Goal: Transaction & Acquisition: Purchase product/service

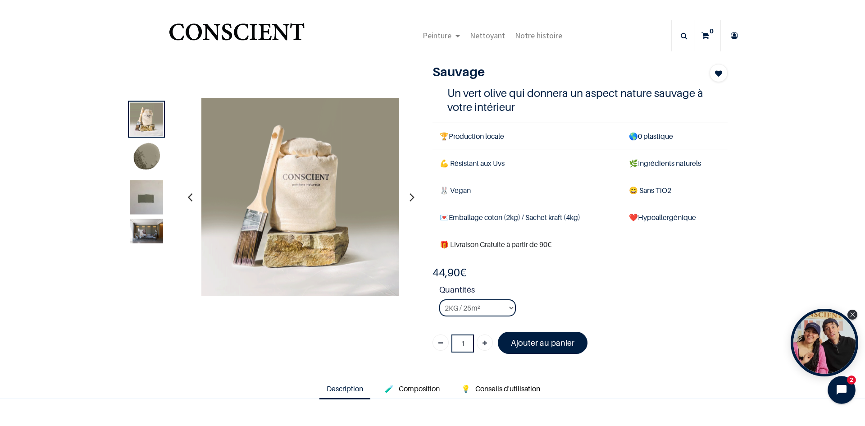
click at [844, 385] on icon "Open chat widget" at bounding box center [847, 390] width 14 height 14
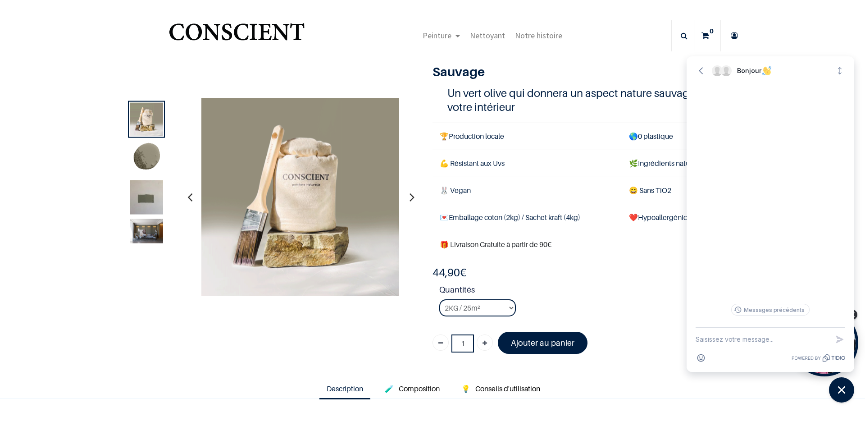
click at [752, 345] on textarea "New message" at bounding box center [762, 339] width 133 height 23
type textarea "Comment savoir si la peinture va accrocher a mon mur ?"
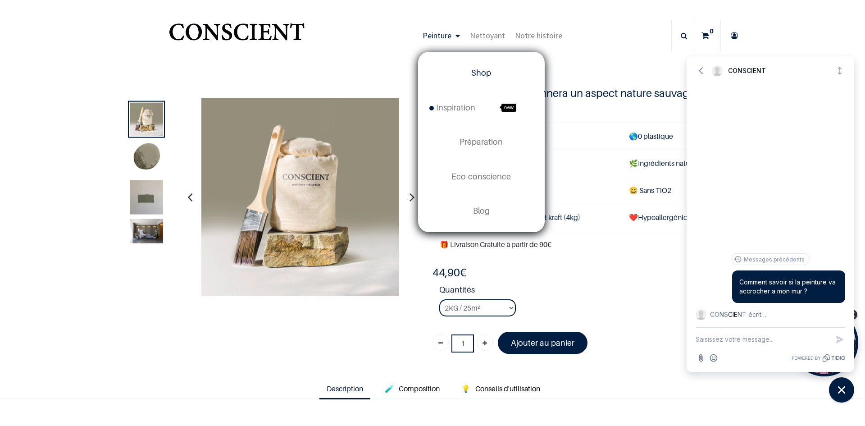
click at [474, 69] on span "Shop" at bounding box center [481, 72] width 20 height 9
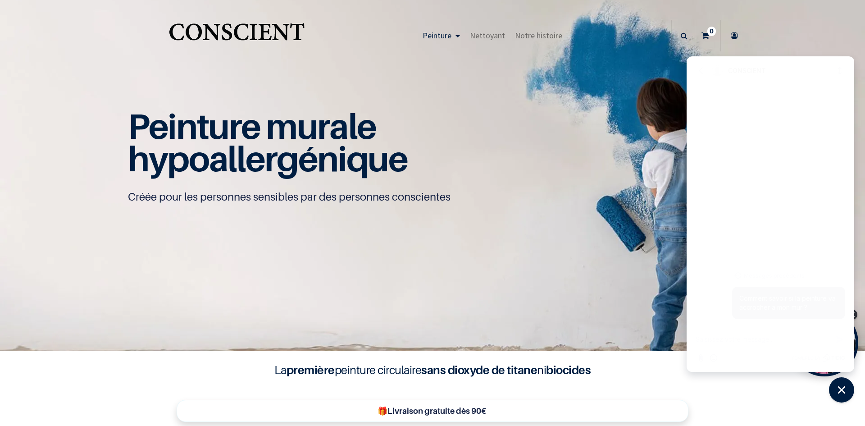
scroll to position [0, 0]
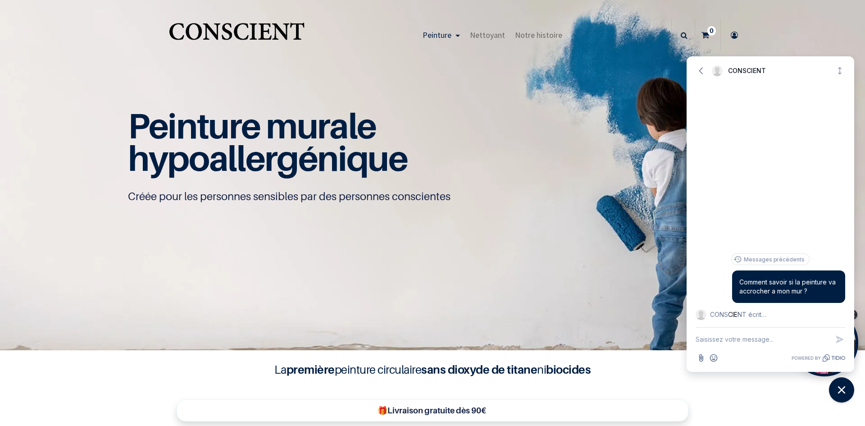
click at [478, 151] on h1 "Peinture murale hypoallergénique" at bounding box center [432, 142] width 609 height 65
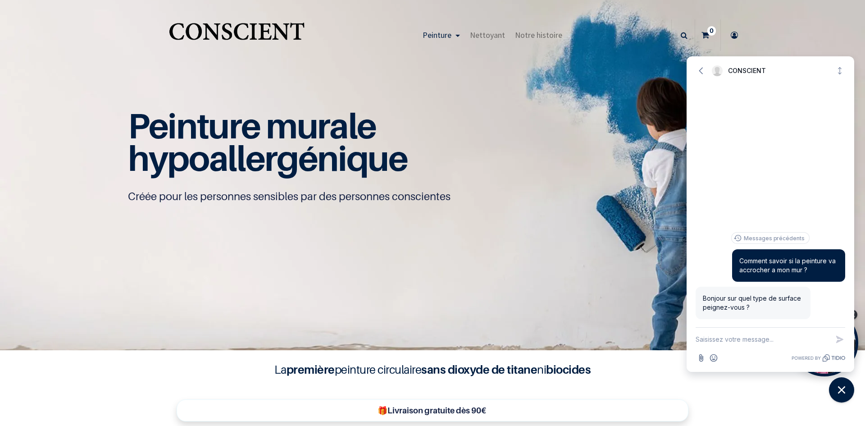
click at [626, 72] on img at bounding box center [432, 175] width 865 height 351
click at [631, 73] on img at bounding box center [432, 175] width 865 height 351
click at [540, 237] on div "Peinture murale hypoallergénique Créée pour les personnes sensibles par des per…" at bounding box center [432, 174] width 631 height 175
click at [487, 28] on link "Nettoyant" at bounding box center [487, 35] width 45 height 32
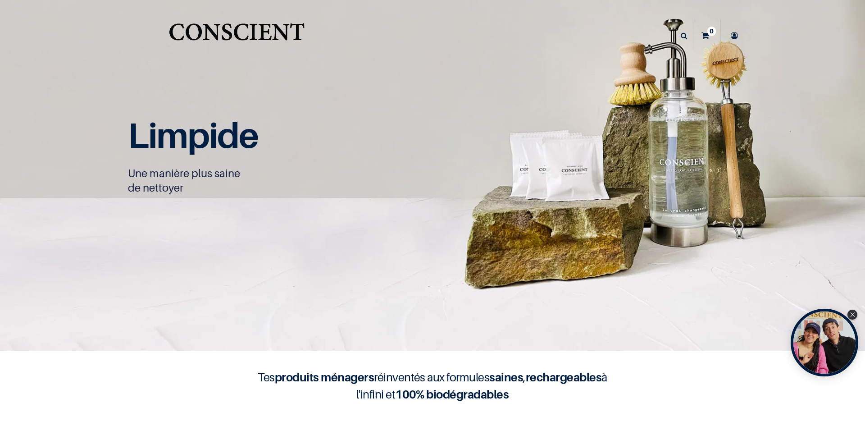
click at [445, 37] on span "Peinture" at bounding box center [437, 35] width 29 height 10
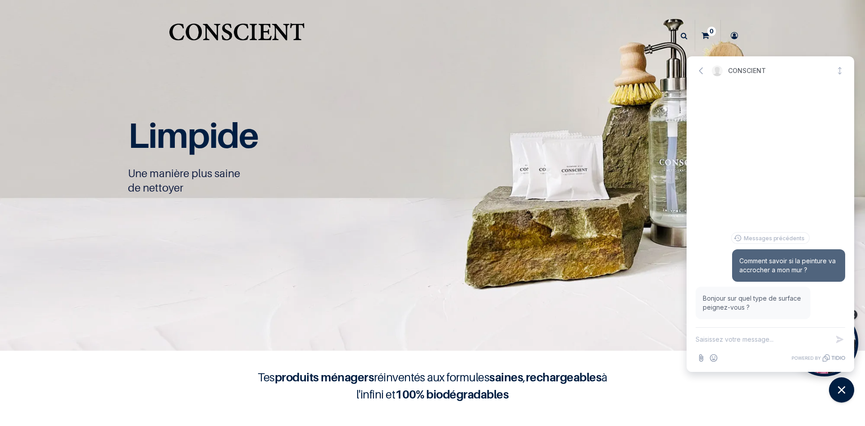
scroll to position [0, 0]
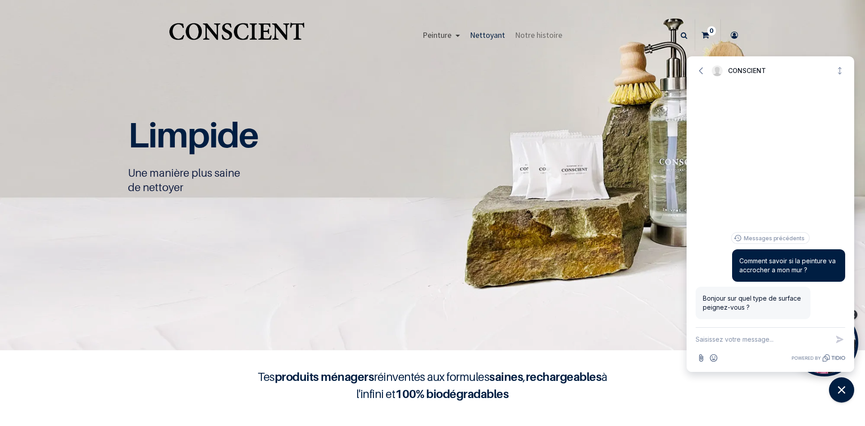
click at [452, 34] on link "Peinture" at bounding box center [441, 35] width 47 height 32
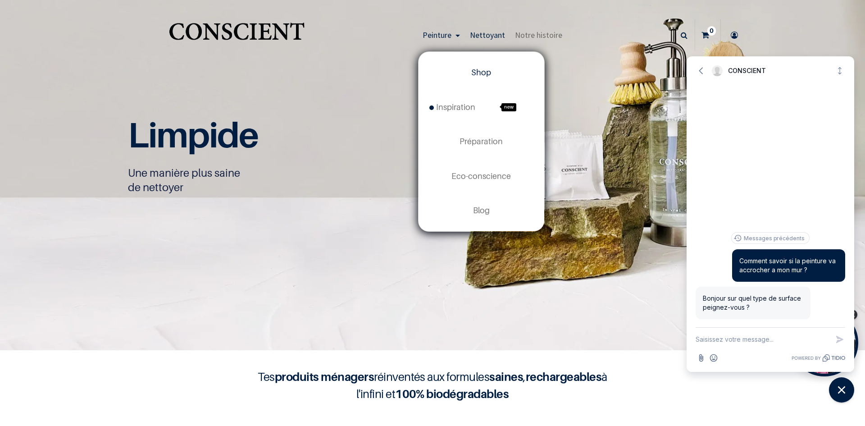
click at [486, 69] on span "Shop" at bounding box center [481, 72] width 20 height 9
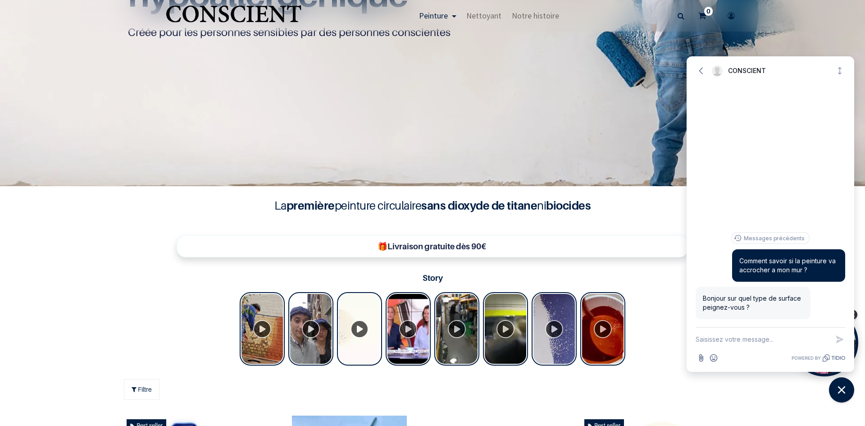
scroll to position [181, 0]
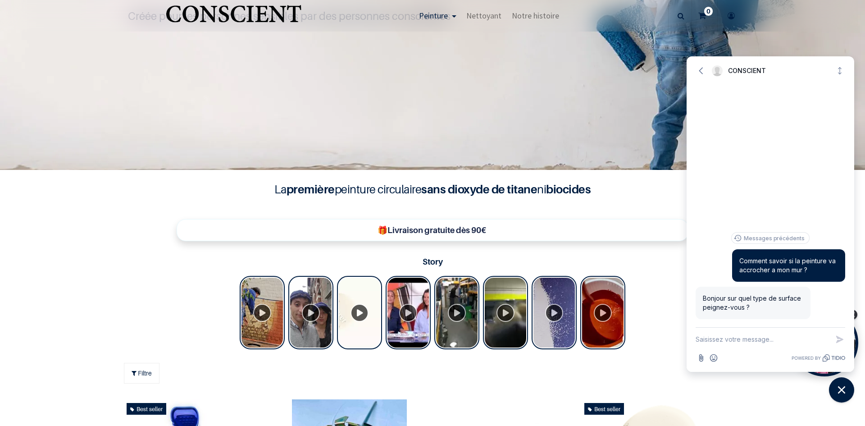
click at [766, 338] on textarea "New message" at bounding box center [762, 339] width 133 height 23
type textarea "sur du placo qui a déja été peint"
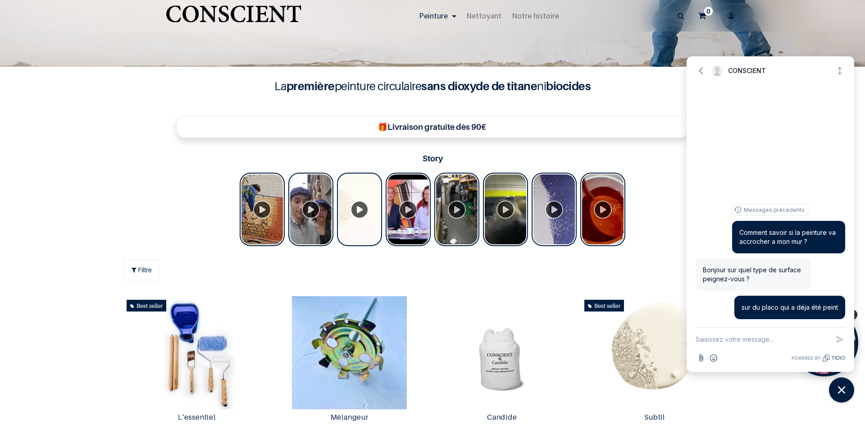
scroll to position [361, 0]
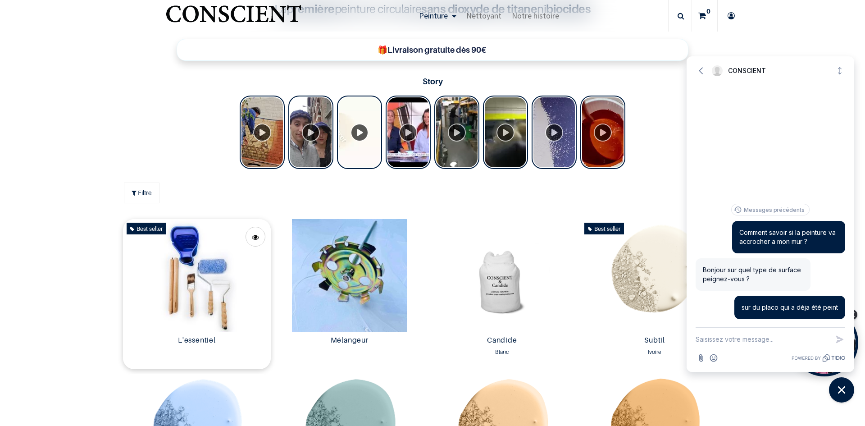
click at [221, 287] on img at bounding box center [197, 275] width 148 height 113
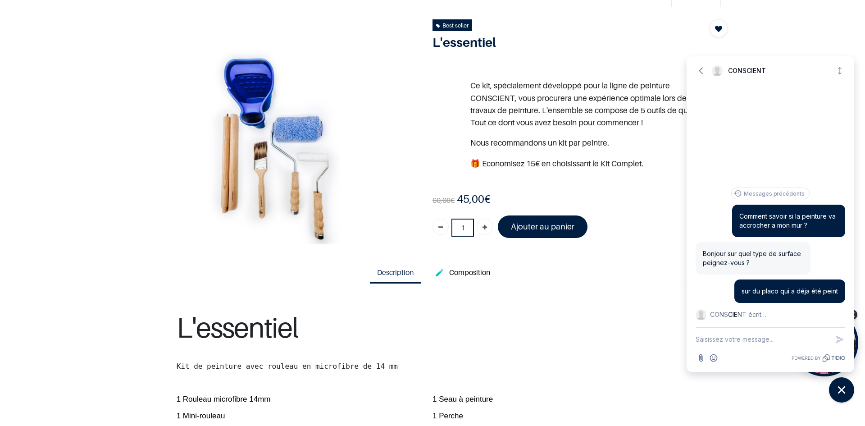
scroll to position [45, 0]
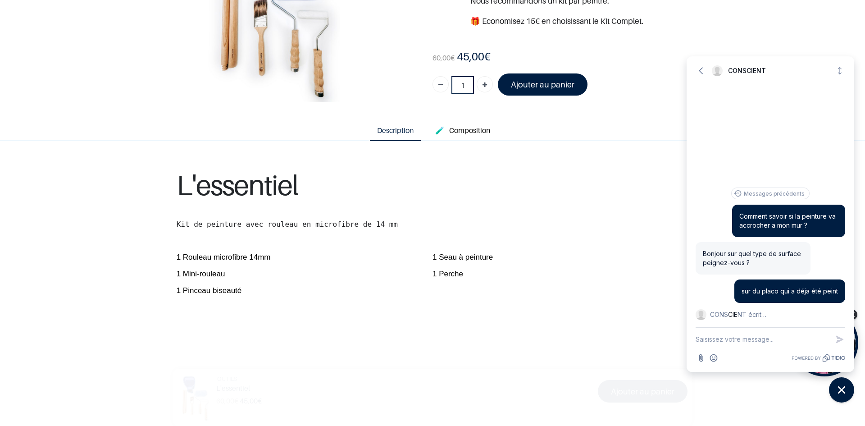
scroll to position [135, 0]
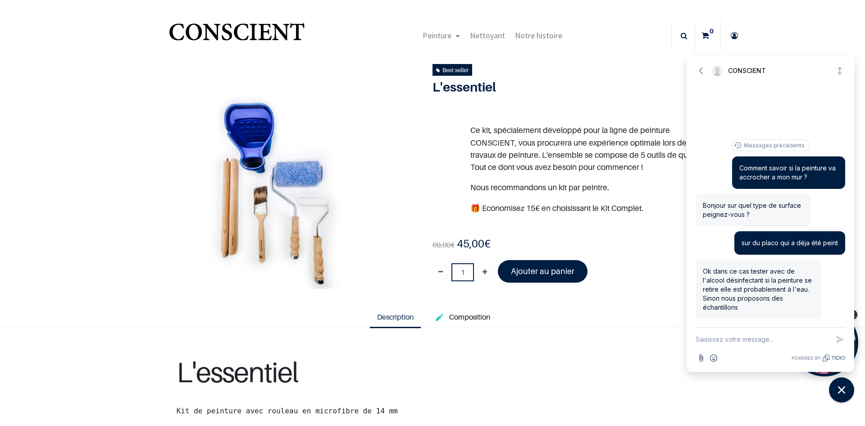
drag, startPoint x: 704, startPoint y: 273, endPoint x: 754, endPoint y: 312, distance: 63.6
click at [754, 312] on div "Ok dans ce cas tester avec de l'alcool désinfectant si la peinture se retire el…" at bounding box center [759, 289] width 126 height 59
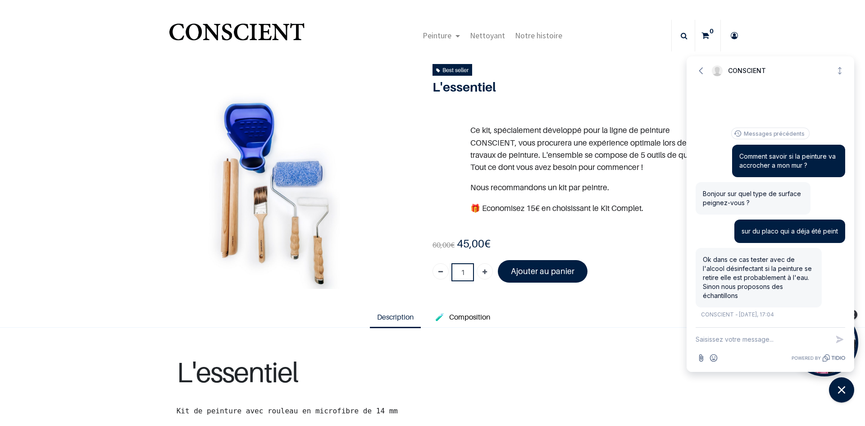
click at [754, 307] on div "Ok dans ce cas tester avec de l'alcool désinfectant si la peinture se retire el…" at bounding box center [759, 277] width 126 height 59
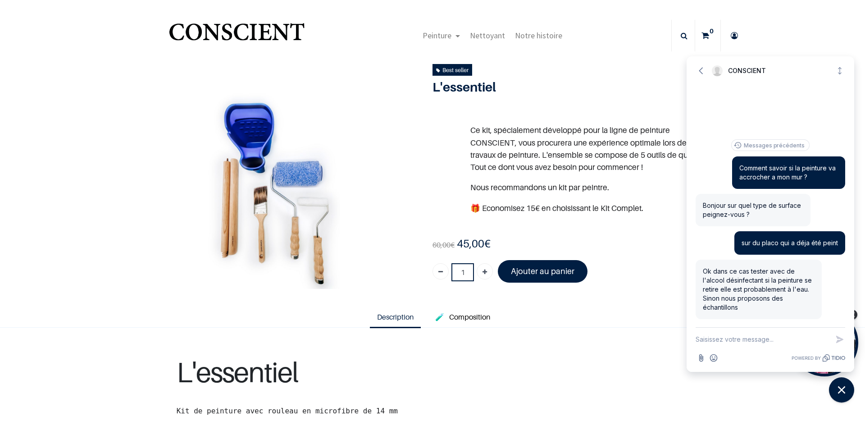
click at [746, 340] on textarea "New message" at bounding box center [762, 339] width 133 height 23
drag, startPoint x: 758, startPoint y: 308, endPoint x: 699, endPoint y: 269, distance: 70.5
click at [698, 270] on div "Ok dans ce cas tester avec de l'alcool désinfectant si la peinture se retire el…" at bounding box center [759, 289] width 126 height 59
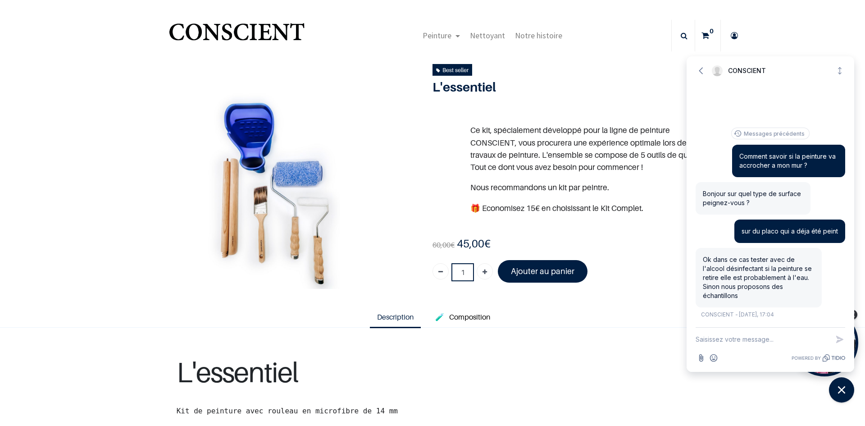
click at [701, 269] on div "Ok dans ce cas tester avec de l'alcool désinfectant si la peinture se retire el…" at bounding box center [759, 277] width 126 height 59
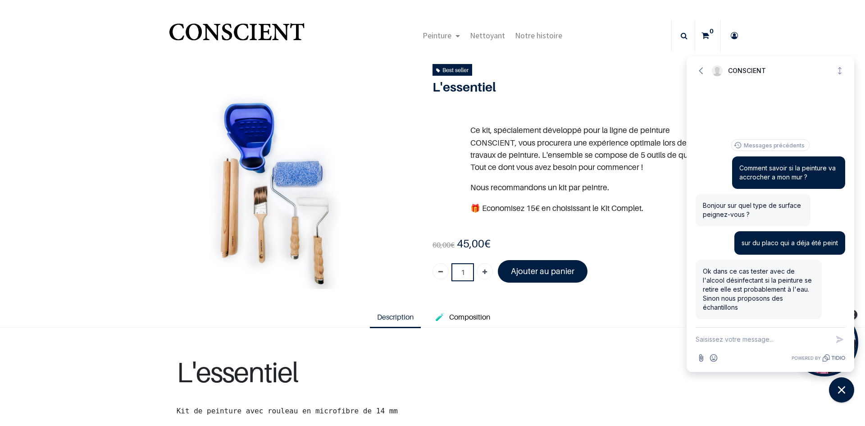
click at [739, 342] on textarea "New message" at bounding box center [762, 339] width 133 height 23
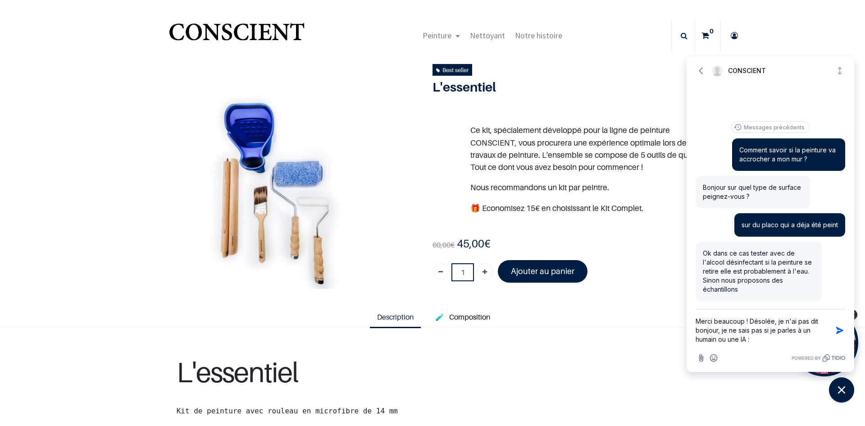
type textarea "Merci beaucoup ! Désolée, je n'ai pas dit bonjour, je ne sais pas si je parles …"
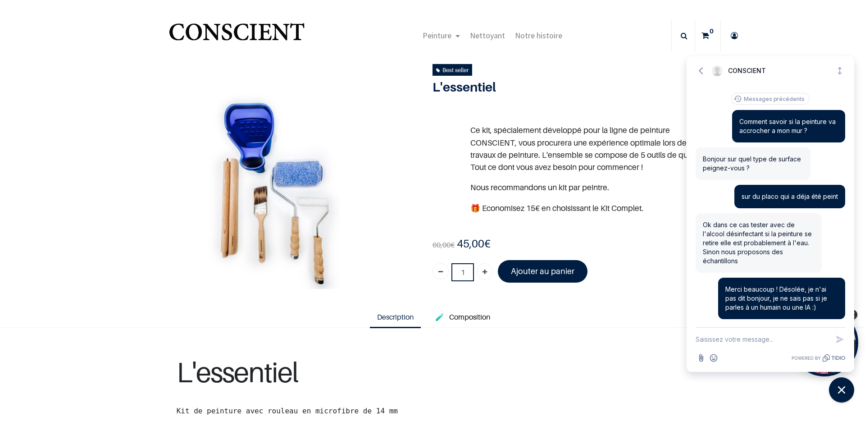
click at [736, 343] on textarea "New message" at bounding box center [762, 339] width 133 height 23
type textarea "Et si elle est a l'eau c'est bon ?"
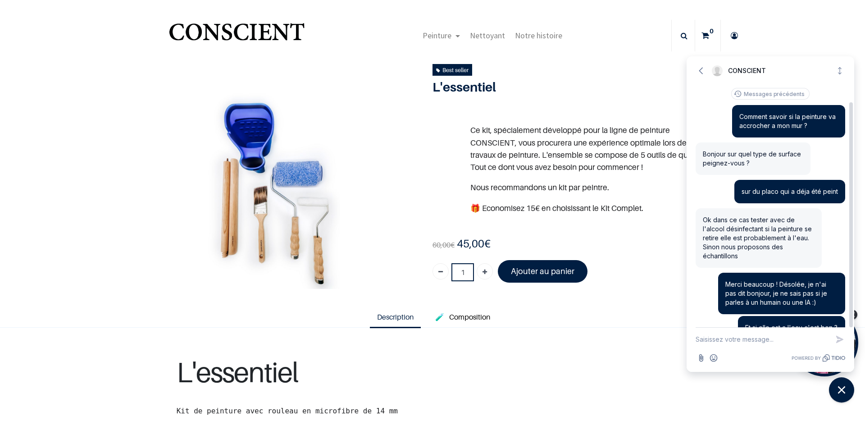
scroll to position [20, 0]
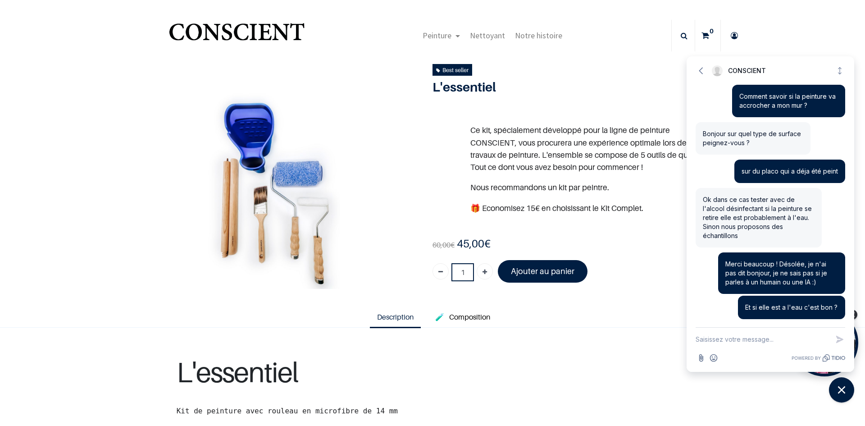
click at [682, 41] on icon at bounding box center [684, 36] width 7 height 32
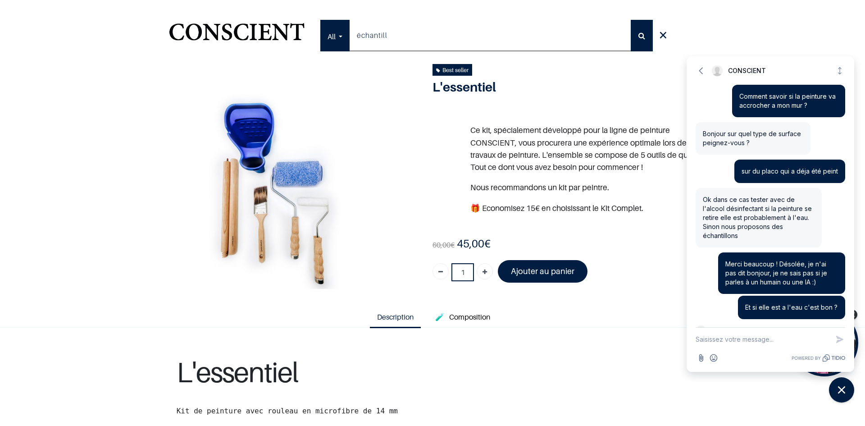
scroll to position [37, 0]
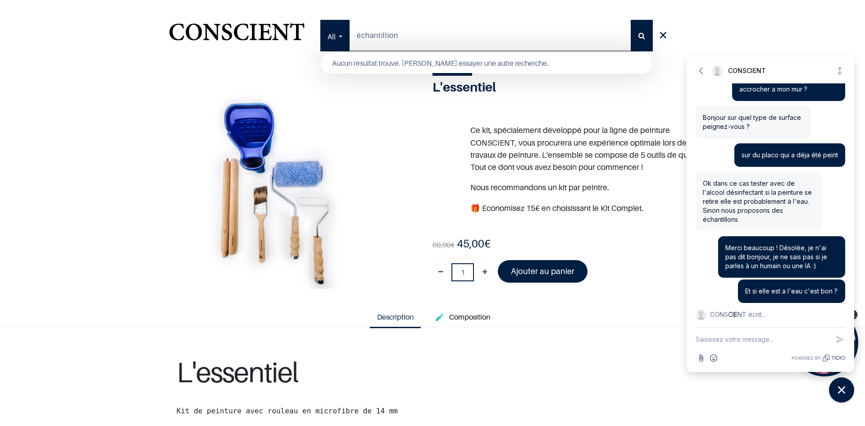
type input "échantillion"
click at [631, 20] on button "Rechercher" at bounding box center [642, 36] width 22 height 32
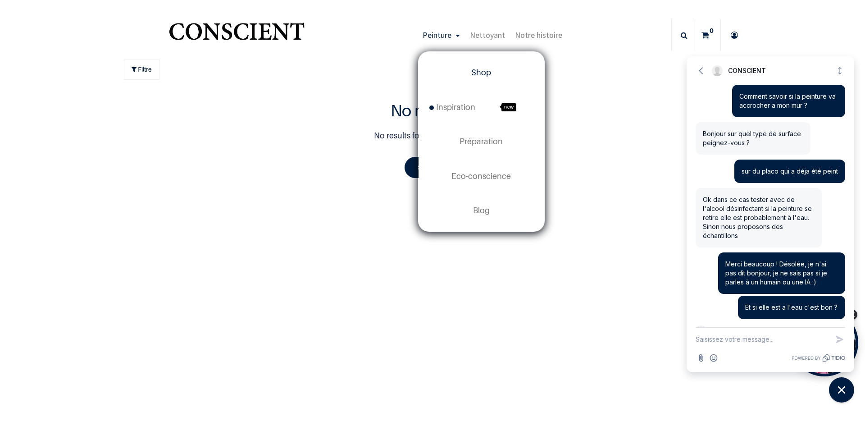
scroll to position [37, 0]
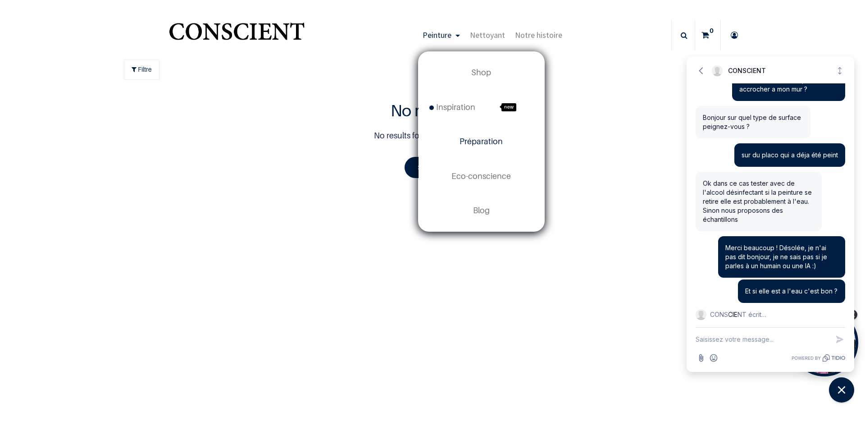
click at [476, 142] on span "Préparation" at bounding box center [481, 141] width 43 height 9
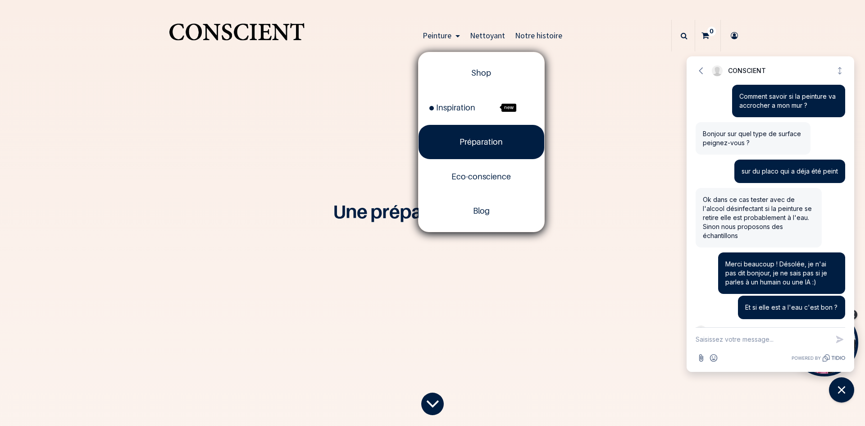
scroll to position [37, 0]
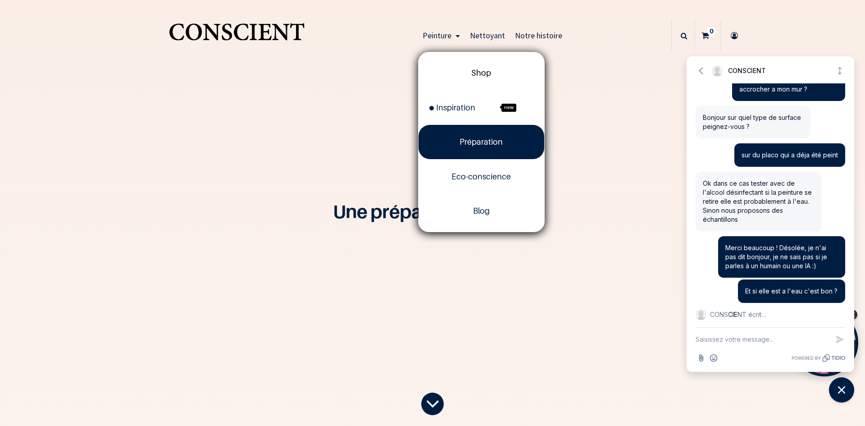
click at [480, 72] on span "Shop" at bounding box center [481, 72] width 20 height 9
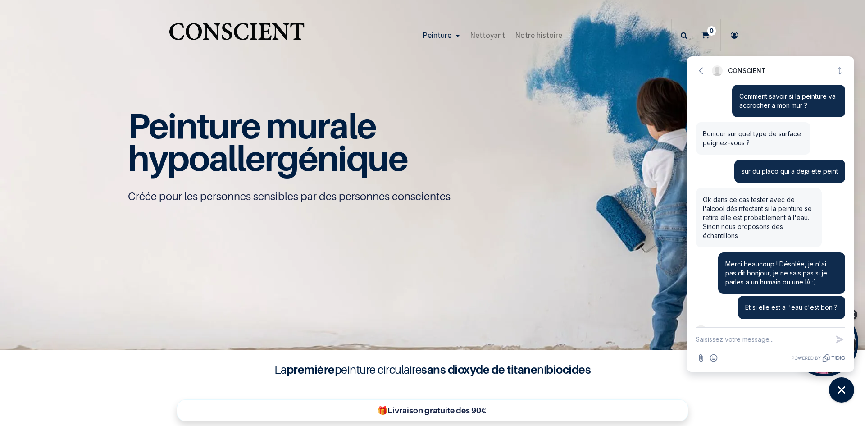
scroll to position [37, 0]
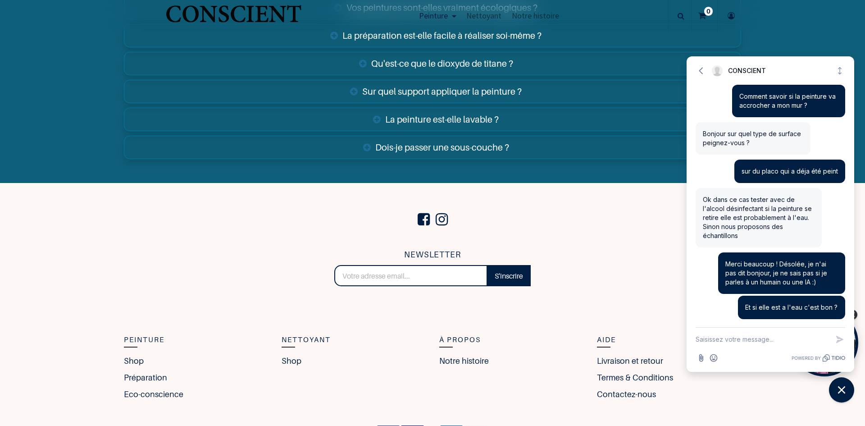
scroll to position [20, 0]
click at [292, 355] on link "Shop" at bounding box center [294, 361] width 24 height 12
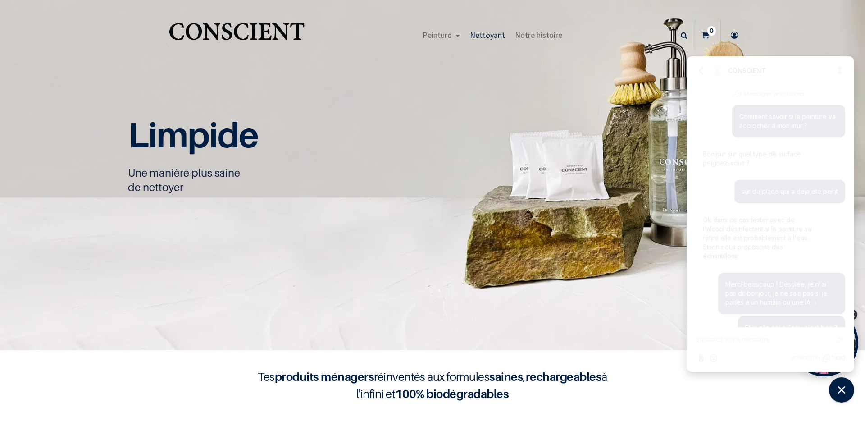
scroll to position [20, 0]
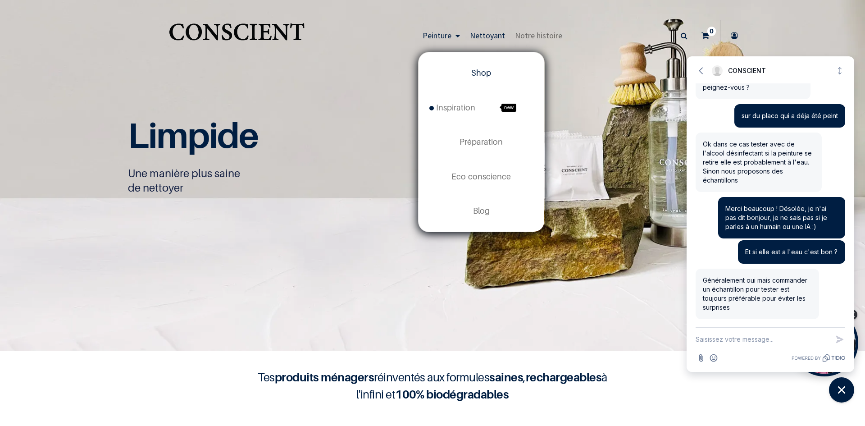
click at [484, 77] on span "Shop" at bounding box center [481, 72] width 20 height 9
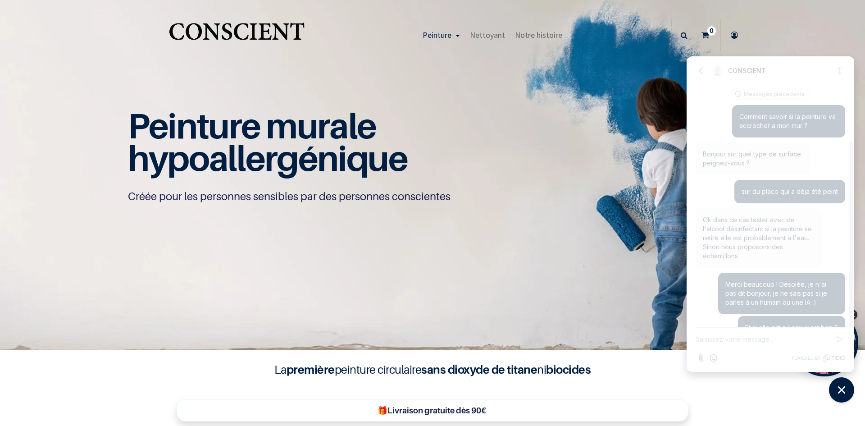
scroll to position [76, 0]
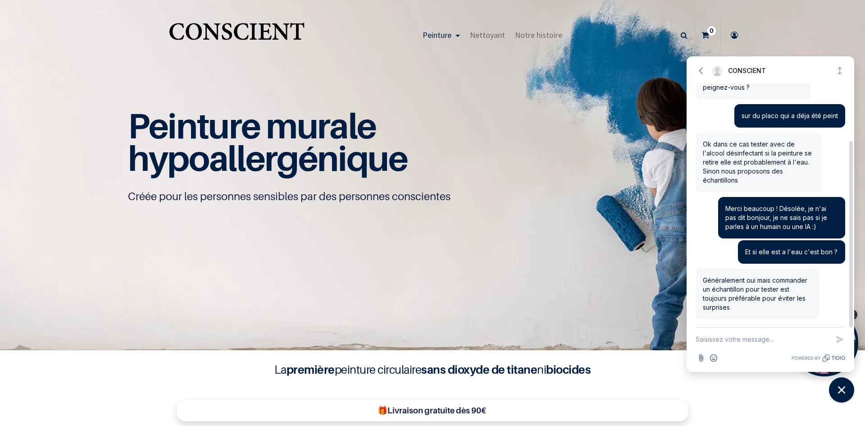
drag, startPoint x: 716, startPoint y: 280, endPoint x: 746, endPoint y: 310, distance: 42.4
click at [746, 310] on div "Généralement oui mais commander un échantillon pour tester est toujours préféra…" at bounding box center [757, 294] width 123 height 50
click at [702, 71] on icon "button" at bounding box center [701, 70] width 9 height 9
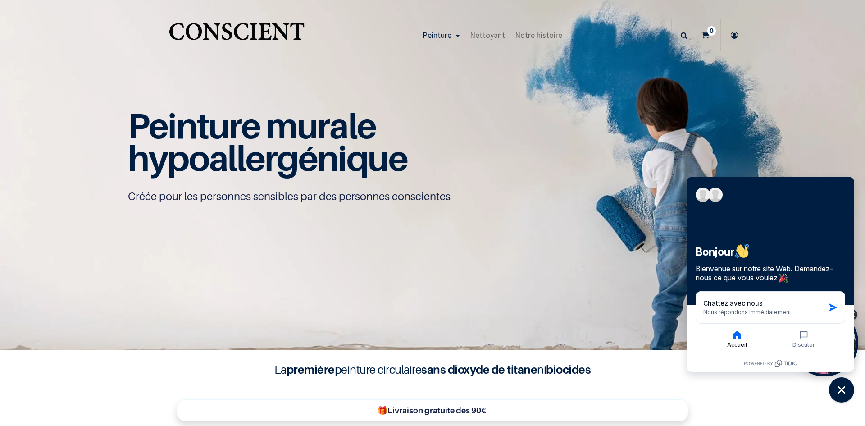
click at [627, 364] on div "La première peinture circulaire sans dioxyde de titane ni biocides" at bounding box center [432, 369] width 631 height 17
click at [788, 388] on section "La première peinture circulaire sans dioxyde de titane ni biocides 🎁Livraison g…" at bounding box center [432, 389] width 865 height 78
click at [836, 397] on button "Close chat widget" at bounding box center [842, 390] width 28 height 28
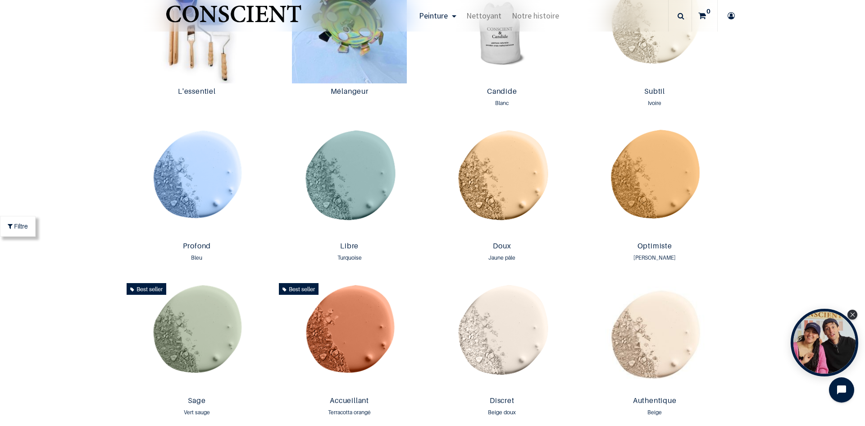
scroll to position [589, 0]
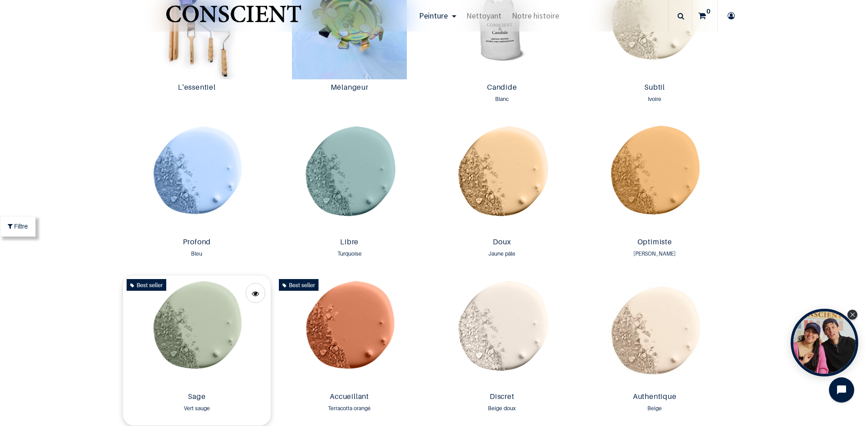
click at [211, 319] on img at bounding box center [197, 331] width 148 height 113
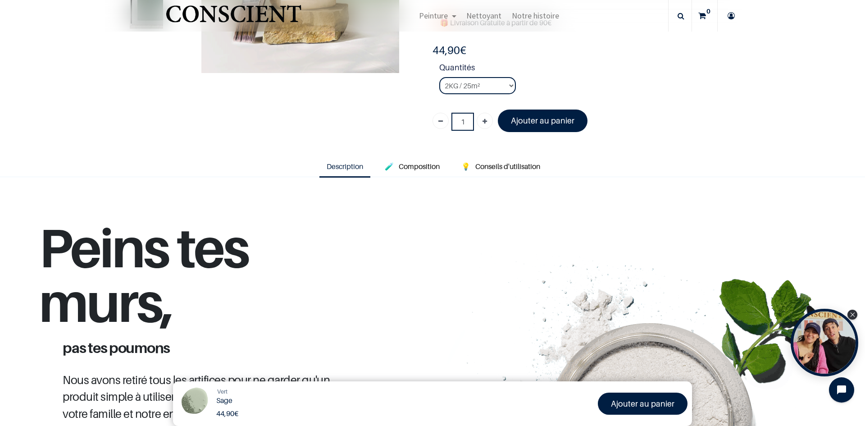
scroll to position [165, 0]
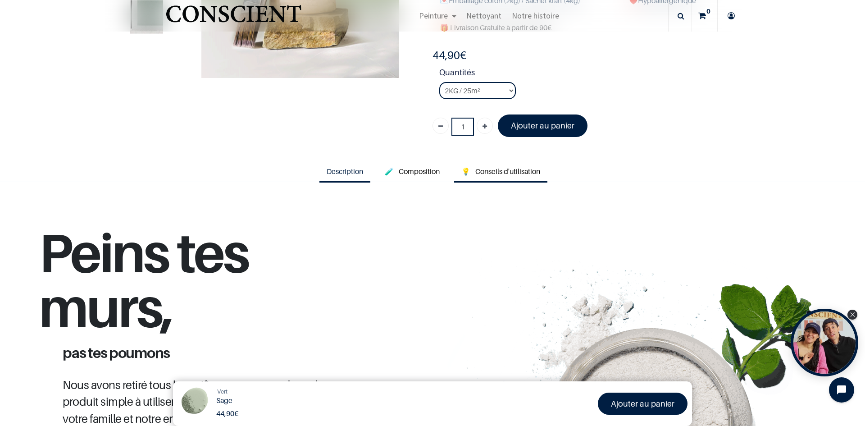
click at [524, 175] on span "Conseils d'utilisation" at bounding box center [507, 171] width 65 height 9
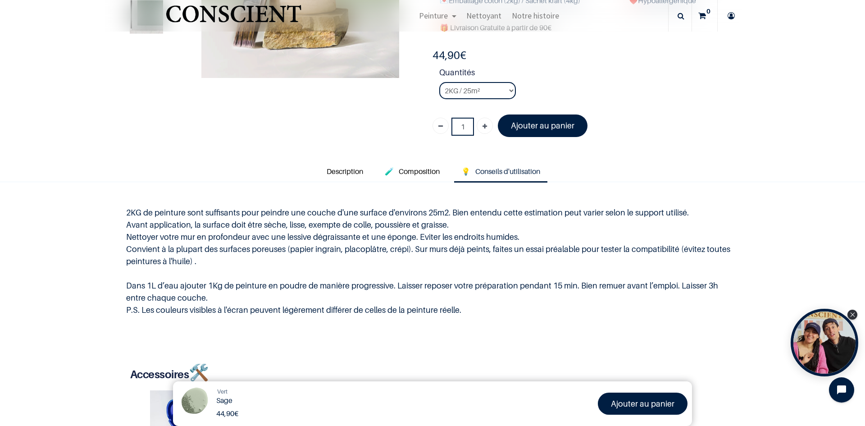
drag, startPoint x: 282, startPoint y: 209, endPoint x: 463, endPoint y: 308, distance: 206.5
click at [463, 308] on p "2KG de peinture sont suffisants pour peindre une couche d'une surface d'environ…" at bounding box center [432, 261] width 613 height 110
drag, startPoint x: 471, startPoint y: 309, endPoint x: 105, endPoint y: 210, distance: 378.7
click at [105, 210] on div "2KG de peinture sont suffisants pour peindre une couche d'une surface d'environ…" at bounding box center [432, 261] width 865 height 158
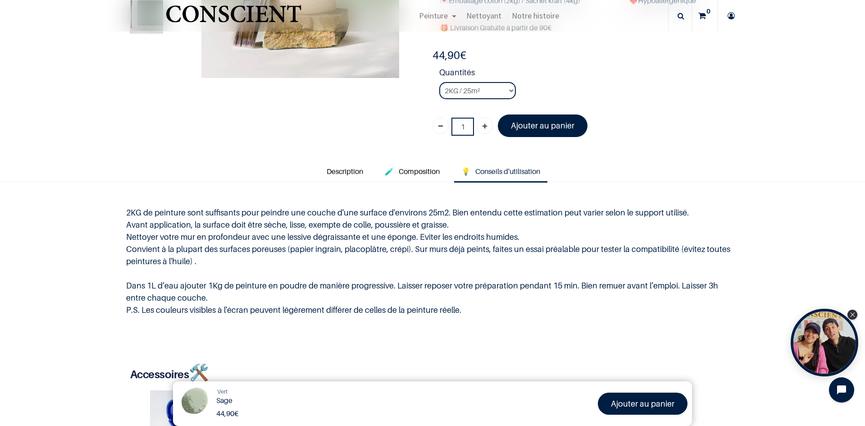
click at [109, 208] on div "2KG de peinture sont suffisants pour peindre une couche d'une surface d'environ…" at bounding box center [432, 261] width 865 height 158
drag, startPoint x: 109, startPoint y: 208, endPoint x: 530, endPoint y: 311, distance: 432.8
click at [530, 311] on div "2KG de peinture sont suffisants pour peindre une couche d'une surface d'environ…" at bounding box center [432, 261] width 865 height 158
click at [530, 311] on p "2KG de peinture sont suffisants pour peindre une couche d'une surface d'environ…" at bounding box center [432, 261] width 613 height 110
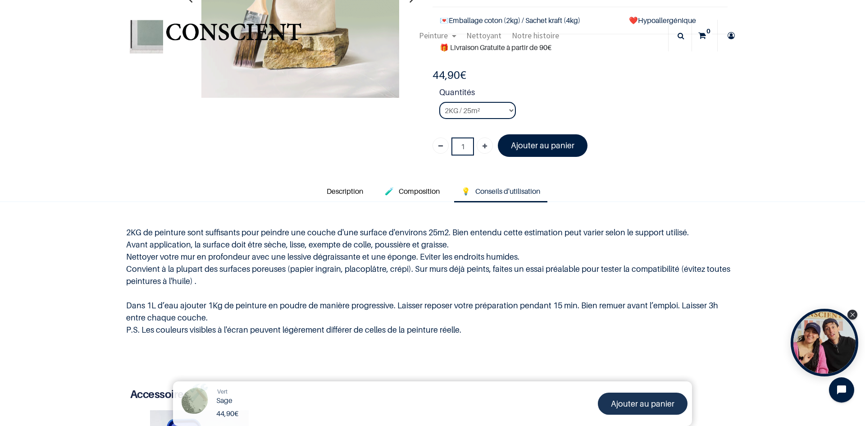
scroll to position [130, 0]
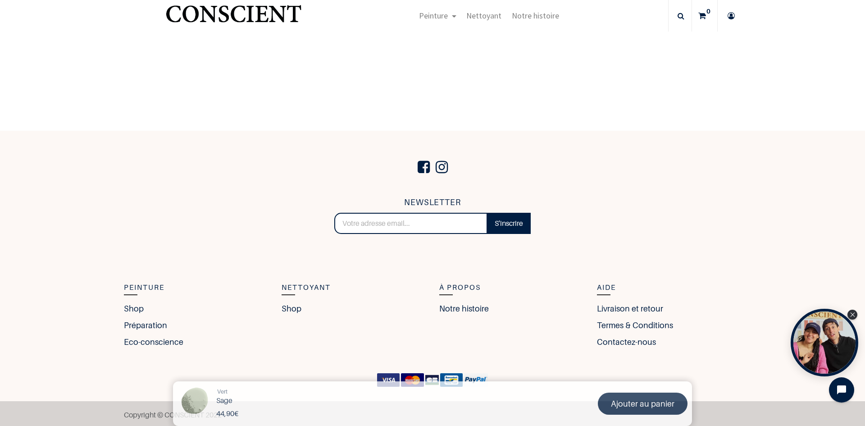
scroll to position [1878, 0]
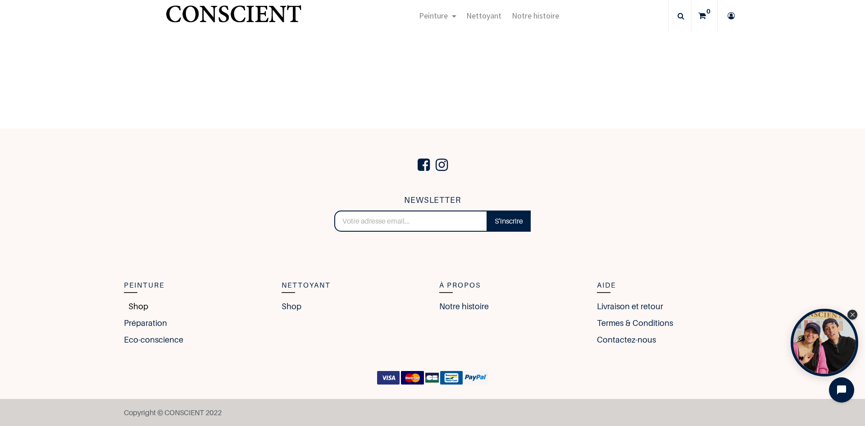
click at [135, 308] on link "Shop" at bounding box center [136, 306] width 24 height 12
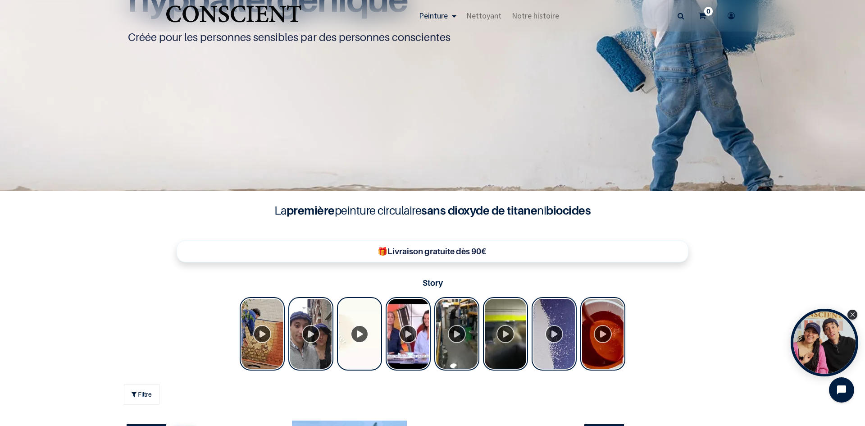
scroll to position [181, 0]
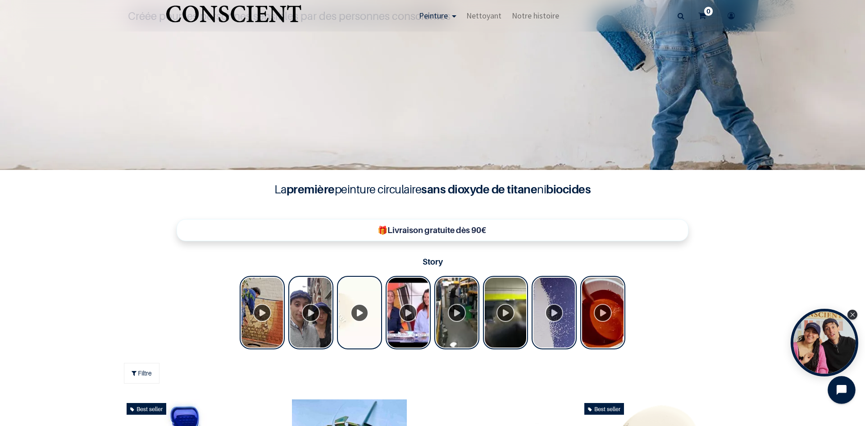
click at [836, 389] on button "Open chat widget" at bounding box center [842, 390] width 28 height 28
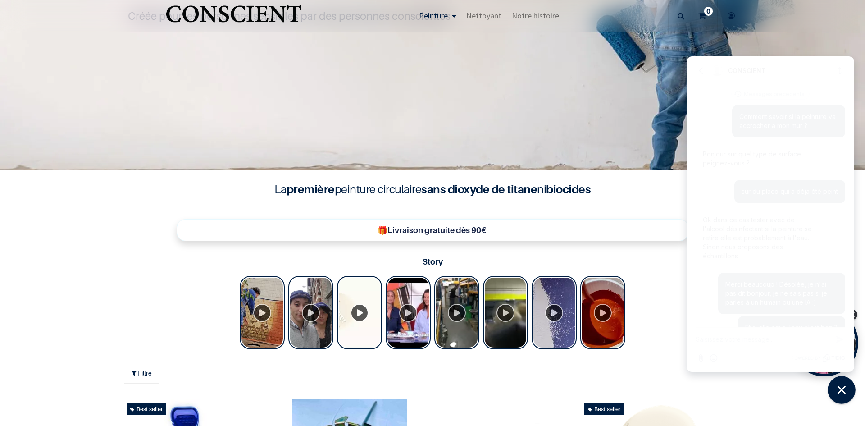
scroll to position [76, 0]
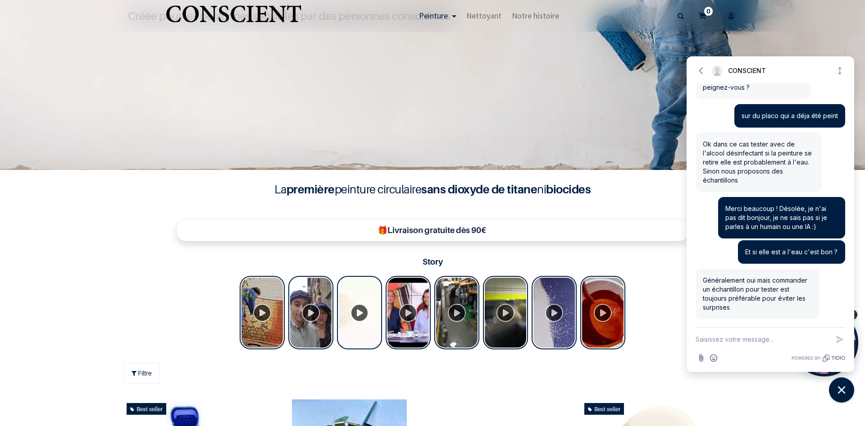
click at [783, 339] on textarea "New message" at bounding box center [762, 339] width 133 height 23
type textarea "Ou sont les echantillions sur le site s'il vous plaît ?"
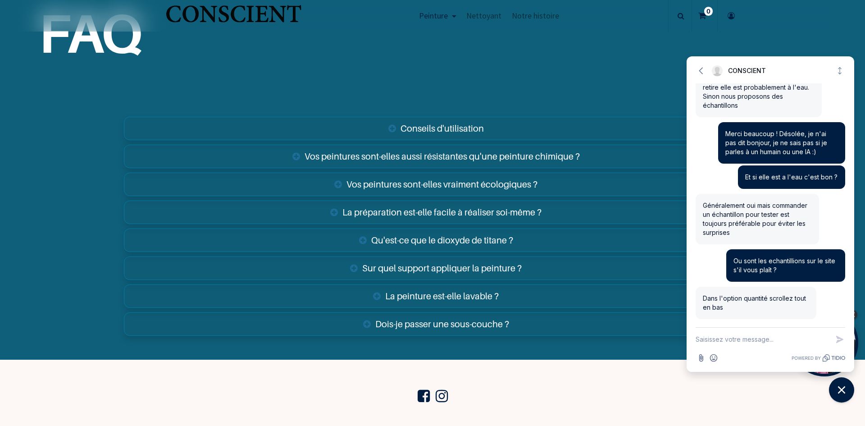
scroll to position [3297, 0]
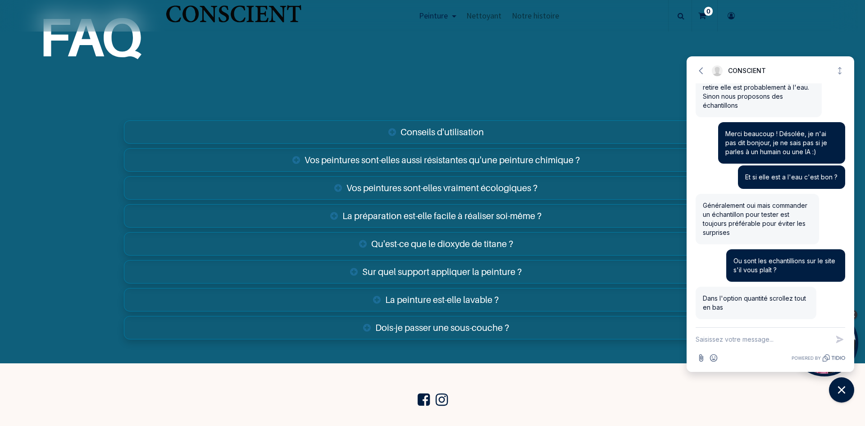
click at [625, 384] on section at bounding box center [433, 399] width 604 height 31
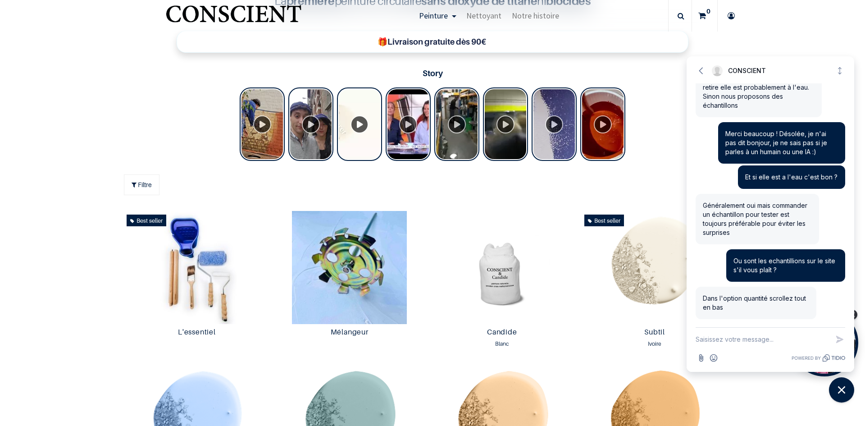
scroll to position [361, 0]
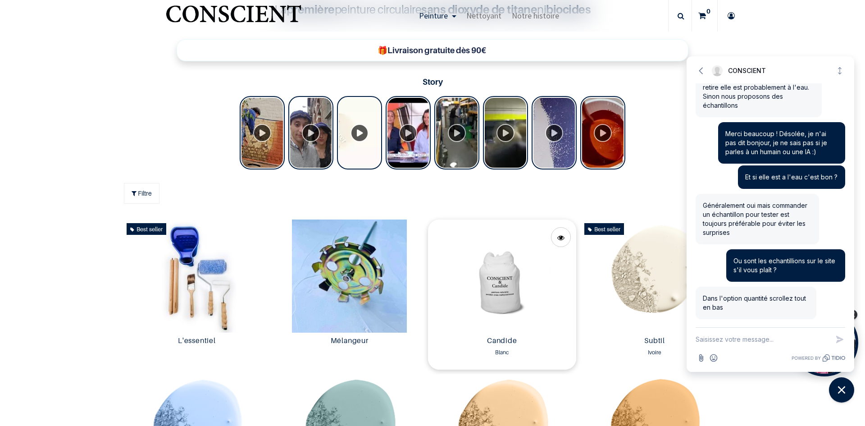
click at [487, 291] on img at bounding box center [502, 275] width 148 height 113
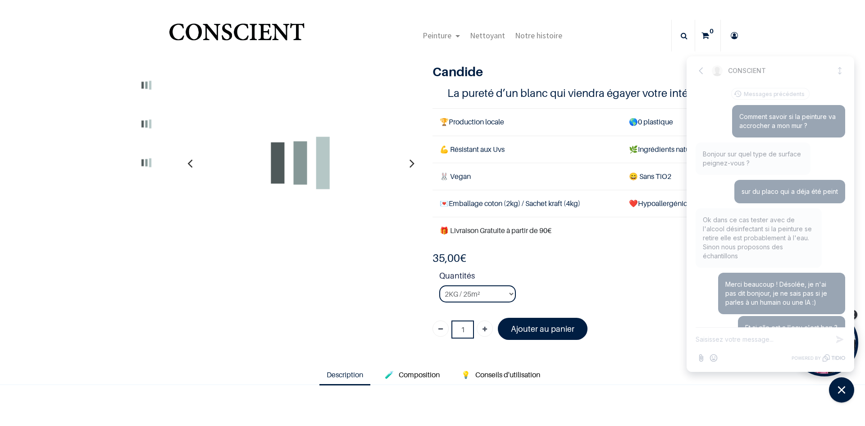
scroll to position [151, 0]
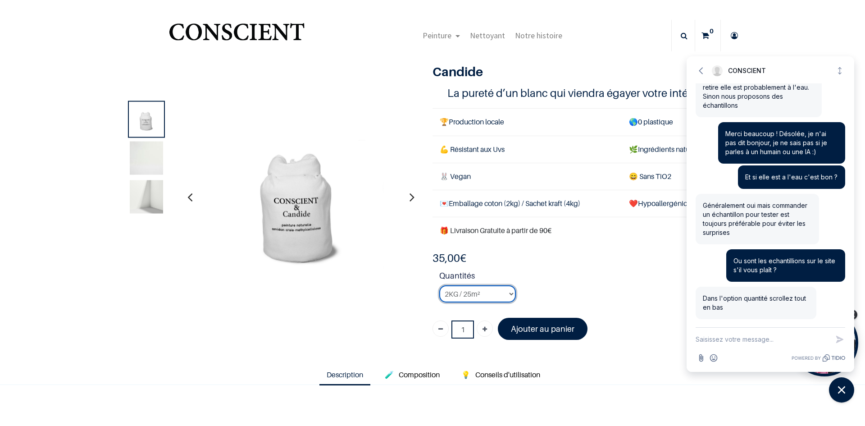
click at [496, 296] on select "2KG / 25m² 4KG / 50m² 8KG / 100m² Testeur" at bounding box center [477, 293] width 77 height 17
select select "50"
click at [439, 285] on select "2KG / 25m² 4KG / 50m² 8KG / 100m² Testeur" at bounding box center [477, 293] width 77 height 17
click at [540, 270] on strong "Quantités" at bounding box center [583, 278] width 288 height 16
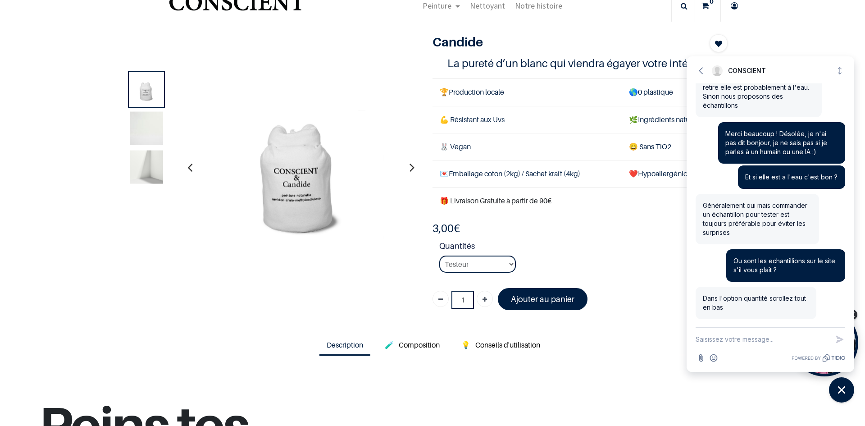
scroll to position [45, 0]
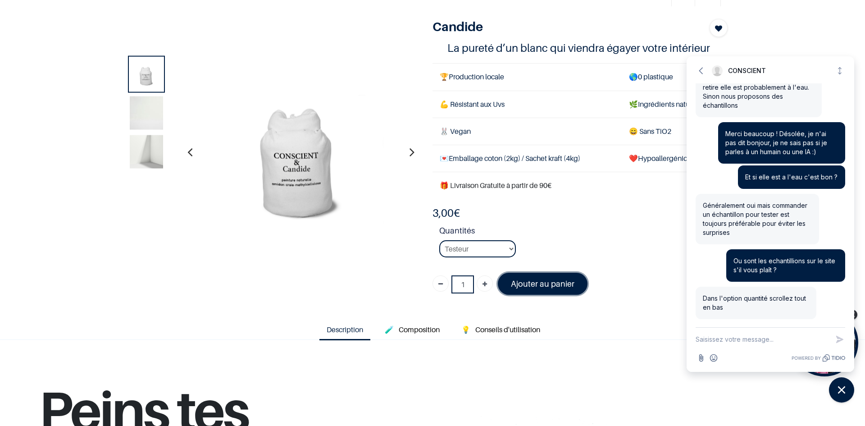
click at [548, 281] on font "Ajouter au panier" at bounding box center [543, 283] width 64 height 9
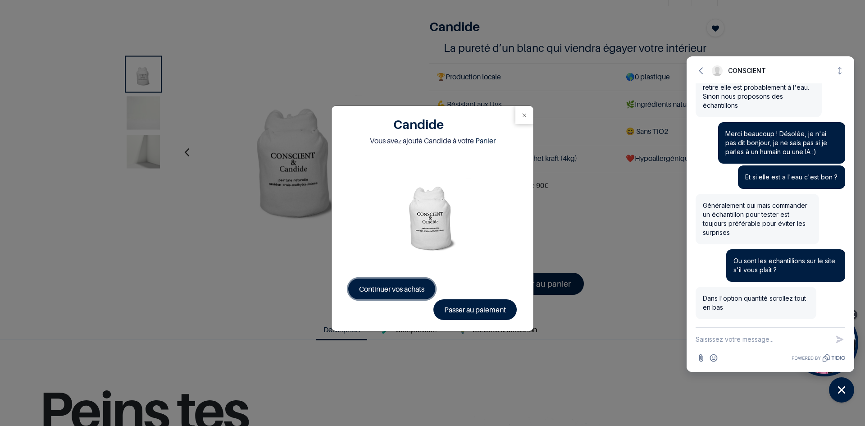
click at [394, 292] on span "Continuer vos achats" at bounding box center [391, 288] width 65 height 9
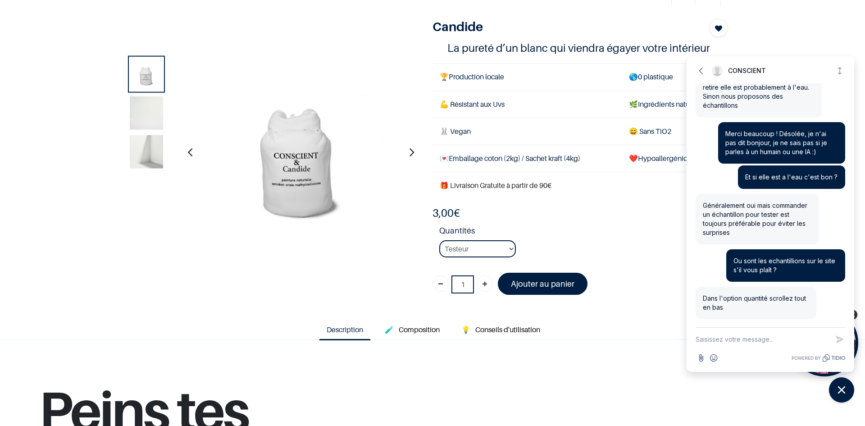
click at [730, 339] on textarea "New message" at bounding box center [762, 339] width 133 height 23
type textarea "merci beaucoup !"
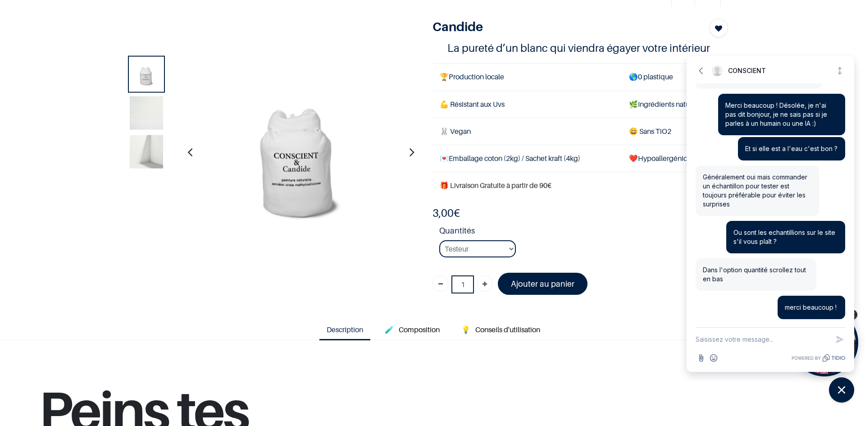
click at [638, 293] on div "3,00 € 3,00 € 35.0 EUR 35,00 € Days : Hours : Mins : Secs Customize Quantités" at bounding box center [580, 254] width 295 height 96
click at [699, 70] on icon "button" at bounding box center [701, 70] width 9 height 9
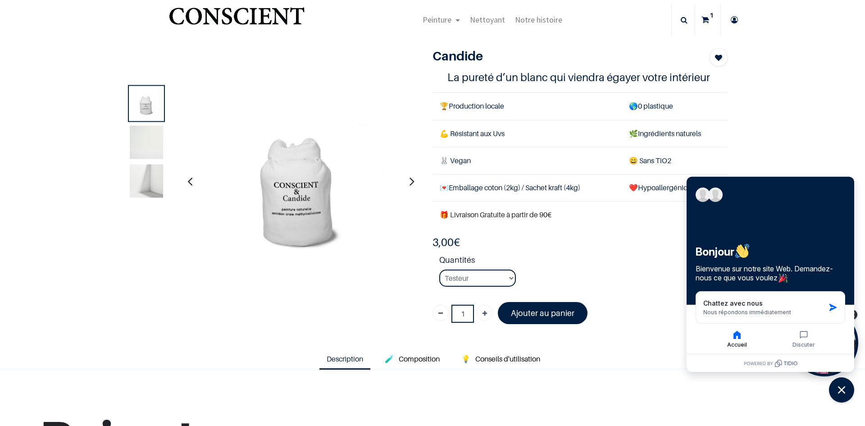
scroll to position [0, 0]
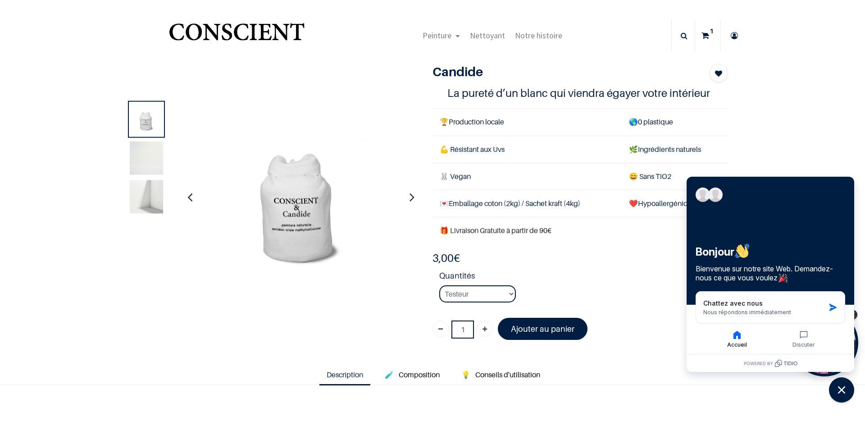
click at [703, 34] on icon at bounding box center [706, 36] width 8 height 32
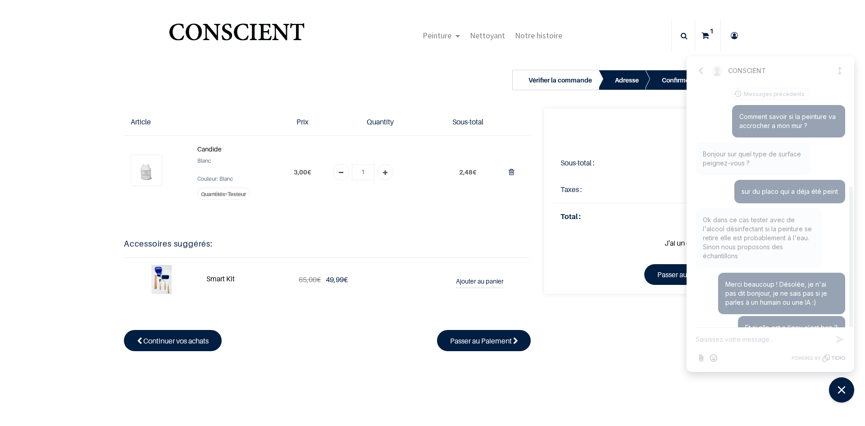
scroll to position [179, 0]
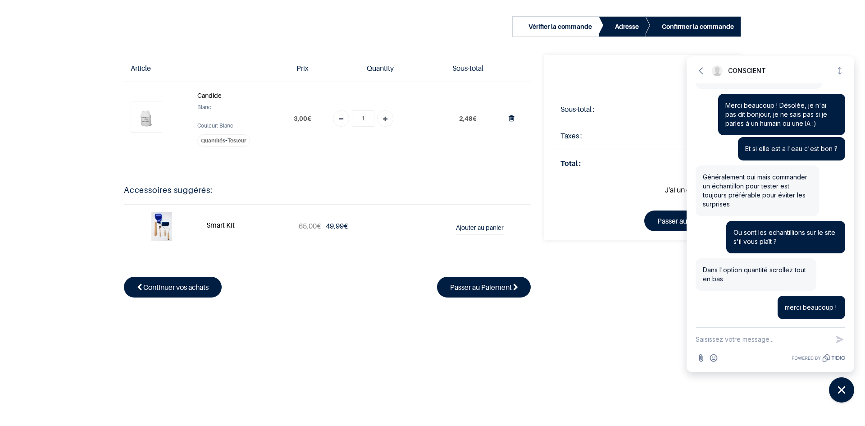
scroll to position [322, 0]
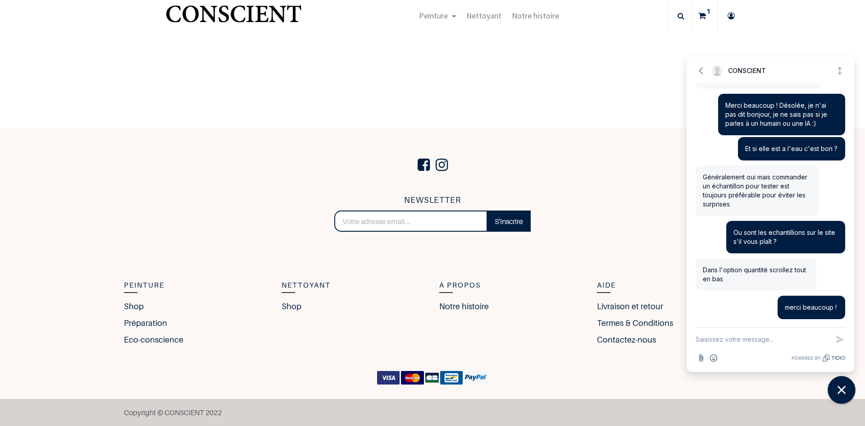
click at [839, 388] on icon "Close chat widget" at bounding box center [842, 390] width 14 height 14
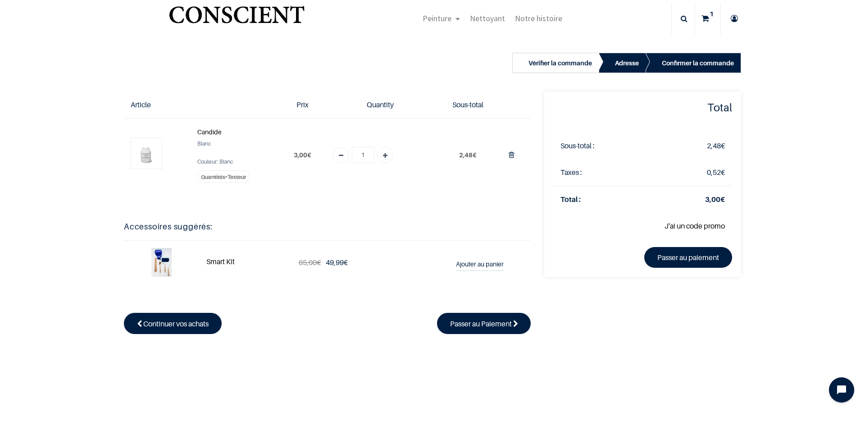
scroll to position [0, 0]
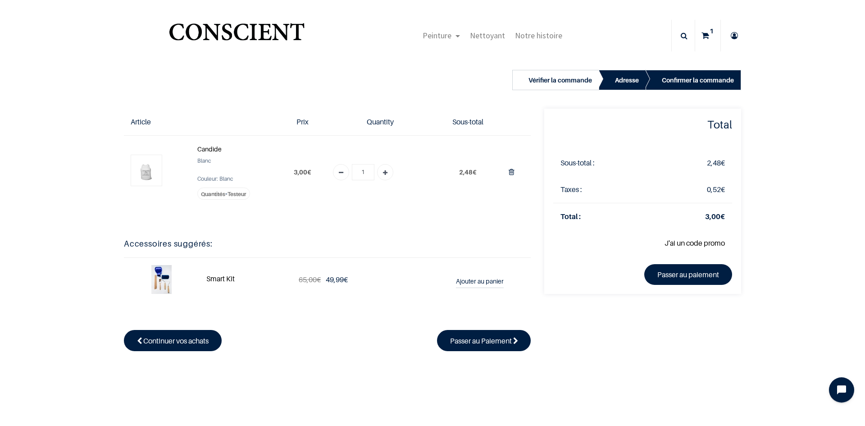
click at [252, 37] on img "Logo of Conscient" at bounding box center [236, 36] width 139 height 36
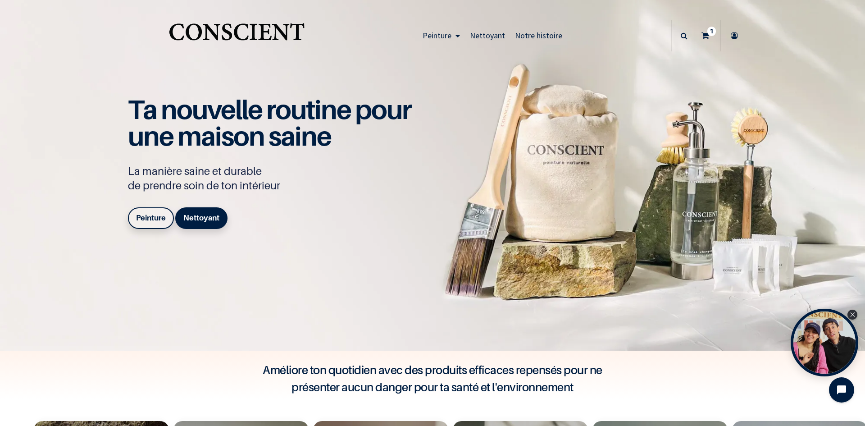
click at [137, 219] on b "Peinture" at bounding box center [151, 217] width 30 height 9
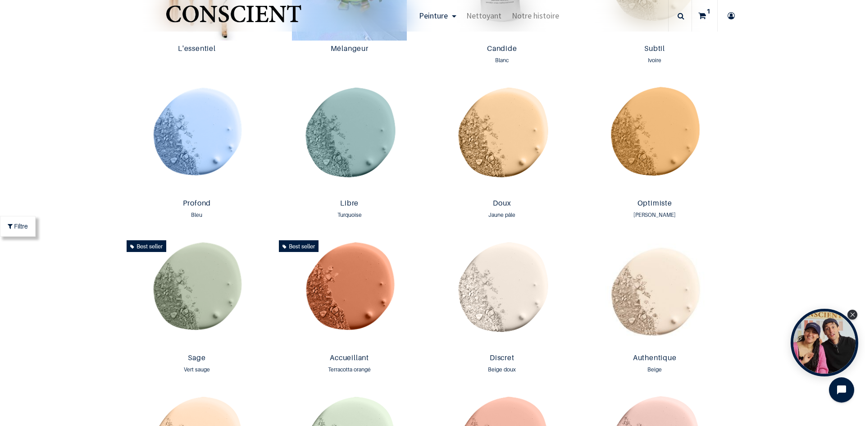
scroll to position [679, 0]
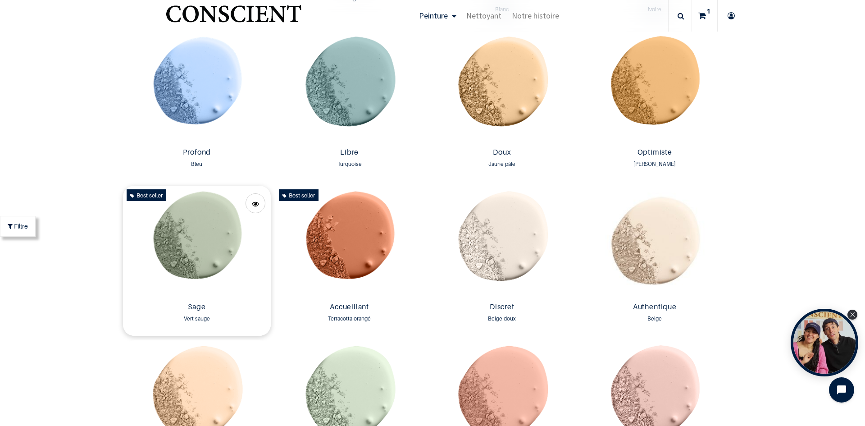
click at [215, 234] on img at bounding box center [197, 242] width 148 height 113
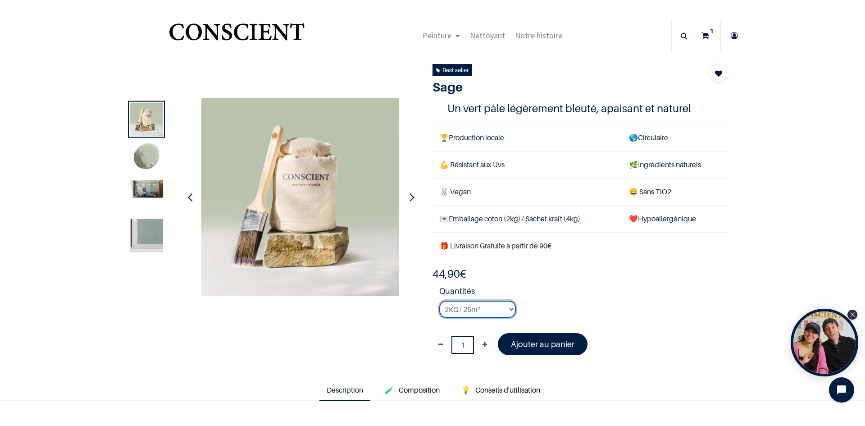
click at [471, 312] on select "2KG / 25m² 4KG / 50m² 8KG / 100m² Testeur" at bounding box center [477, 309] width 77 height 17
select select "61"
click at [439, 301] on select "2KG / 25m² 4KG / 50m² 8KG / 100m² Testeur" at bounding box center [477, 309] width 77 height 17
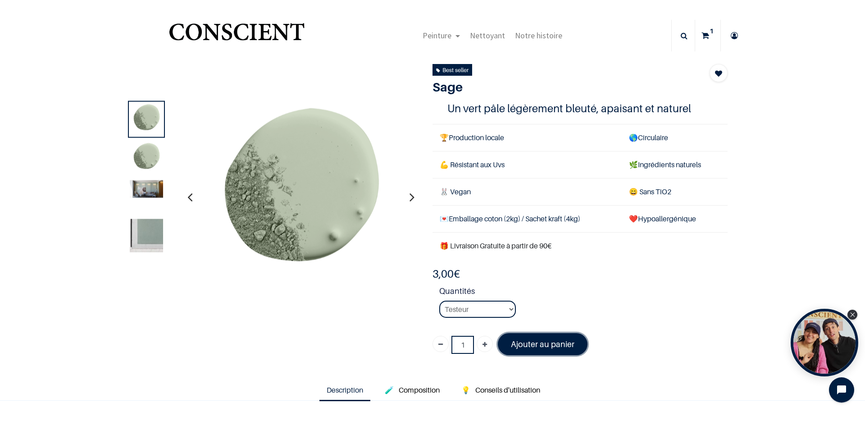
click at [528, 348] on font "Ajouter au panier" at bounding box center [543, 343] width 64 height 9
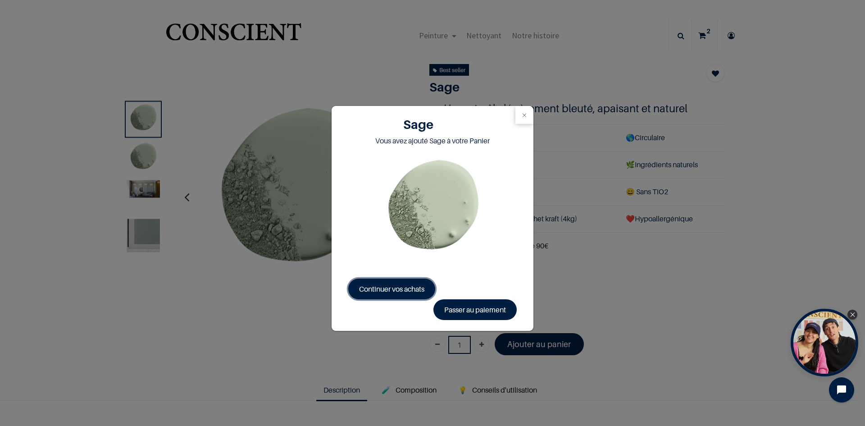
click at [409, 290] on span "Continuer vos achats" at bounding box center [391, 288] width 65 height 9
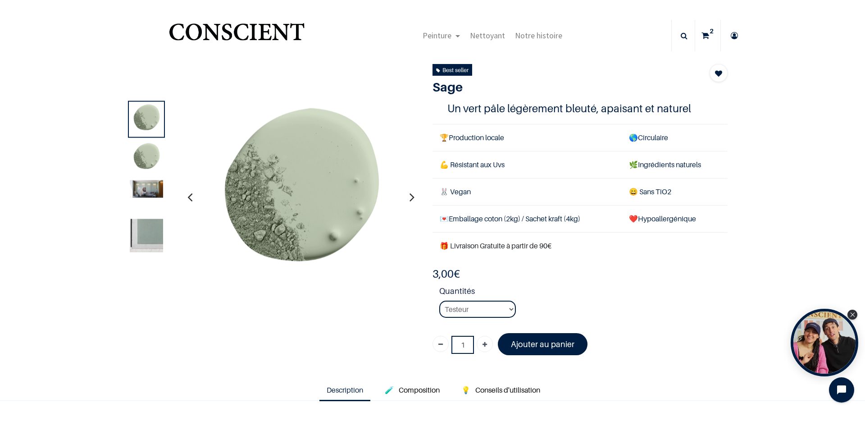
click at [282, 44] on img "Logo of Conscient" at bounding box center [236, 36] width 139 height 36
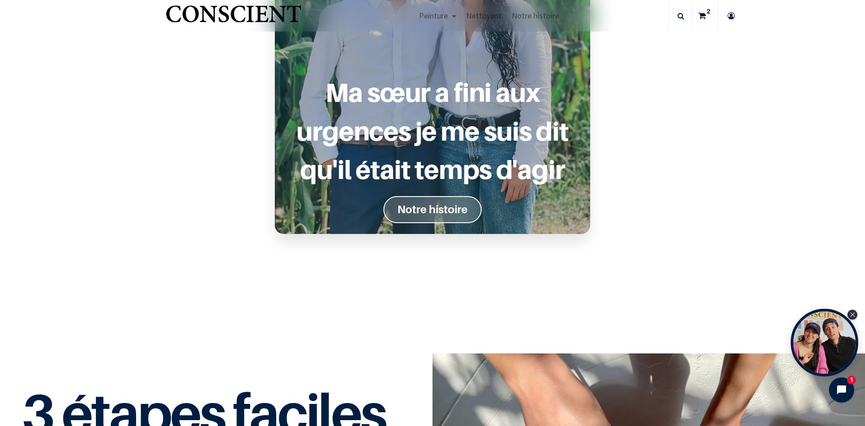
scroll to position [757, 0]
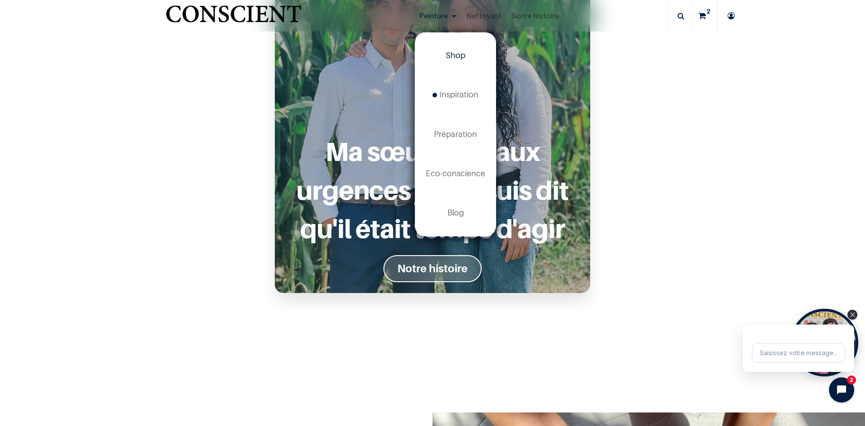
click at [451, 52] on span "Shop" at bounding box center [456, 54] width 20 height 9
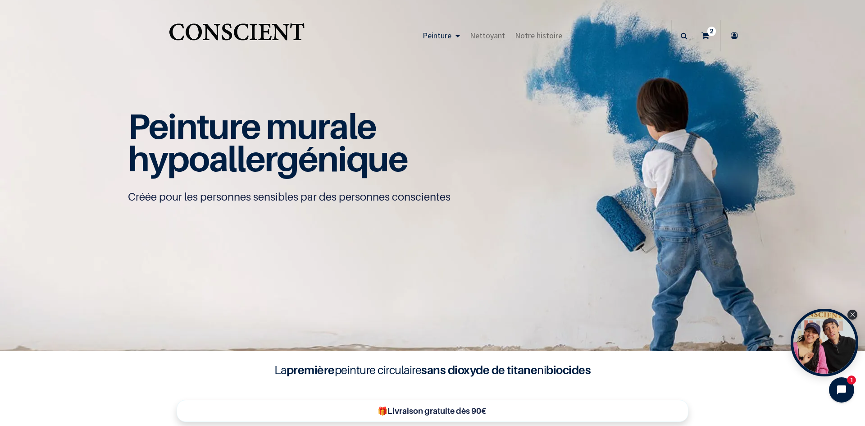
scroll to position [0, 0]
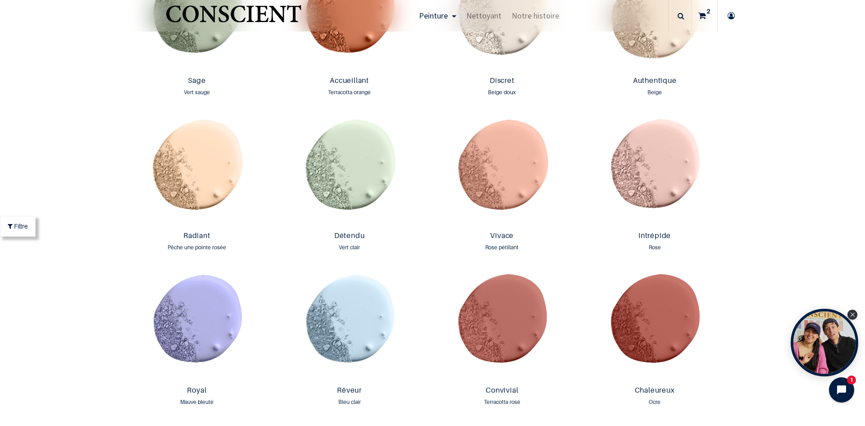
scroll to position [828, 0]
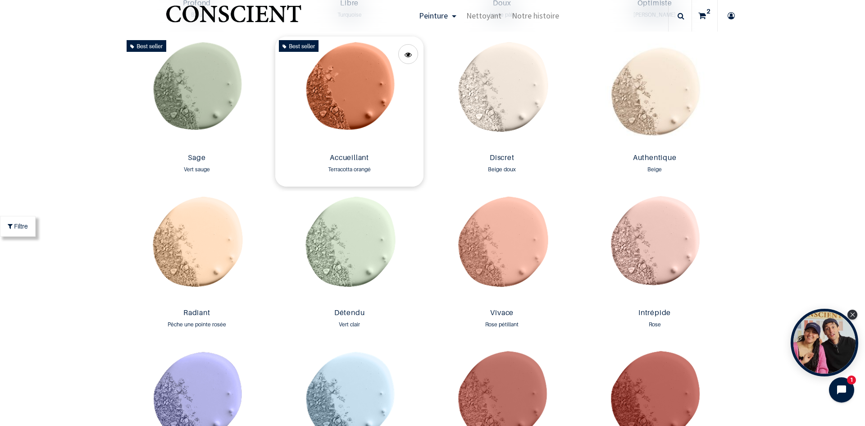
click at [364, 98] on img at bounding box center [349, 93] width 148 height 113
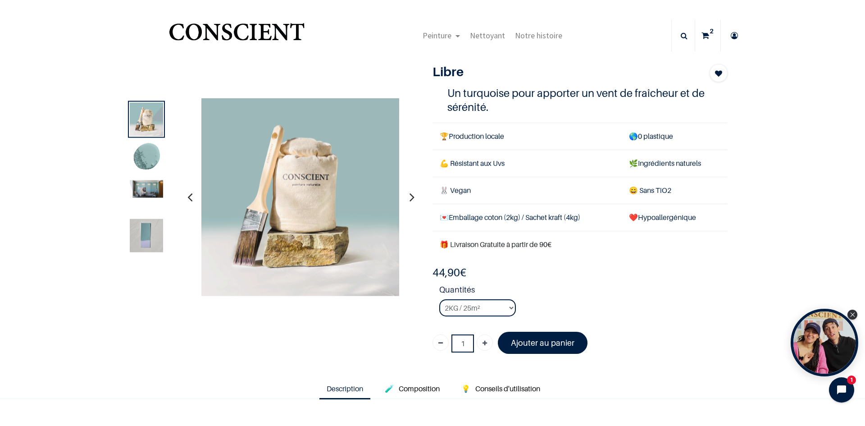
click at [146, 197] on img at bounding box center [146, 189] width 33 height 18
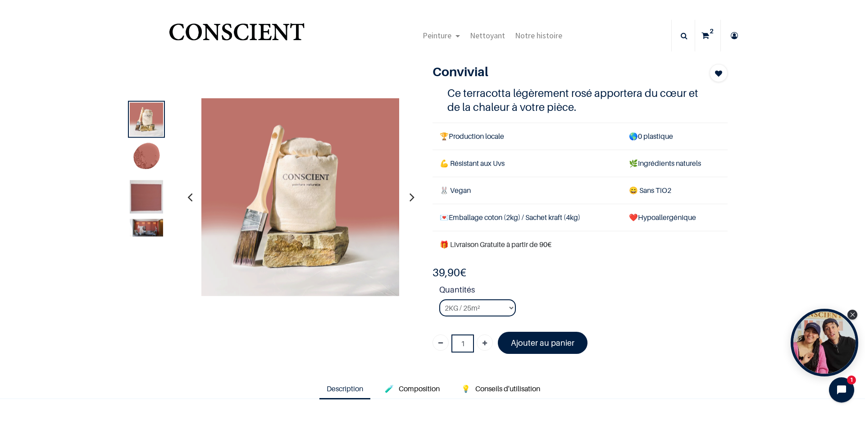
drag, startPoint x: 145, startPoint y: 160, endPoint x: 144, endPoint y: 165, distance: 5.0
click at [145, 160] on img at bounding box center [146, 157] width 33 height 33
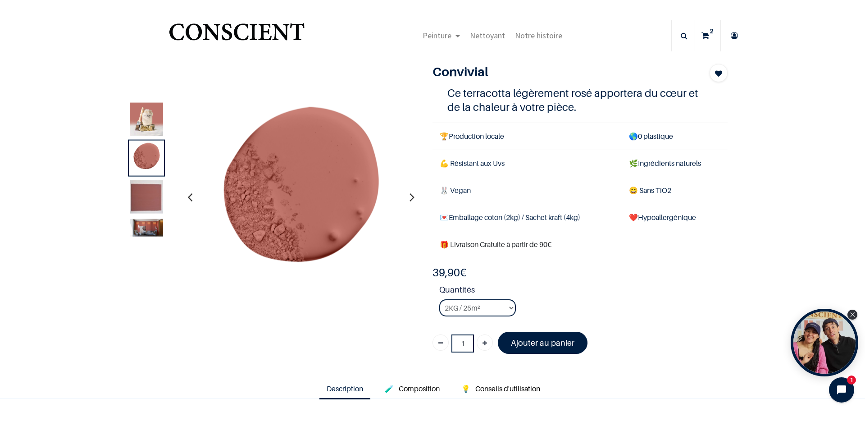
click at [142, 190] on img at bounding box center [146, 196] width 33 height 33
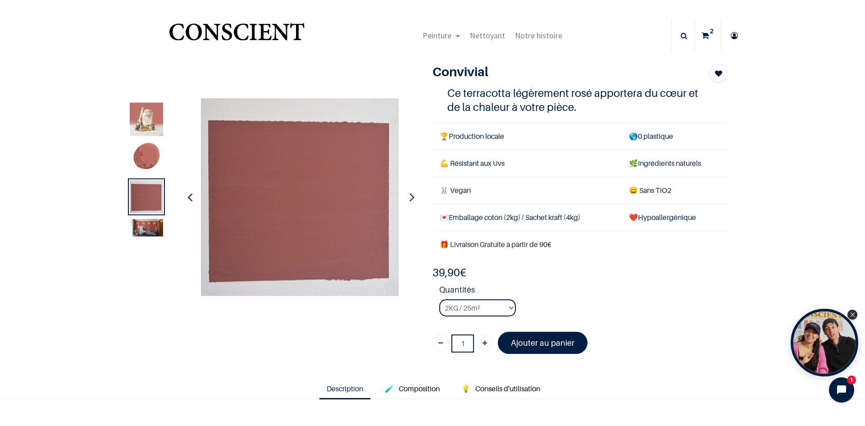
click at [146, 233] on img at bounding box center [146, 228] width 33 height 18
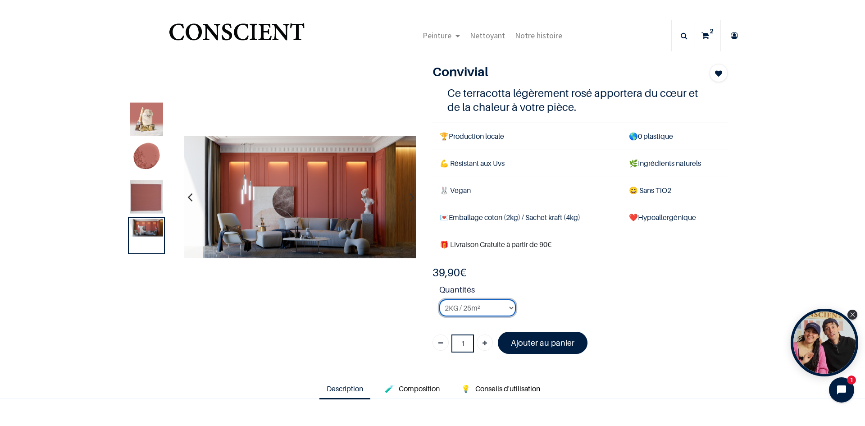
click at [464, 313] on select "2KG / 25m² 4KG / 50m² 8KG / 100m² Testeur" at bounding box center [477, 307] width 77 height 17
select select "92"
click at [439, 299] on select "2KG / 25m² 4KG / 50m² 8KG / 100m² Testeur" at bounding box center [477, 307] width 77 height 17
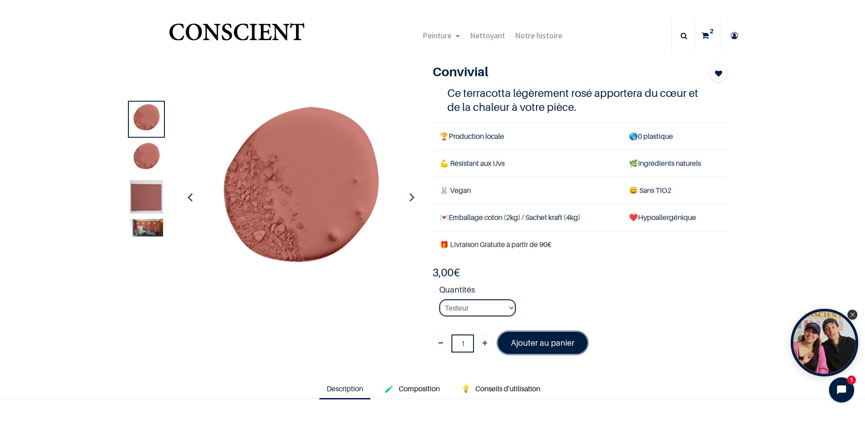
click at [528, 348] on link "Ajouter au panier" at bounding box center [543, 343] width 90 height 22
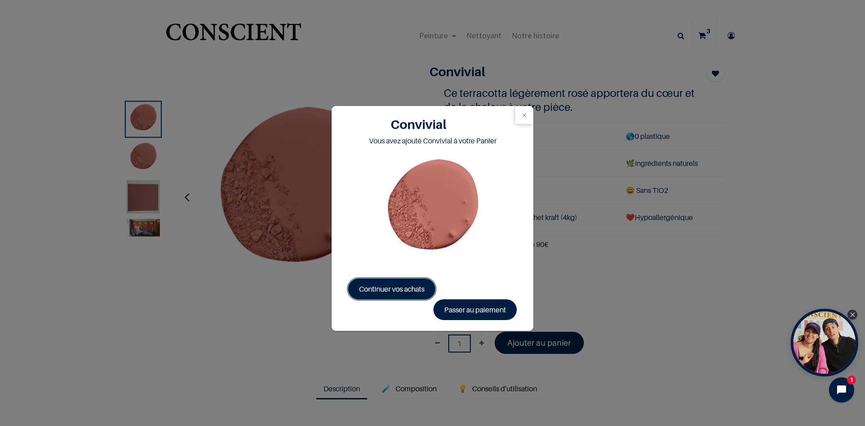
click at [402, 292] on span "Continuer vos achats" at bounding box center [391, 288] width 65 height 9
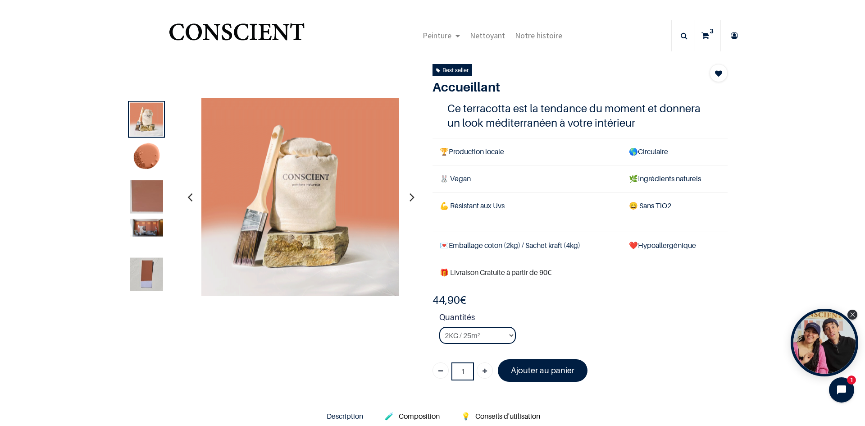
click at [144, 187] on img at bounding box center [146, 196] width 33 height 33
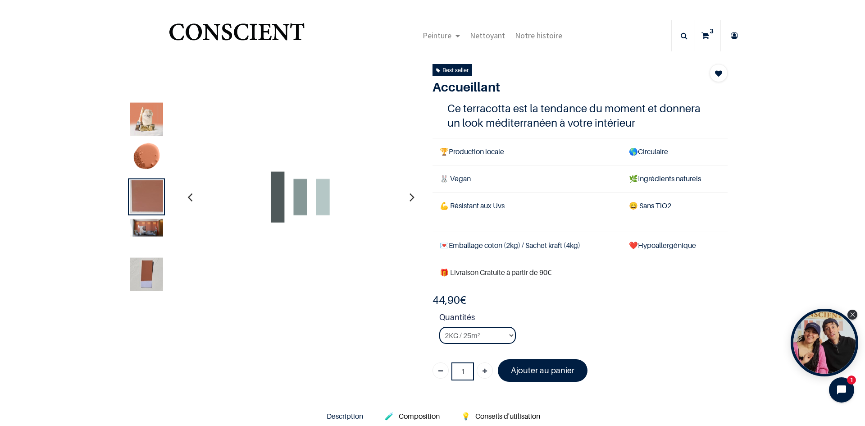
click at [144, 226] on img at bounding box center [146, 228] width 33 height 18
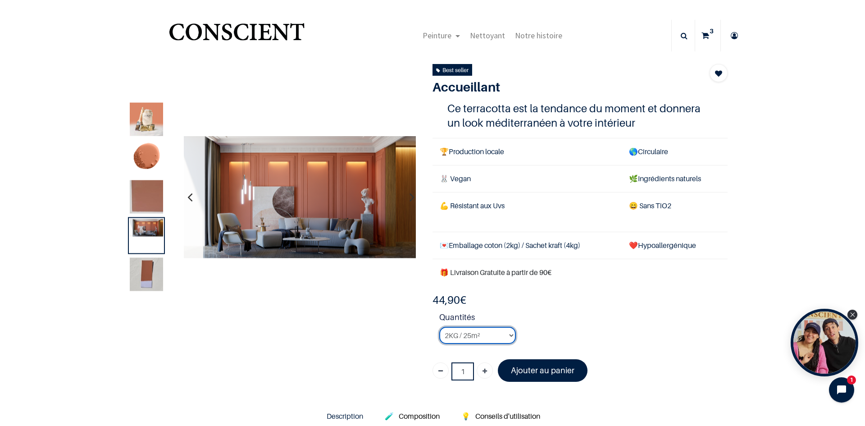
click at [490, 328] on select "2KG / 25m² 4KG / 50m² 8KG / 100m² Testeur" at bounding box center [477, 335] width 77 height 17
select select "96"
click at [439, 327] on select "2KG / 25m² 4KG / 50m² 8KG / 100m² Testeur" at bounding box center [477, 335] width 77 height 17
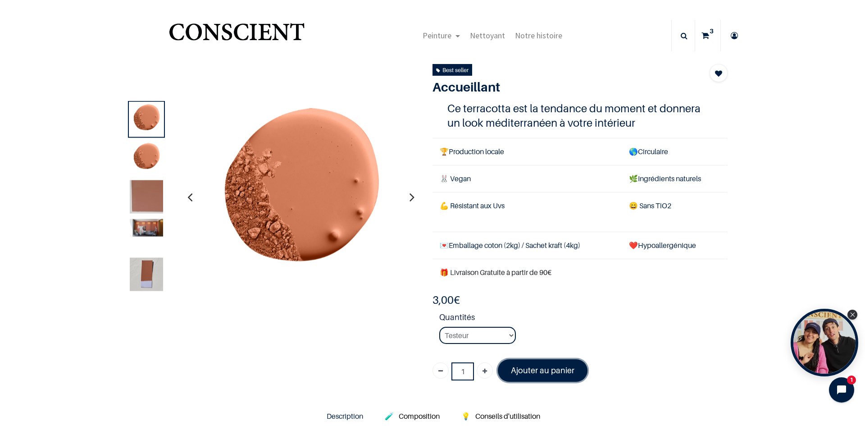
click at [532, 371] on font "Ajouter au panier" at bounding box center [543, 370] width 64 height 9
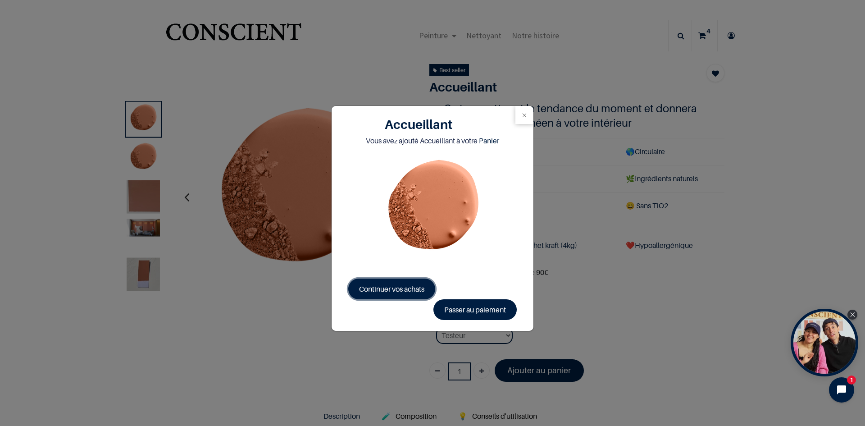
click at [400, 291] on span "Continuer vos achats" at bounding box center [391, 288] width 65 height 9
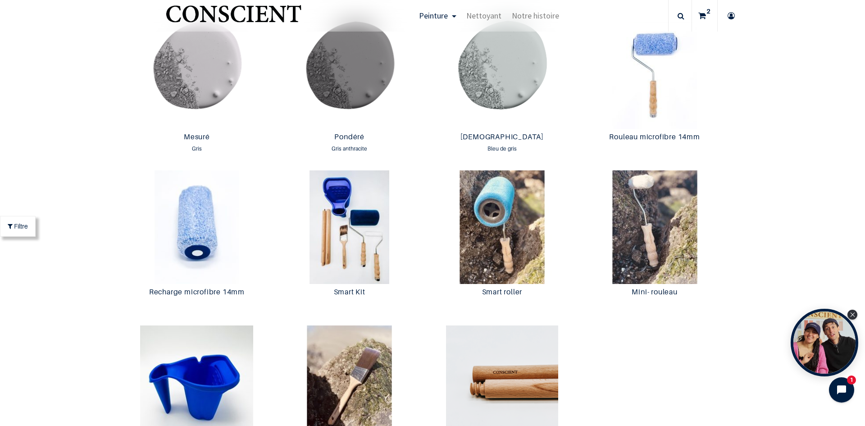
scroll to position [1643, 0]
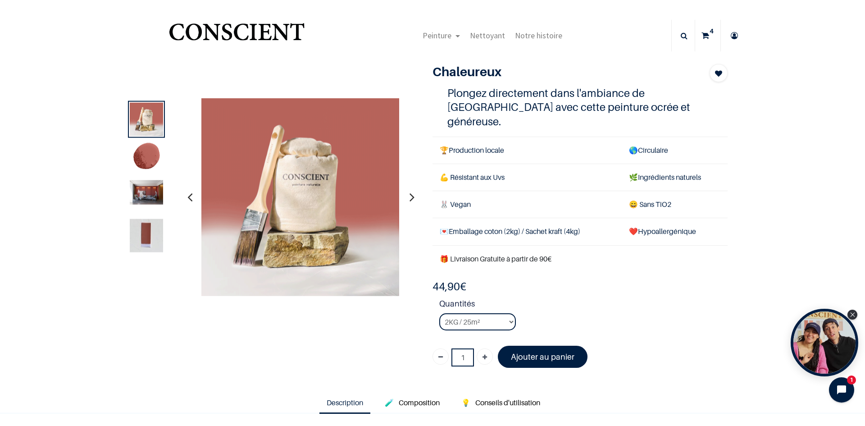
click at [137, 159] on img at bounding box center [146, 157] width 33 height 33
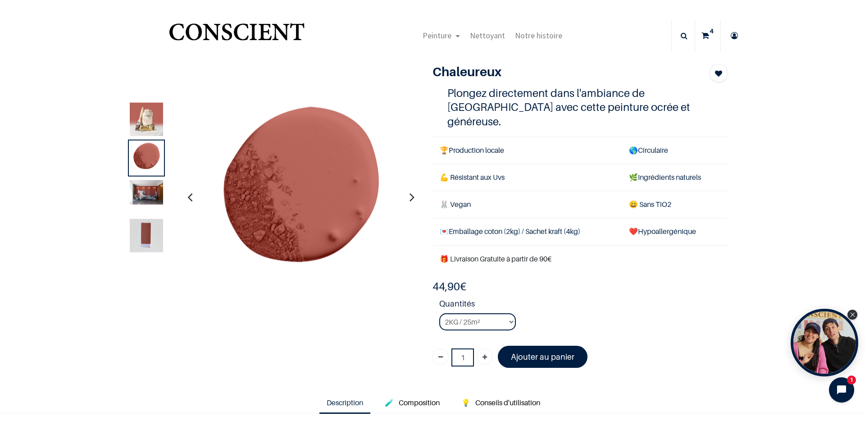
click at [136, 197] on img at bounding box center [146, 192] width 33 height 24
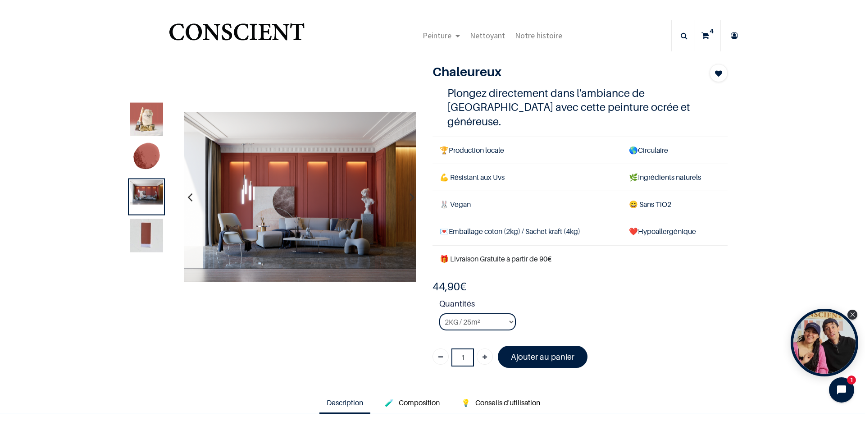
click at [142, 234] on img at bounding box center [146, 235] width 33 height 33
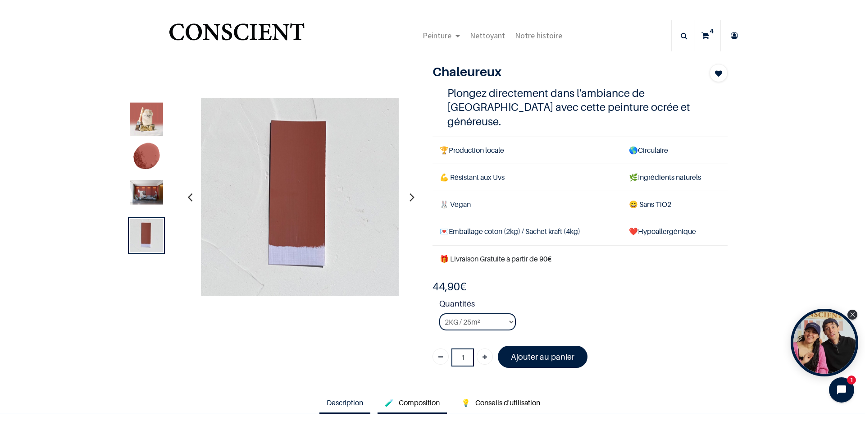
click at [416, 398] on span "Composition" at bounding box center [419, 402] width 41 height 9
click at [342, 398] on span "Description" at bounding box center [345, 402] width 37 height 9
click at [148, 191] on img at bounding box center [146, 192] width 33 height 24
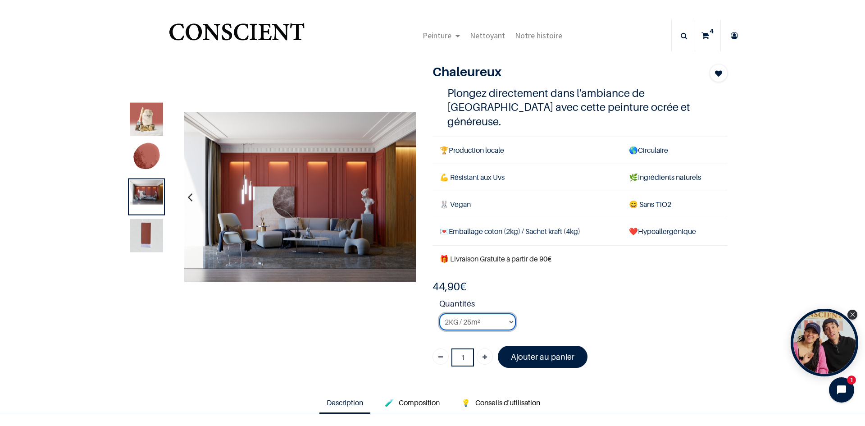
click at [482, 313] on select "2KG / 25m² 4KG / 50m² 8KG / 100m² Testeur" at bounding box center [477, 321] width 77 height 17
select select "88"
click at [439, 313] on select "2KG / 25m² 4KG / 50m² 8KG / 100m² Testeur" at bounding box center [477, 321] width 77 height 17
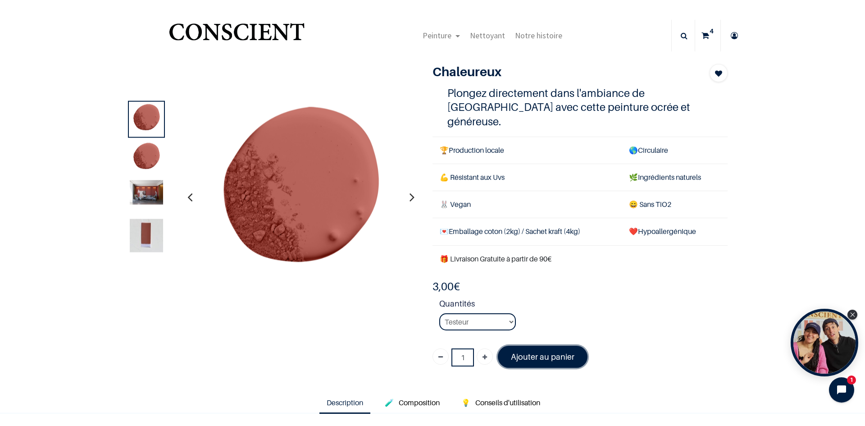
click at [532, 349] on link "Ajouter au panier" at bounding box center [543, 357] width 90 height 22
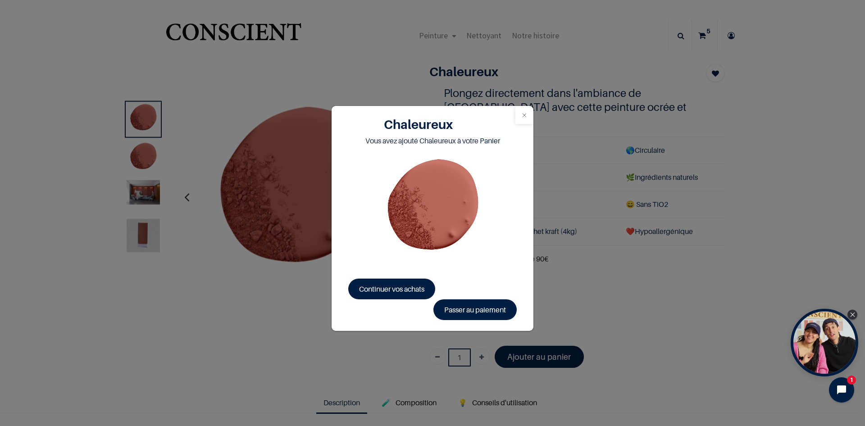
drag, startPoint x: 521, startPoint y: 111, endPoint x: 637, endPoint y: 7, distance: 156.4
click at [522, 111] on button "Close" at bounding box center [525, 115] width 18 height 18
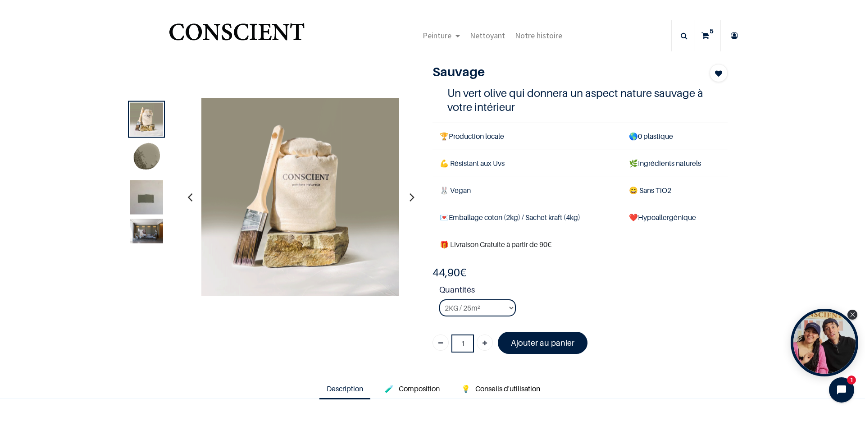
click at [138, 156] on img at bounding box center [146, 157] width 33 height 33
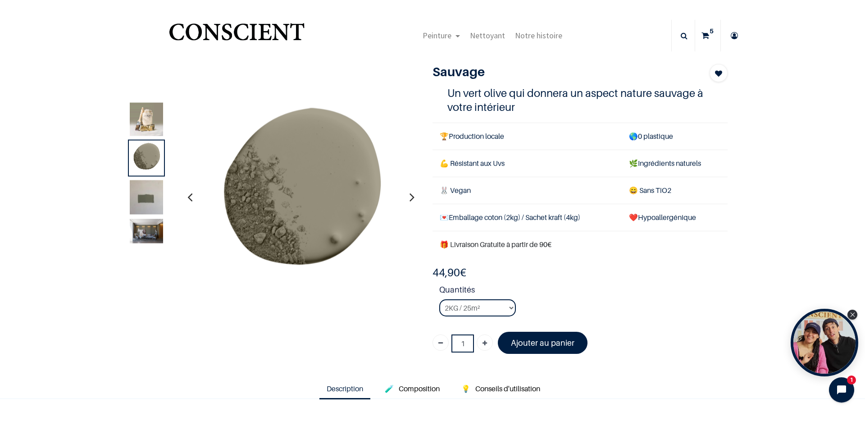
click at [142, 195] on img at bounding box center [146, 202] width 33 height 45
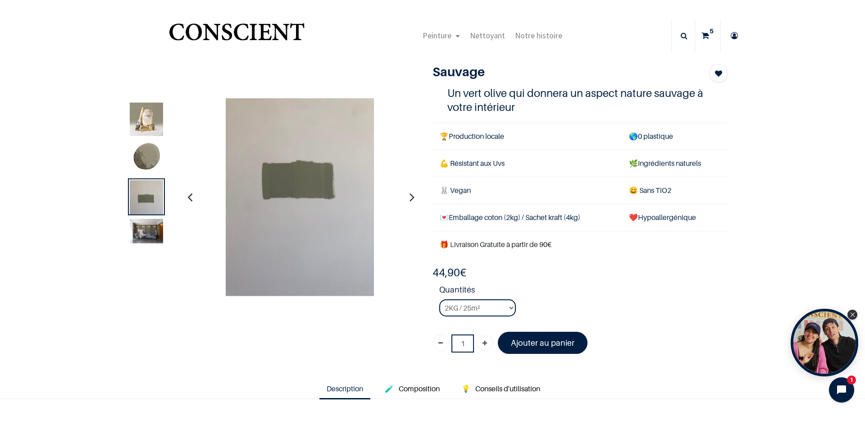
click at [147, 230] on img at bounding box center [146, 231] width 33 height 24
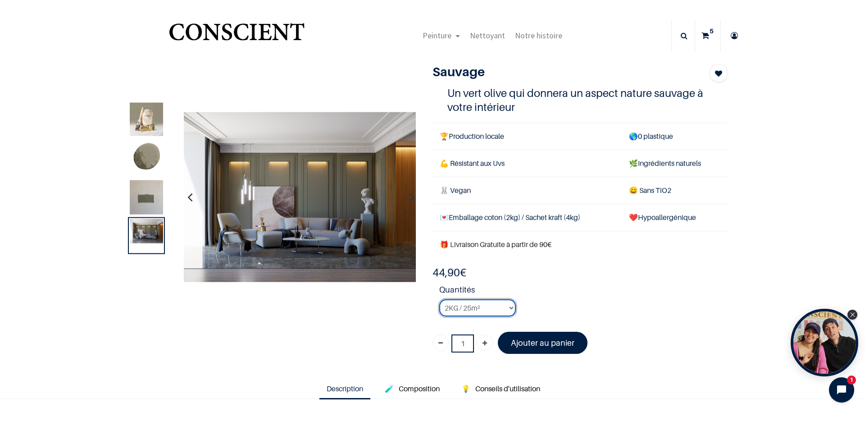
click at [488, 306] on select "2KG / 25m² 4KG / 50m² 8KG / 100m² Testeur" at bounding box center [477, 307] width 77 height 17
select select "62"
click at [439, 299] on select "2KG / 25m² 4KG / 50m² 8KG / 100m² Testeur" at bounding box center [477, 307] width 77 height 17
click at [525, 345] on font "Ajouter au panier" at bounding box center [543, 342] width 64 height 9
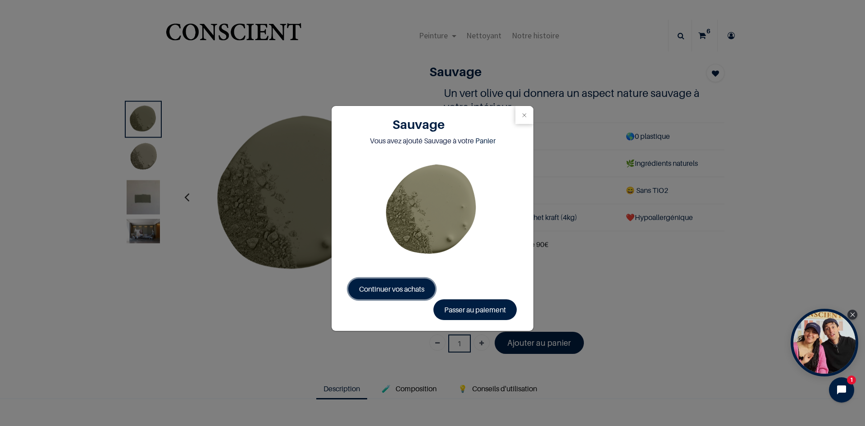
click at [412, 289] on span "Continuer vos achats" at bounding box center [391, 288] width 65 height 9
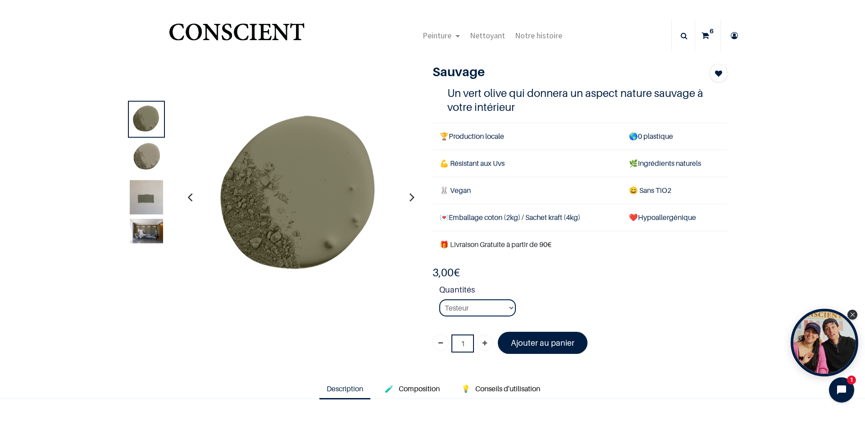
click at [708, 35] on sup "6" at bounding box center [712, 31] width 9 height 9
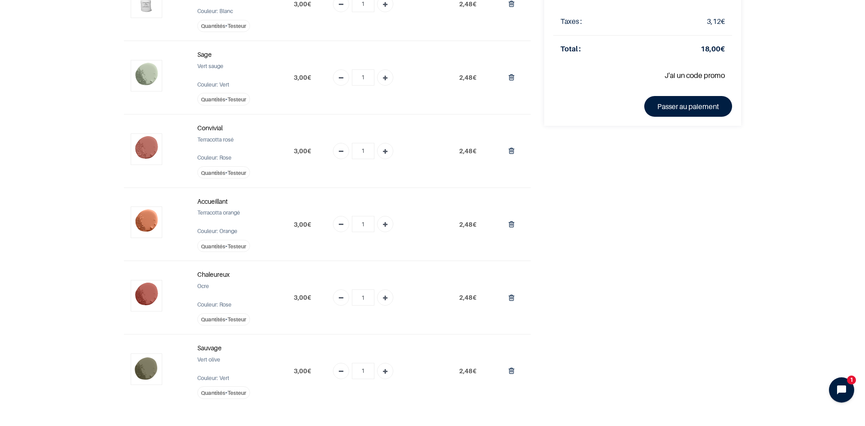
scroll to position [135, 0]
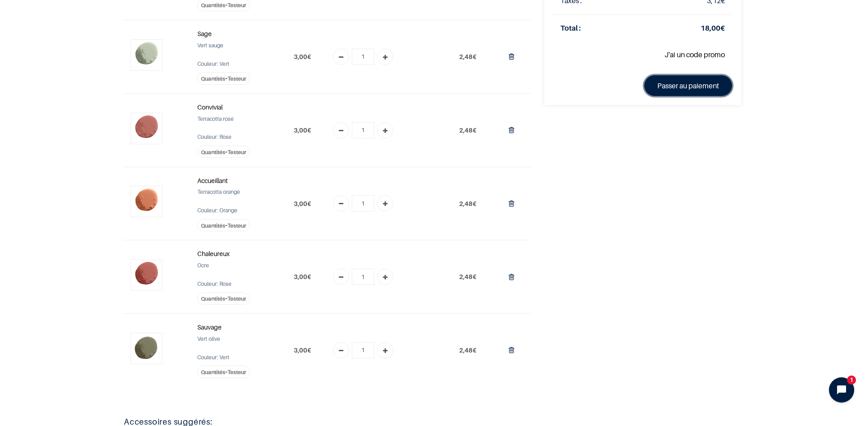
click at [697, 89] on link "Passer au paiement" at bounding box center [688, 85] width 88 height 21
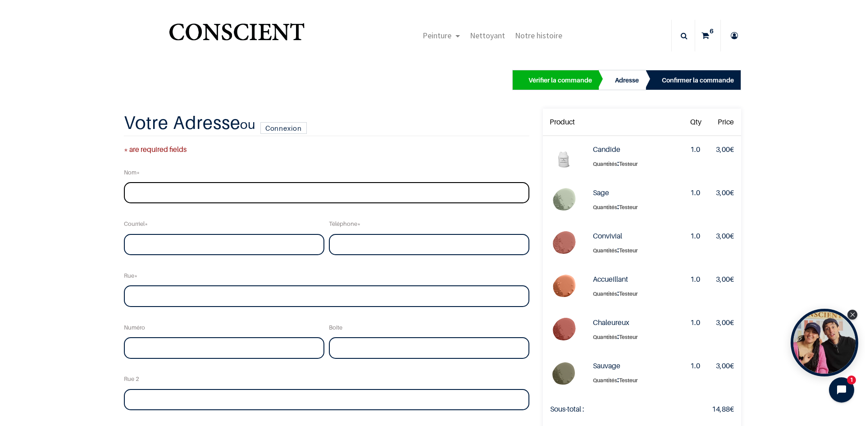
click at [147, 186] on input "text" at bounding box center [327, 193] width 406 height 22
type input "Abssi"
type input "[PERSON_NAME][EMAIL_ADDRESS][DOMAIN_NAME]"
type input "0651764046"
click at [171, 296] on input "text" at bounding box center [327, 296] width 406 height 22
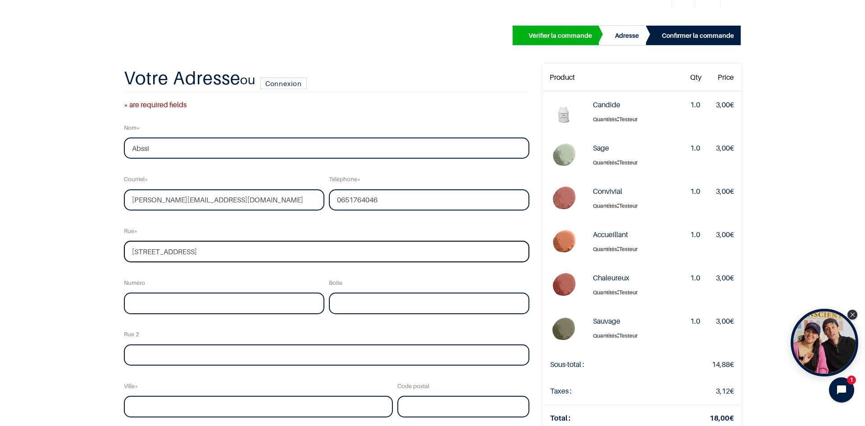
scroll to position [45, 0]
type input "[STREET_ADDRESS]"
click at [198, 303] on input "text" at bounding box center [224, 303] width 201 height 22
drag, startPoint x: 140, startPoint y: 250, endPoint x: 126, endPoint y: 251, distance: 14.0
click at [126, 251] on input "[STREET_ADDRESS]" at bounding box center [327, 251] width 406 height 22
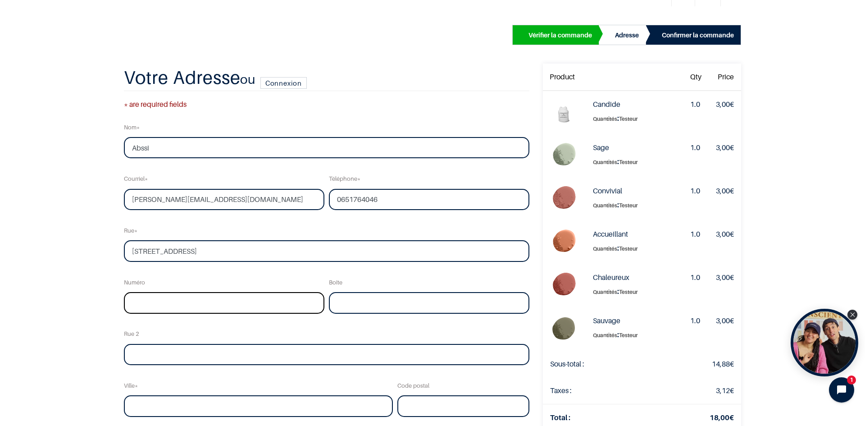
click at [154, 304] on input "text" at bounding box center [224, 303] width 201 height 22
paste input "14"
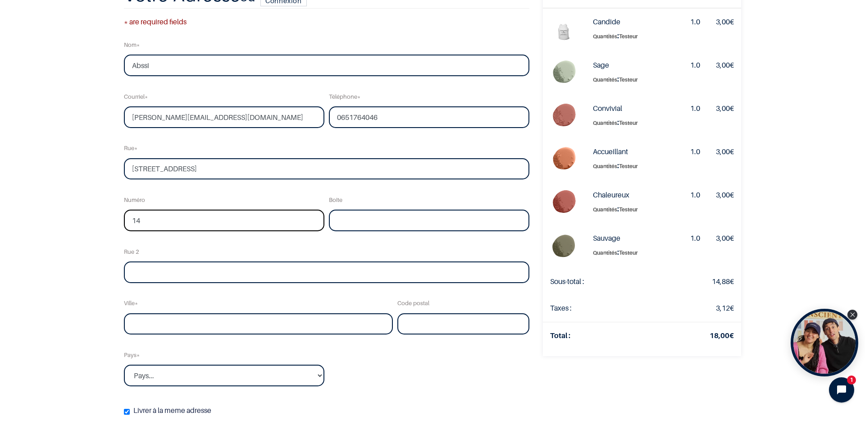
scroll to position [90, 0]
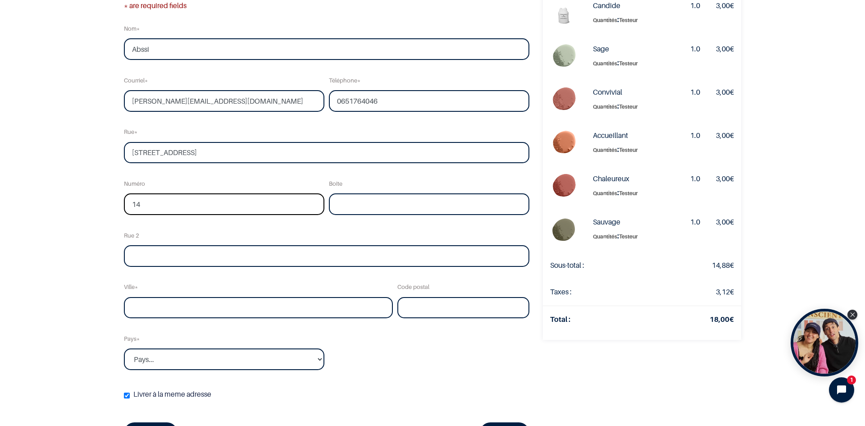
type input "14"
click at [176, 307] on input "text" at bounding box center [258, 308] width 269 height 22
type input "Saint-Etienne"
click at [465, 302] on input "text" at bounding box center [464, 308] width 132 height 22
type input "42000"
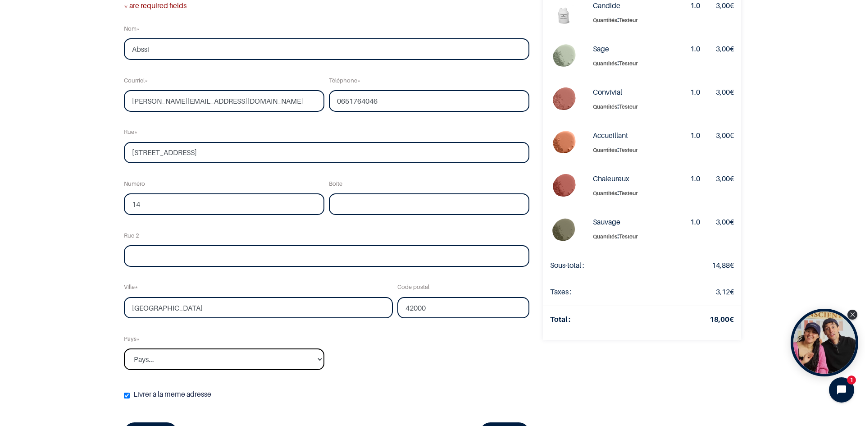
click at [271, 361] on select "Pays... Afghanistan Afrique du sud Albanie Algérie" at bounding box center [224, 359] width 201 height 22
select select "75"
click at [124, 348] on select "Pays... Afghanistan Afrique du sud Albanie Algérie" at bounding box center [224, 359] width 201 height 22
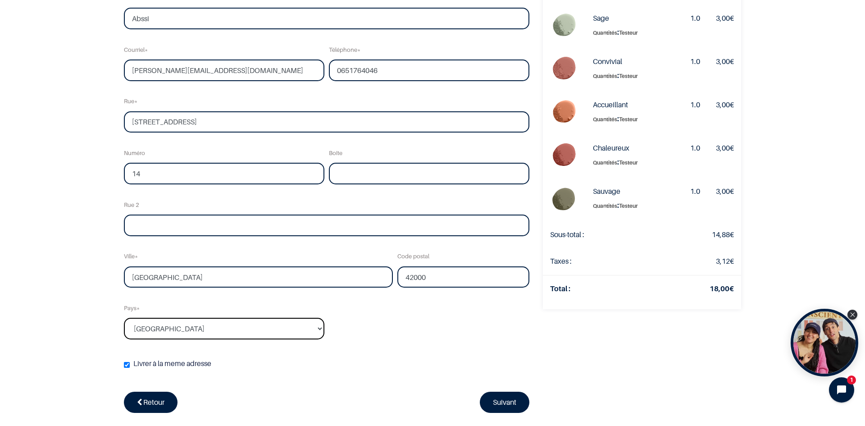
scroll to position [135, 0]
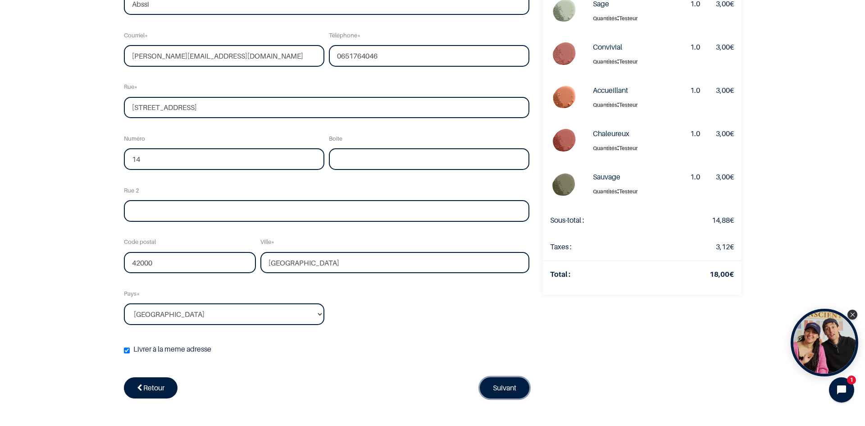
click at [513, 386] on link "Suivant" at bounding box center [505, 387] width 50 height 21
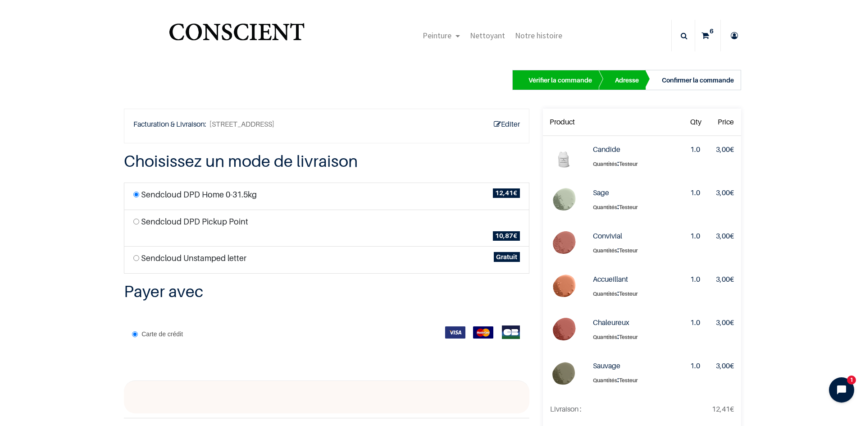
click at [192, 262] on label "Sendcloud Unstamped letter" at bounding box center [193, 258] width 105 height 12
radio input "true"
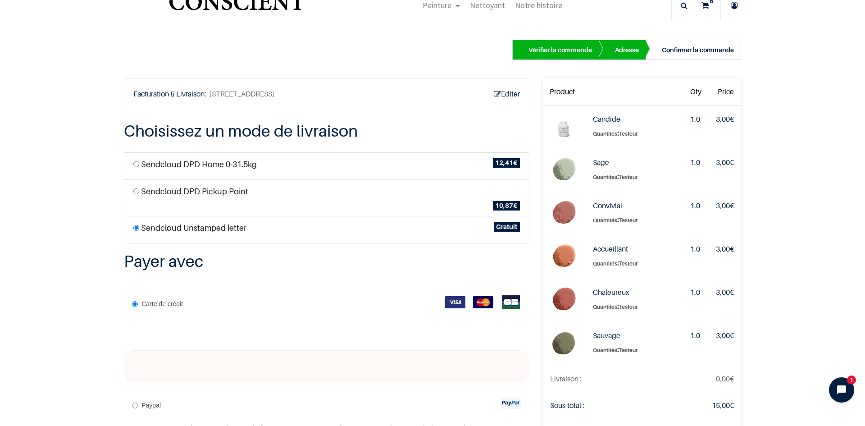
scroll to position [45, 0]
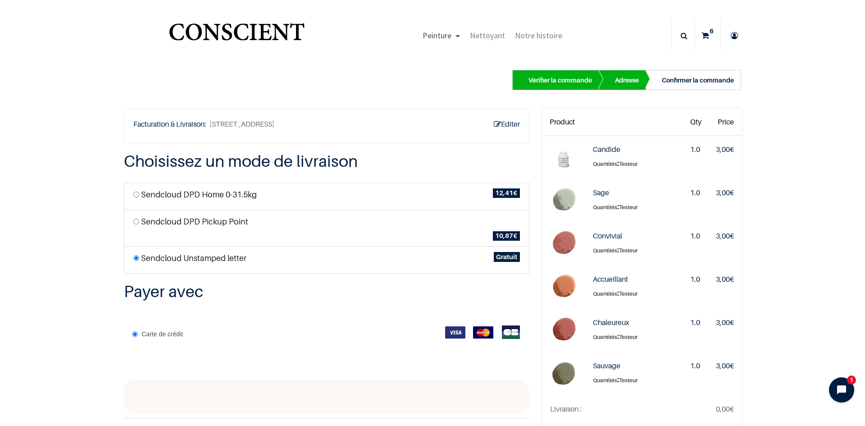
drag, startPoint x: 446, startPoint y: 36, endPoint x: 391, endPoint y: 23, distance: 56.9
click at [446, 36] on span "Peinture" at bounding box center [437, 35] width 29 height 10
click at [275, 50] on img "Logo of Conscient" at bounding box center [236, 36] width 139 height 36
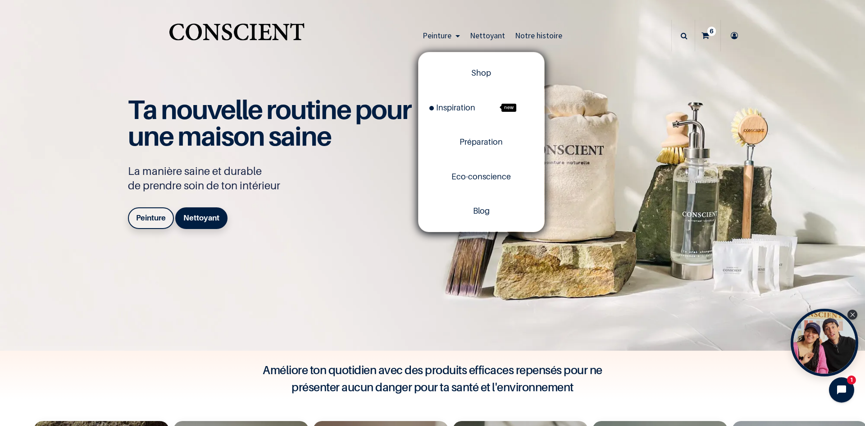
click at [426, 37] on span "Peinture" at bounding box center [437, 35] width 29 height 10
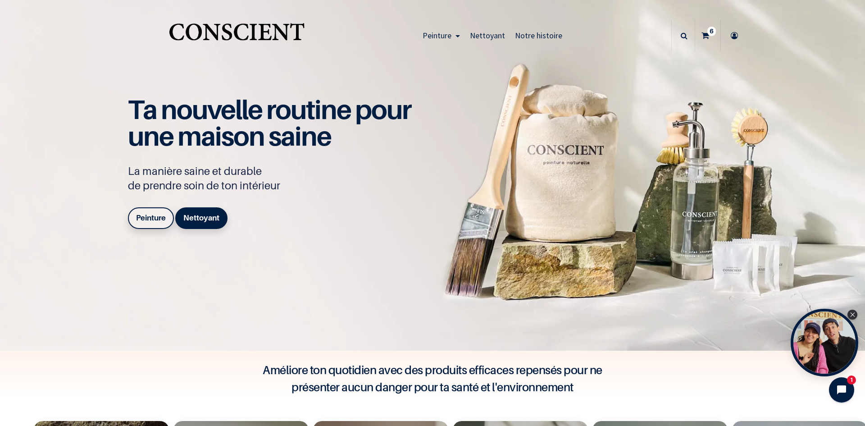
click at [436, 39] on span "Peinture" at bounding box center [437, 35] width 29 height 10
click at [244, 40] on img "Logo of Conscient" at bounding box center [236, 36] width 139 height 36
click at [707, 39] on link "6" at bounding box center [707, 36] width 25 height 32
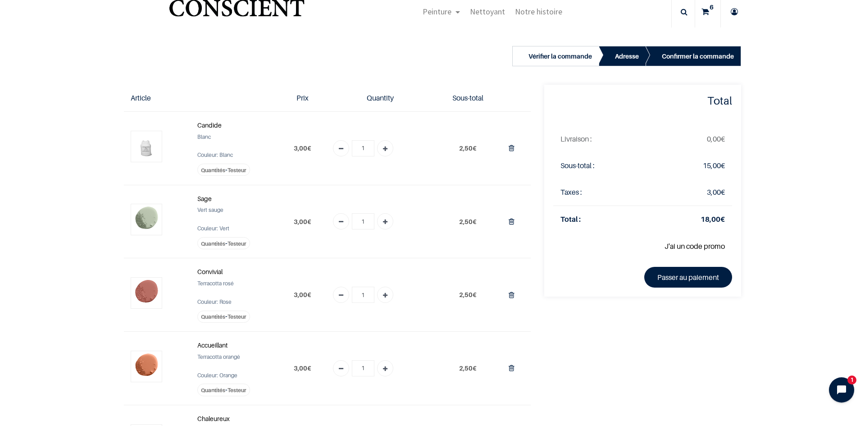
scroll to position [45, 0]
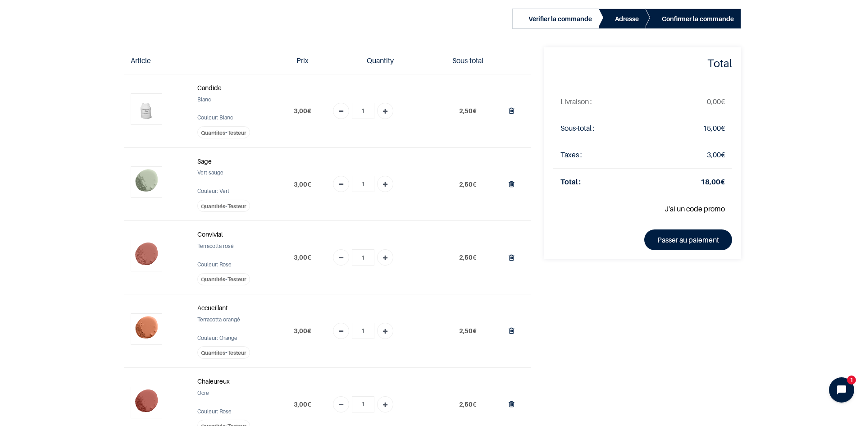
scroll to position [90, 0]
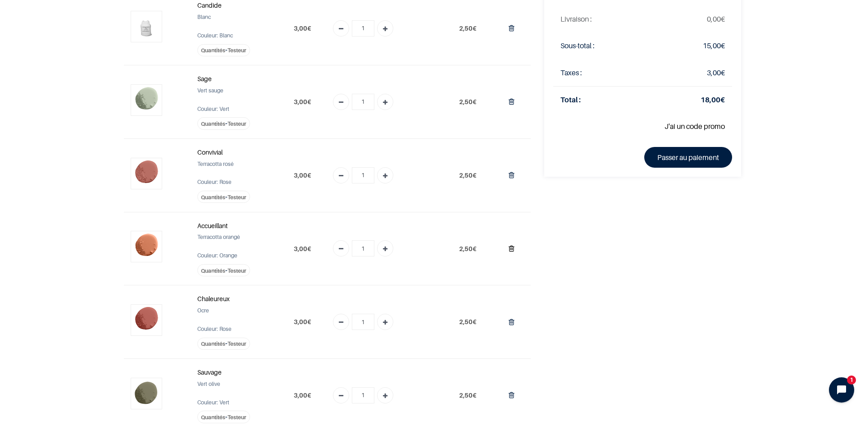
click at [509, 251] on icon "Supprimer du panier" at bounding box center [512, 248] width 6 height 12
type input "0"
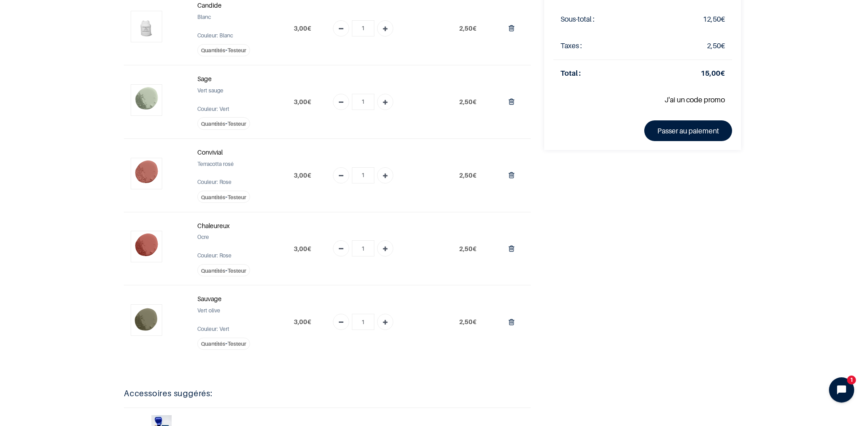
click at [679, 274] on div "Total Sous-total : 12,50 € Taxes : 2,50 € Total : 15,00 € J'ai un code promo Ap…" at bounding box center [643, 240] width 210 height 550
click at [708, 128] on link "Passer au paiement" at bounding box center [688, 130] width 88 height 21
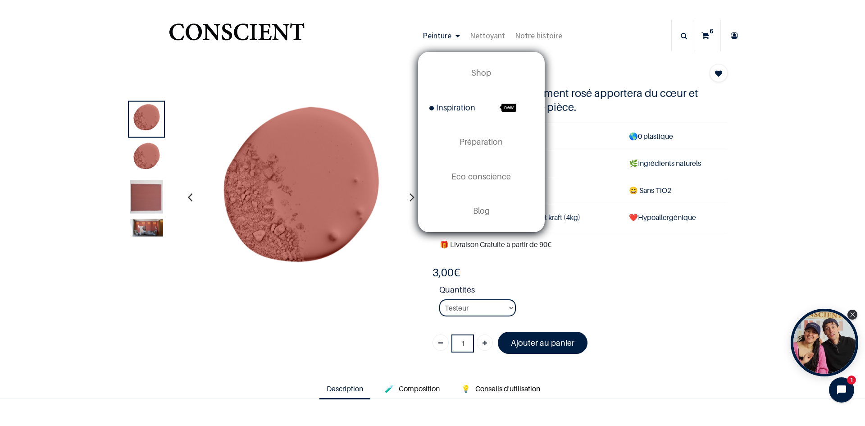
click at [453, 101] on link "Inspiration new" at bounding box center [482, 108] width 126 height 34
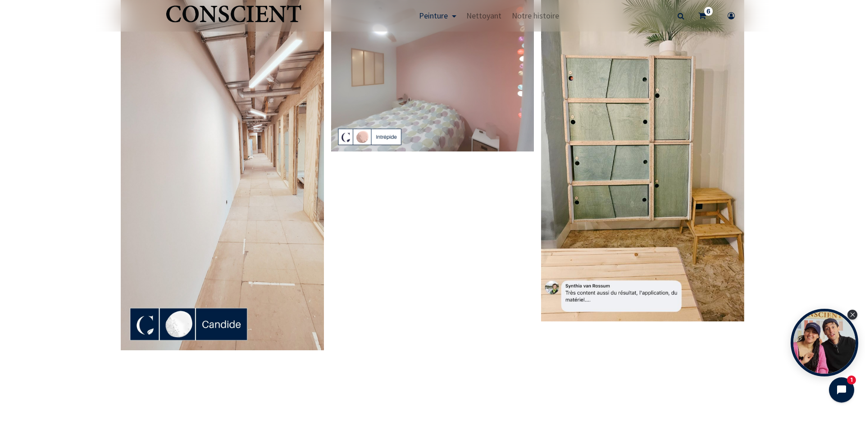
scroll to position [2200, 0]
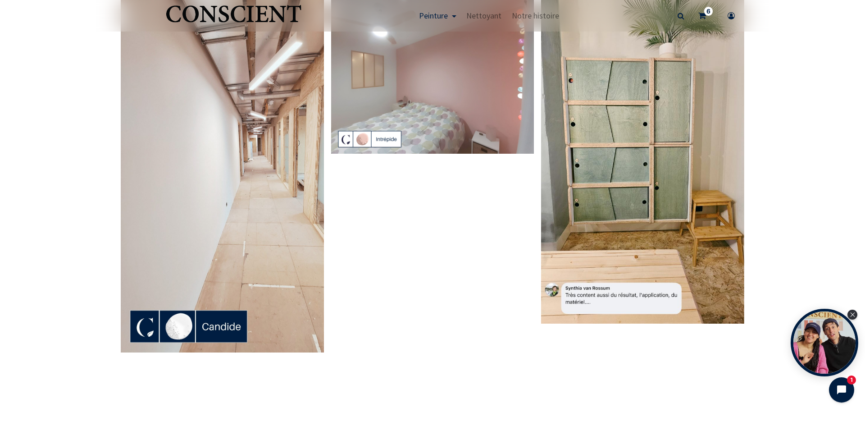
click at [704, 14] on icon at bounding box center [703, 16] width 8 height 32
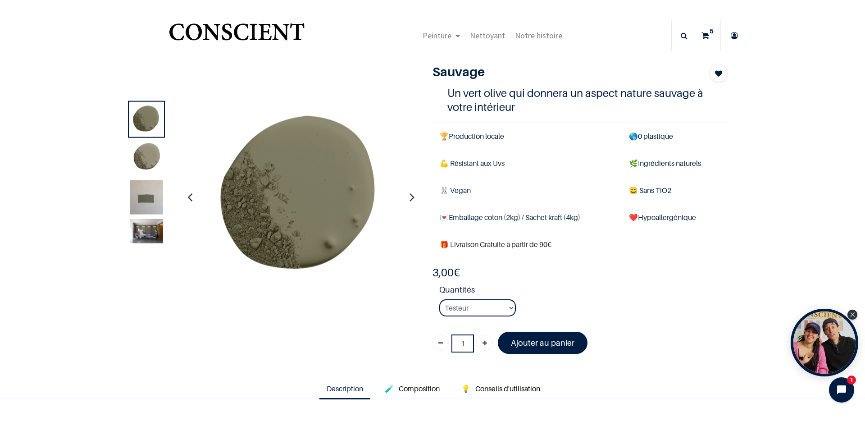
click at [145, 196] on img at bounding box center [146, 202] width 33 height 45
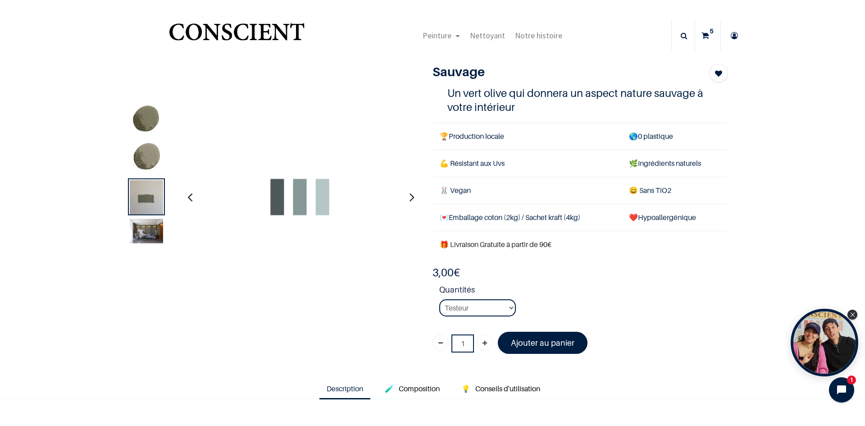
click at [140, 228] on img at bounding box center [146, 231] width 33 height 24
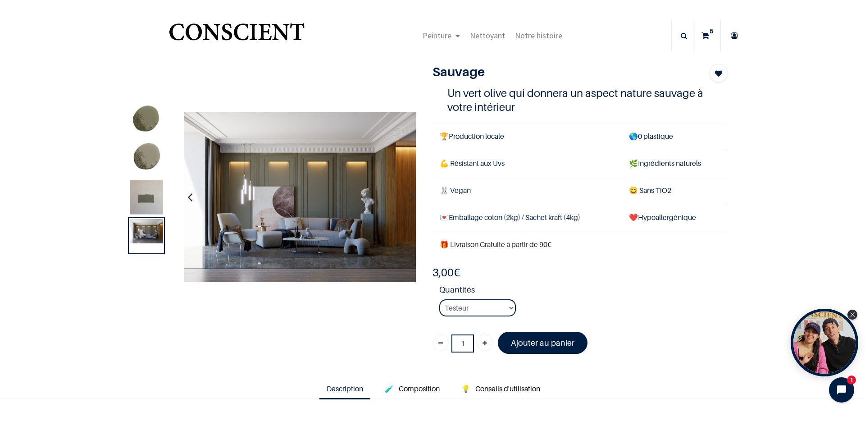
click at [147, 192] on img at bounding box center [146, 202] width 33 height 45
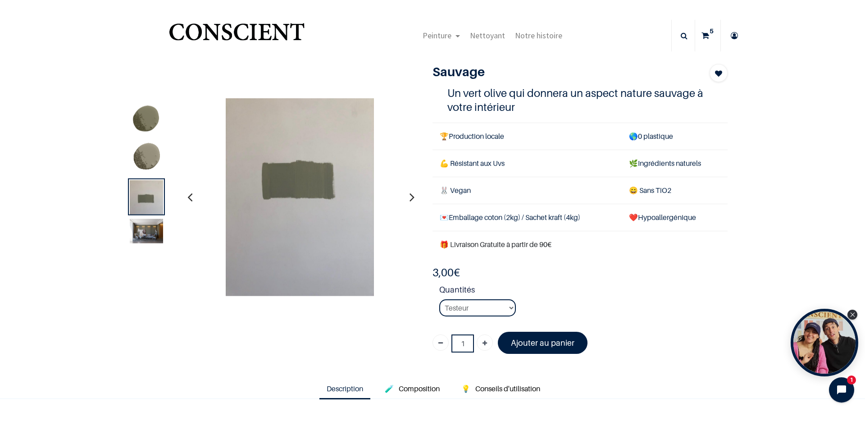
click at [344, 191] on img at bounding box center [300, 197] width 149 height 198
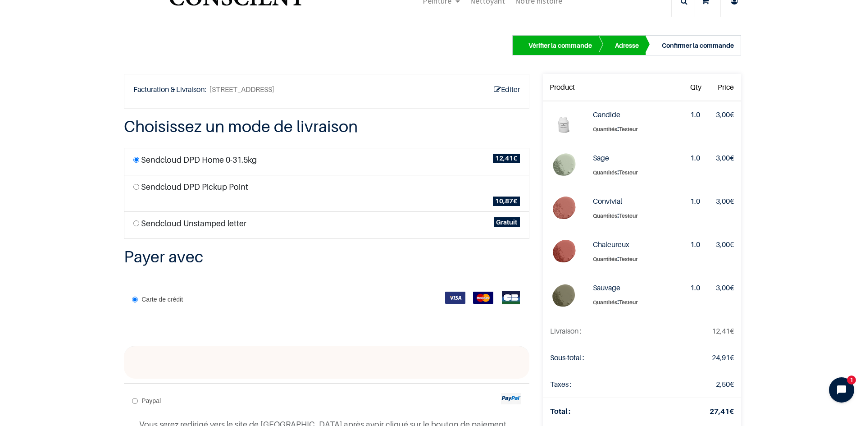
scroll to position [45, 0]
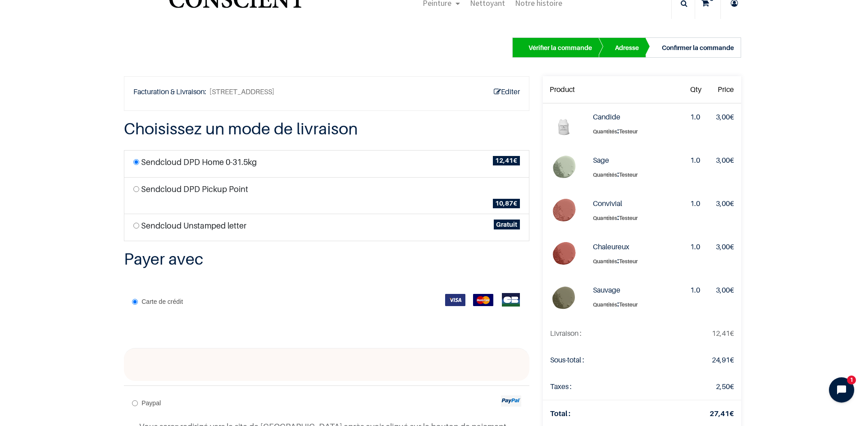
scroll to position [31, 0]
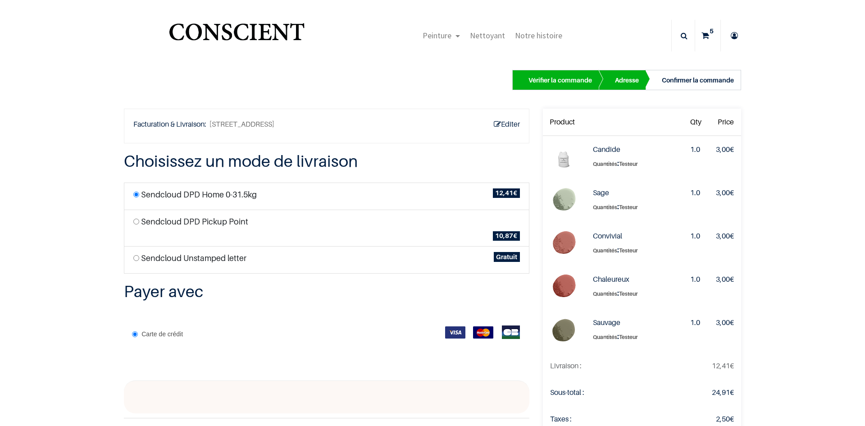
click at [560, 80] on div "Vérifier la commande" at bounding box center [561, 80] width 64 height 11
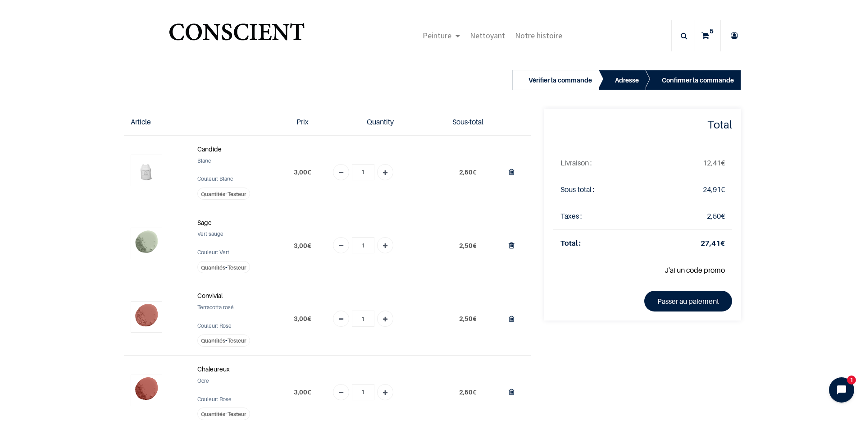
scroll to position [45, 0]
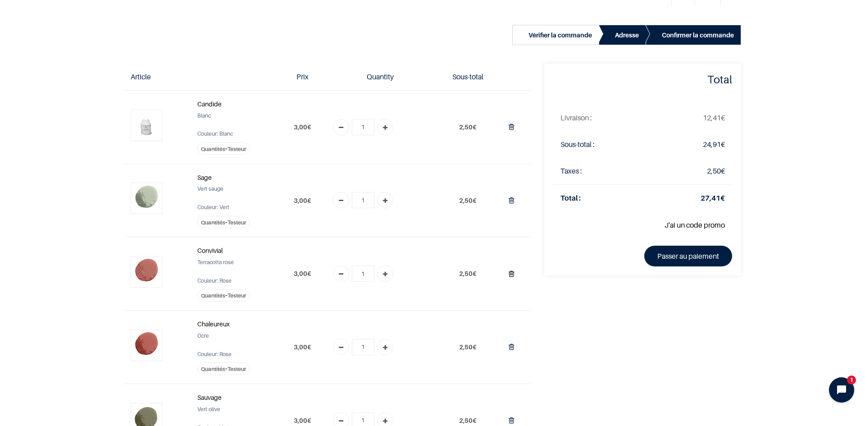
click at [511, 274] on icon "Supprimer du panier" at bounding box center [512, 274] width 6 height 12
type input "0"
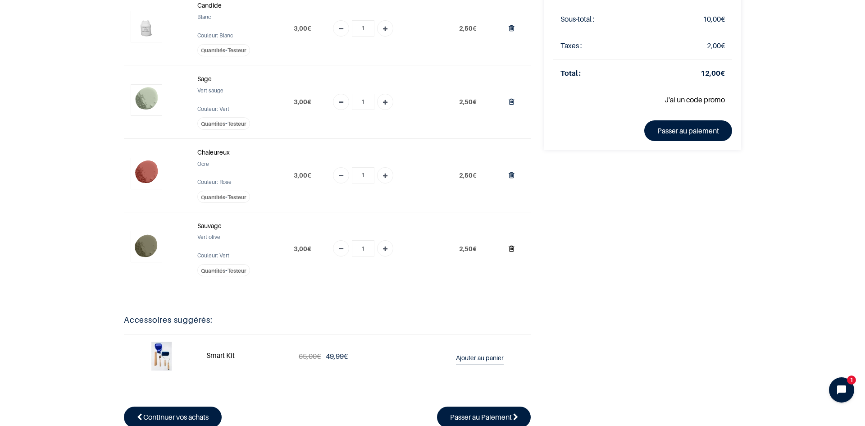
click at [509, 247] on icon "Supprimer du panier" at bounding box center [512, 248] width 6 height 12
type input "0"
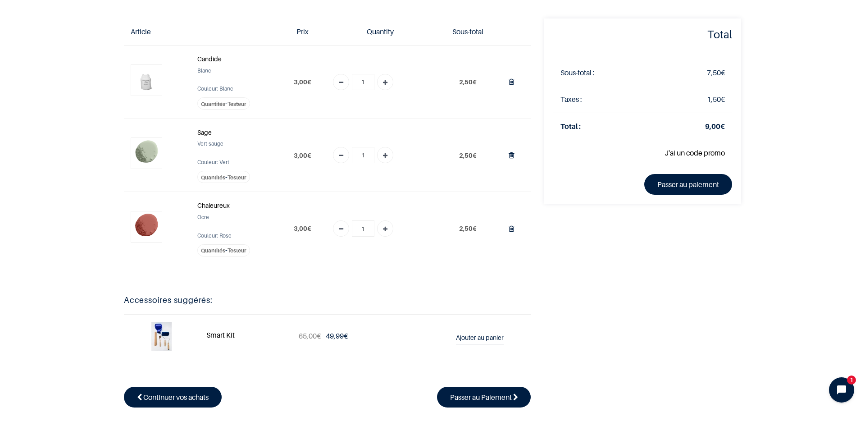
scroll to position [17, 0]
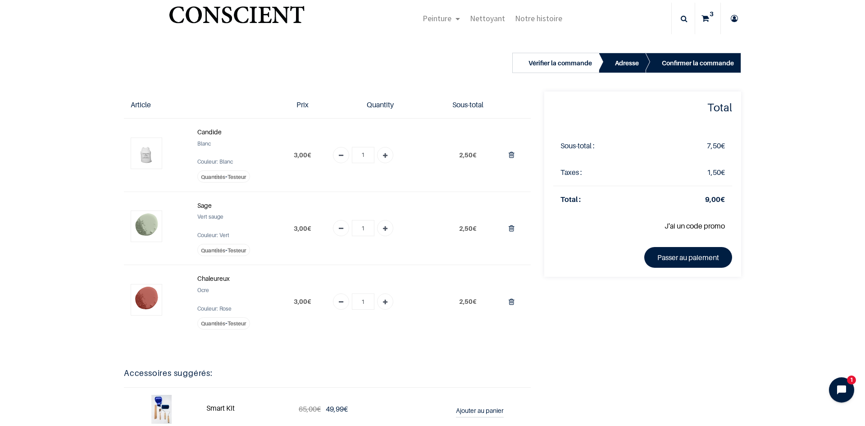
click at [608, 342] on div "Total Sous-total : 7,50 € Taxes : 1,50 € Total : 9,00 € J'ai un code promo" at bounding box center [643, 293] width 210 height 404
click at [682, 252] on link "Passer au paiement" at bounding box center [688, 257] width 88 height 21
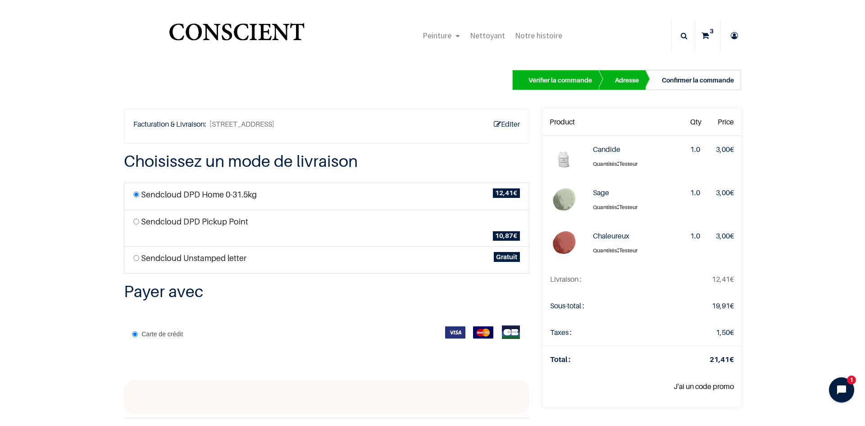
click at [134, 258] on input "radio" at bounding box center [136, 258] width 6 height 6
radio input "true"
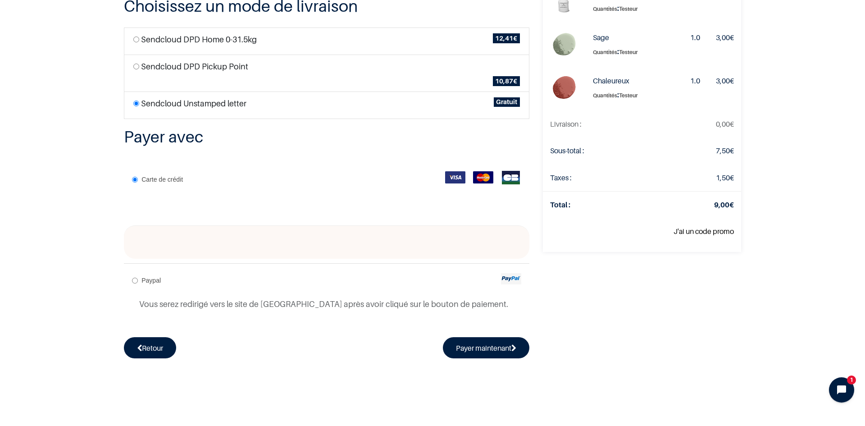
scroll to position [135, 0]
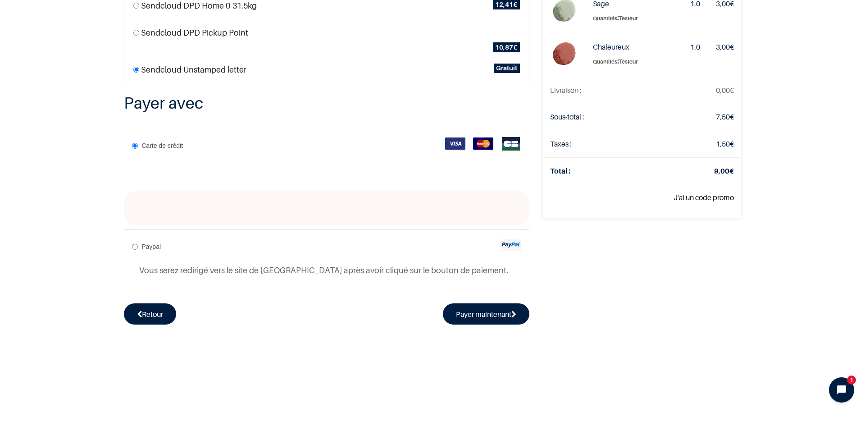
click at [216, 250] on div "Paypal Vous serez redirigé vers le site de Paypal après avoir cliqué sur le bou…" at bounding box center [327, 261] width 406 height 64
radio input "true"
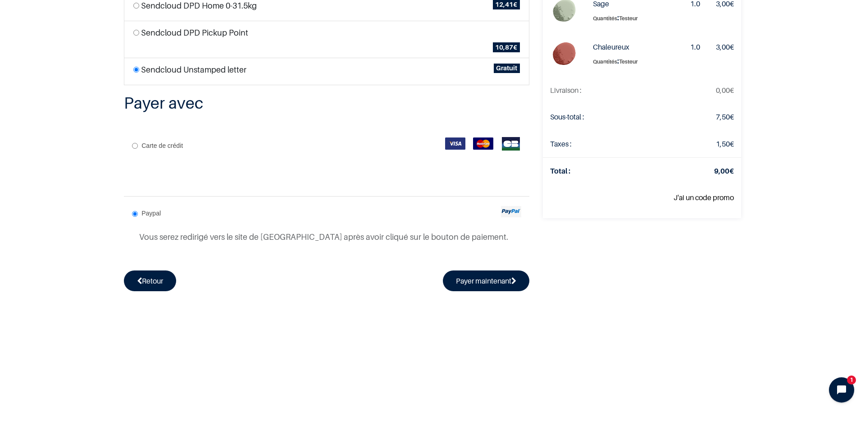
scroll to position [0, 0]
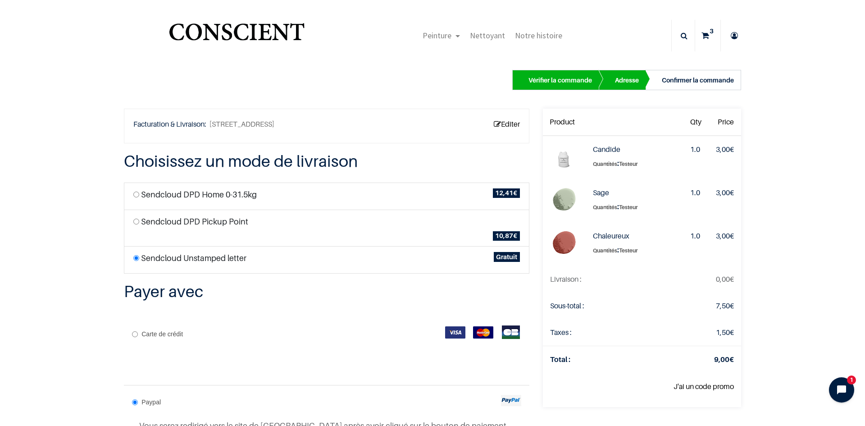
click at [496, 127] on link "Editer" at bounding box center [507, 124] width 26 height 12
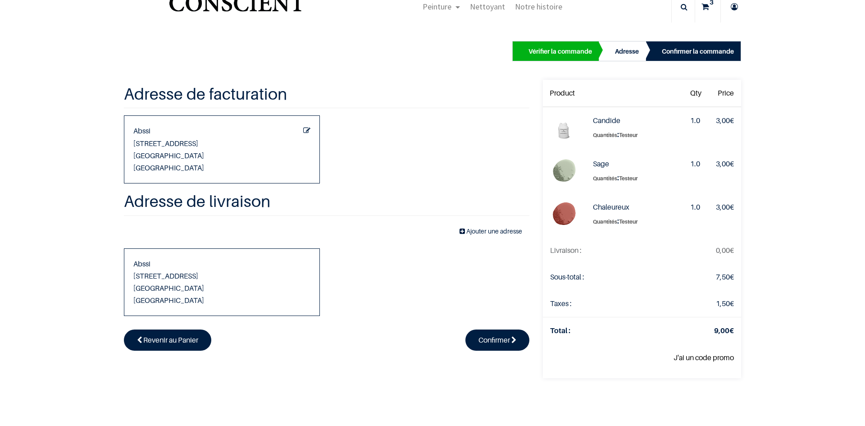
scroll to position [45, 0]
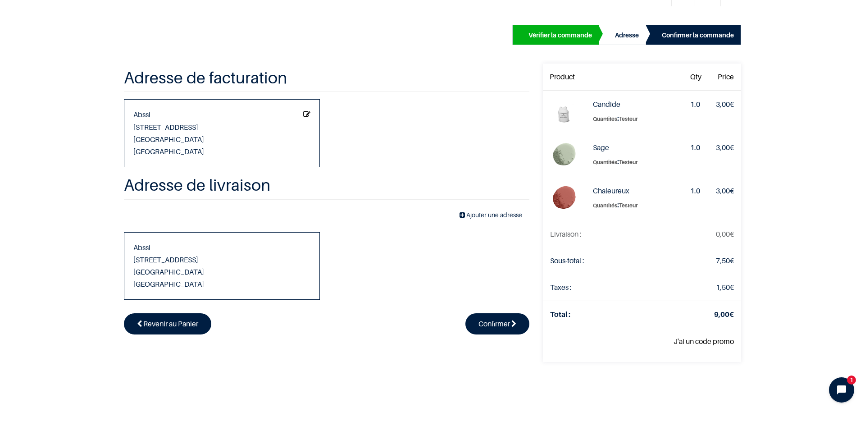
click at [303, 112] on icon "Modifier cette adresse" at bounding box center [306, 114] width 7 height 11
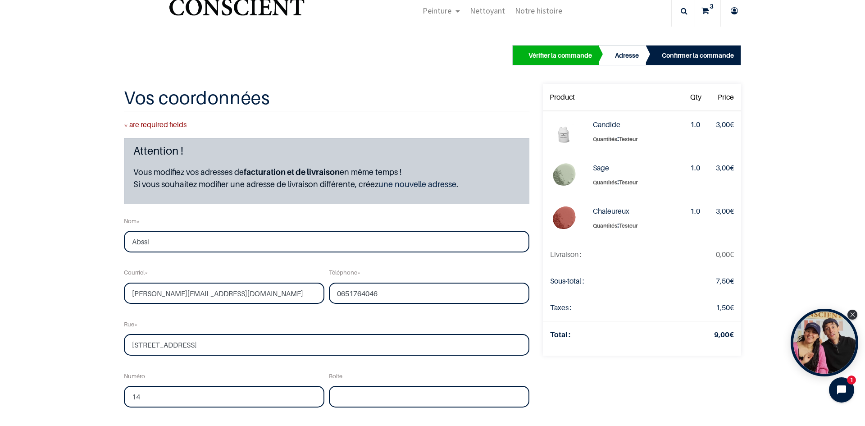
scroll to position [45, 0]
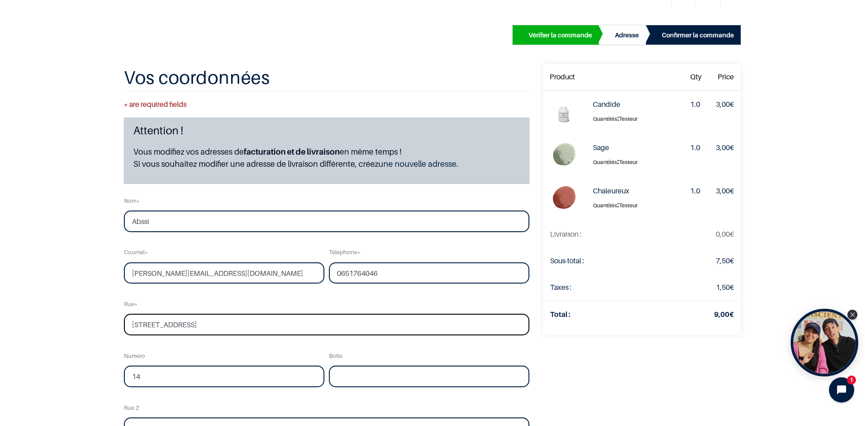
drag, startPoint x: 135, startPoint y: 325, endPoint x: 112, endPoint y: 323, distance: 23.1
click at [112, 323] on div "Vérifier la commande Adresse Confirmer la commande Qty" at bounding box center [432, 317] width 865 height 617
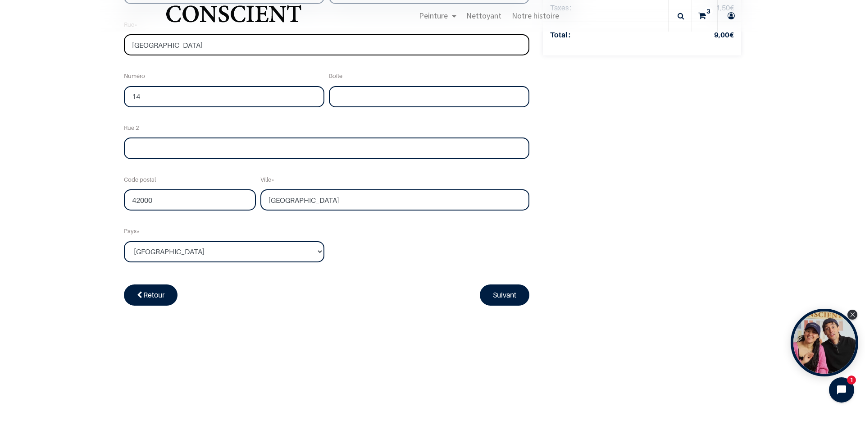
scroll to position [273, 0]
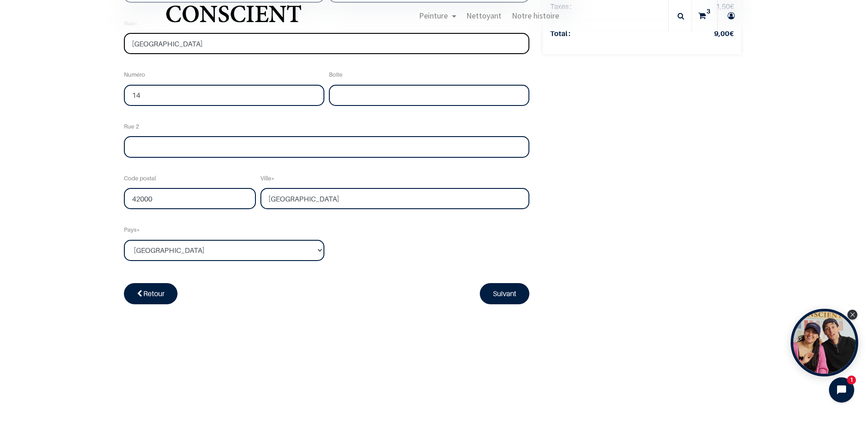
type input "rue du champrond"
click at [513, 298] on link "Suivant" at bounding box center [505, 293] width 50 height 21
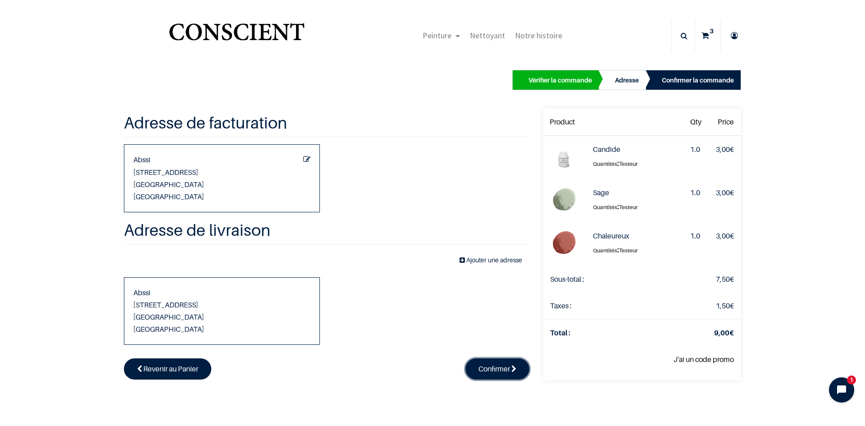
click at [503, 367] on span "Confirmer" at bounding box center [495, 368] width 32 height 9
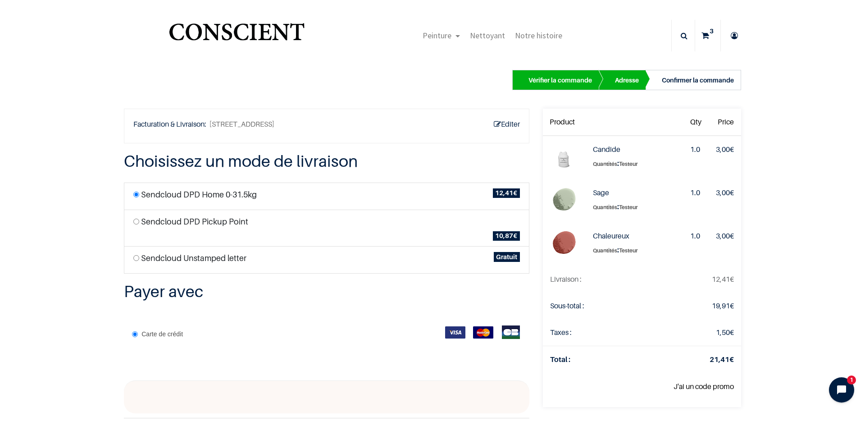
click at [237, 258] on label "Sendcloud Unstamped letter" at bounding box center [193, 258] width 105 height 12
radio input "true"
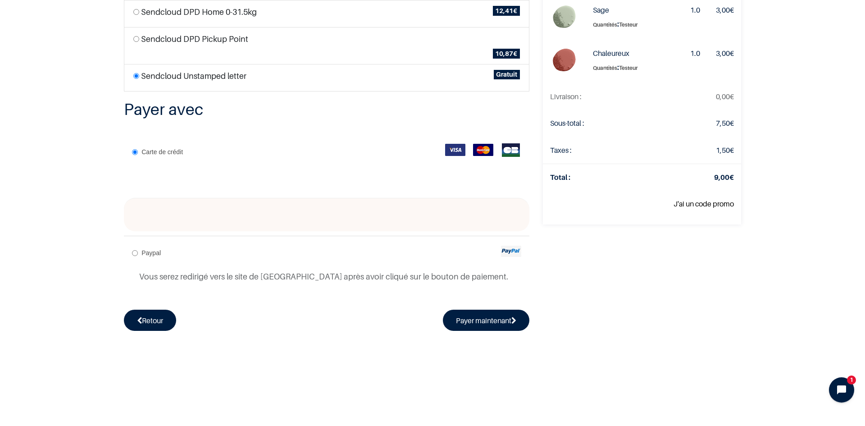
scroll to position [135, 0]
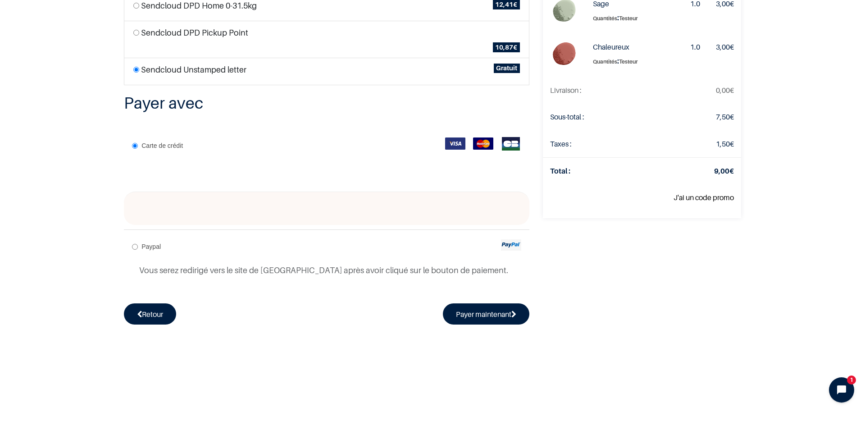
click at [146, 251] on label "Paypal" at bounding box center [146, 246] width 29 height 12
click at [138, 250] on input "Paypal" at bounding box center [135, 247] width 6 height 6
radio input "true"
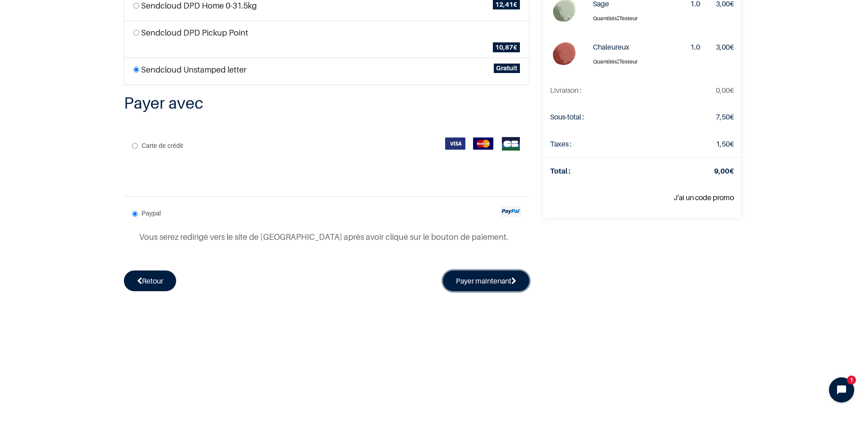
click at [475, 276] on button "Payer maintenant" at bounding box center [486, 280] width 87 height 21
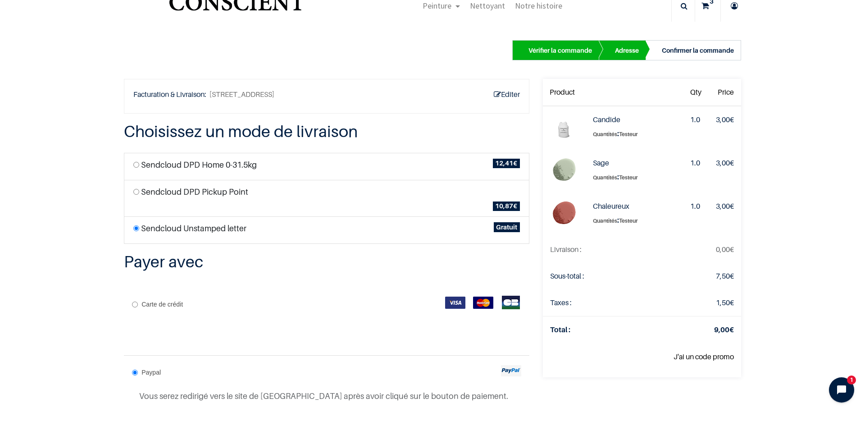
scroll to position [45, 0]
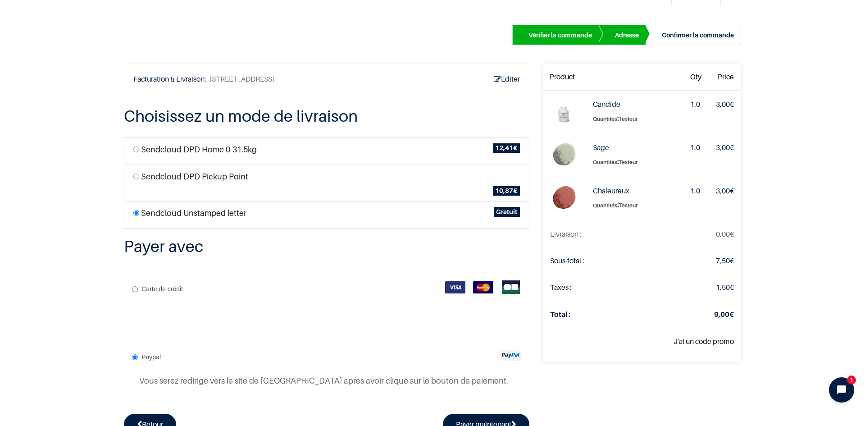
click at [290, 315] on p at bounding box center [330, 312] width 382 height 12
radio input "true"
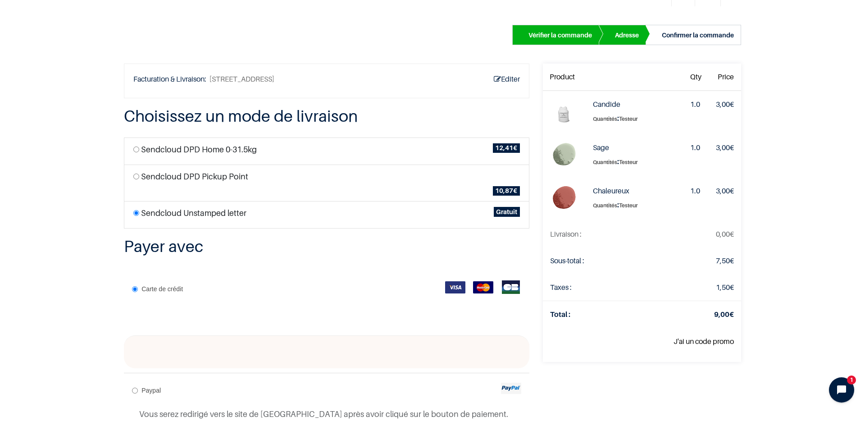
click at [173, 214] on label "Sendcloud Unstamped letter" at bounding box center [193, 213] width 105 height 12
click at [450, 290] on img at bounding box center [455, 287] width 20 height 12
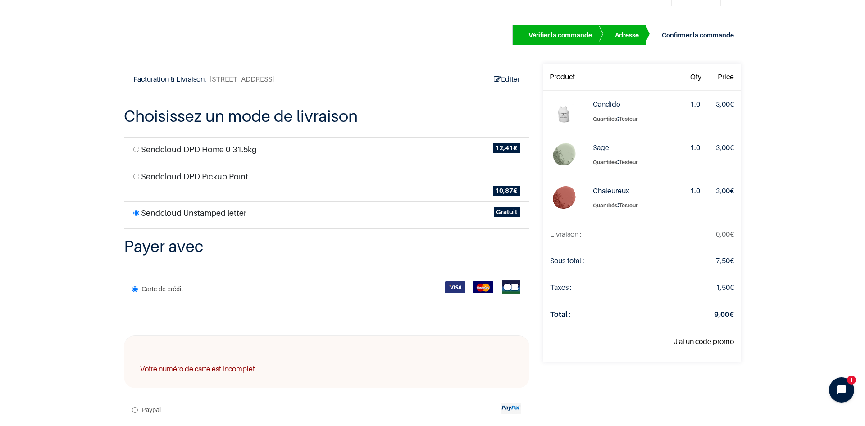
click at [133, 178] on input "radio" at bounding box center [136, 177] width 6 height 6
radio input "true"
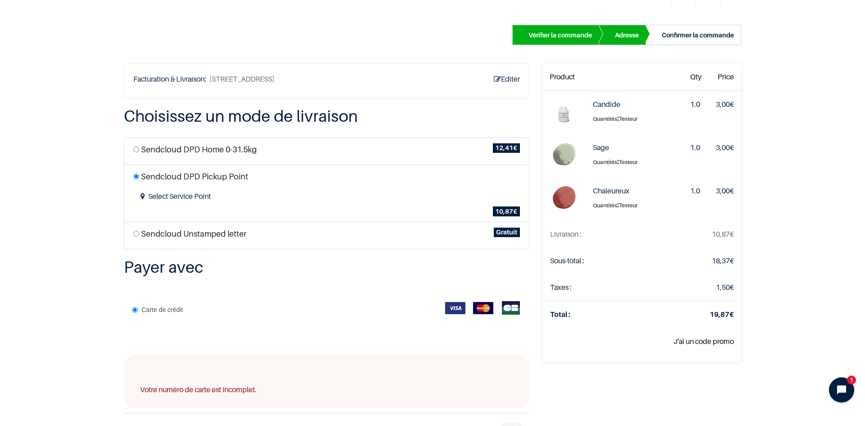
click at [133, 154] on li "Sendcloud DPD Home 0-31.5kg 12,41 €" at bounding box center [327, 150] width 406 height 27
radio input "true"
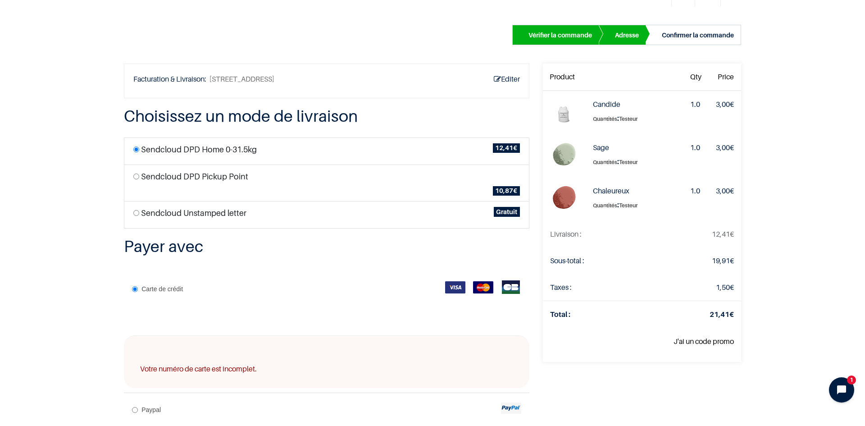
click at [136, 214] on li "Sendcloud Unstamped letter Gratuit" at bounding box center [327, 214] width 406 height 27
radio input "true"
click at [275, 219] on li "Sendcloud Unstamped letter Gratuit" at bounding box center [327, 214] width 406 height 27
click at [169, 285] on span "Carte de crédit" at bounding box center [162, 288] width 41 height 7
click at [138, 286] on input "Carte de crédit" at bounding box center [135, 289] width 6 height 6
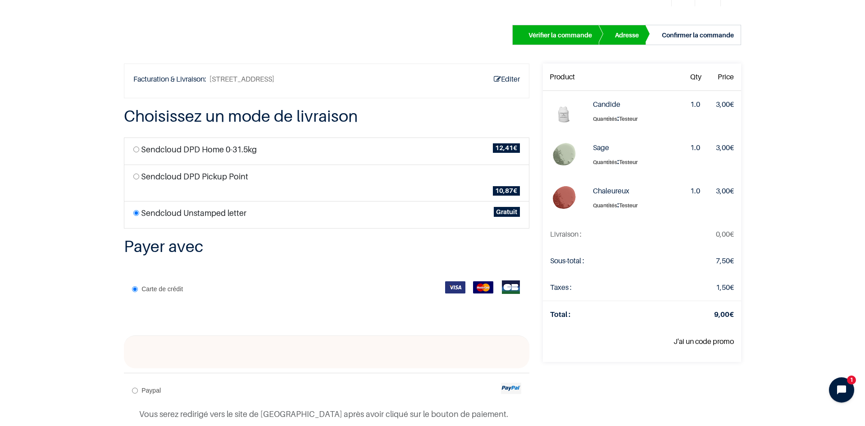
click at [306, 302] on div "Carte de crédit" at bounding box center [327, 303] width 406 height 63
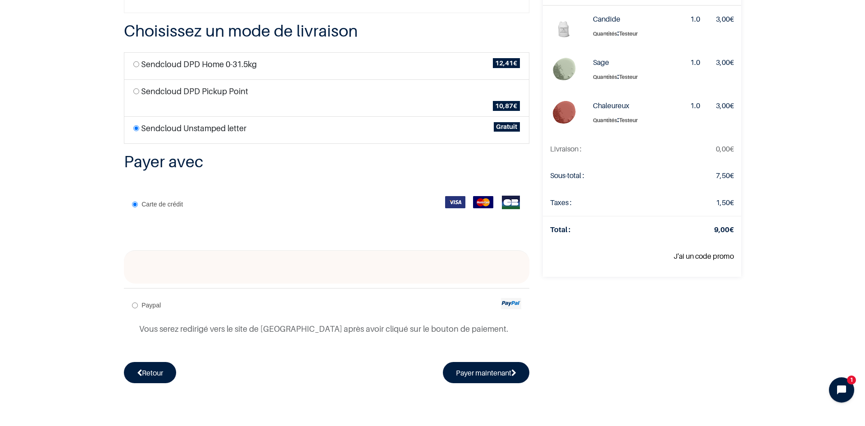
scroll to position [90, 0]
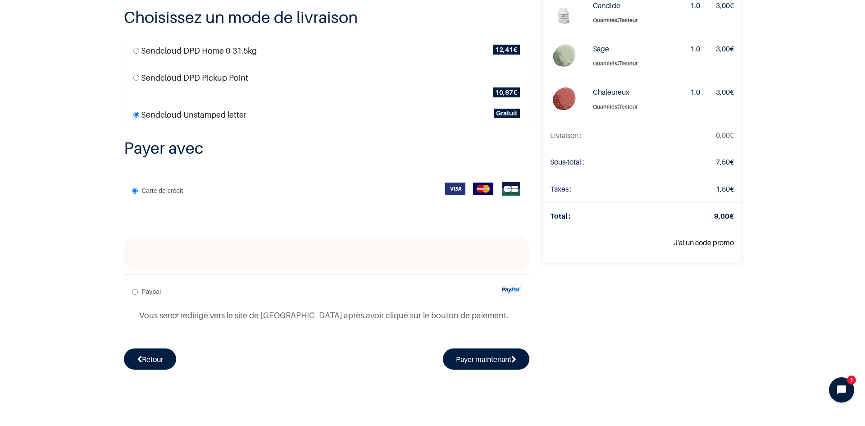
click at [475, 184] on img at bounding box center [483, 189] width 20 height 12
click at [501, 190] on img at bounding box center [511, 189] width 20 height 14
click at [456, 190] on img at bounding box center [455, 189] width 20 height 12
click at [186, 289] on div "Paypal Vous serez redirigé vers le site de Paypal après avoir cliqué sur le bou…" at bounding box center [327, 306] width 406 height 64
radio input "true"
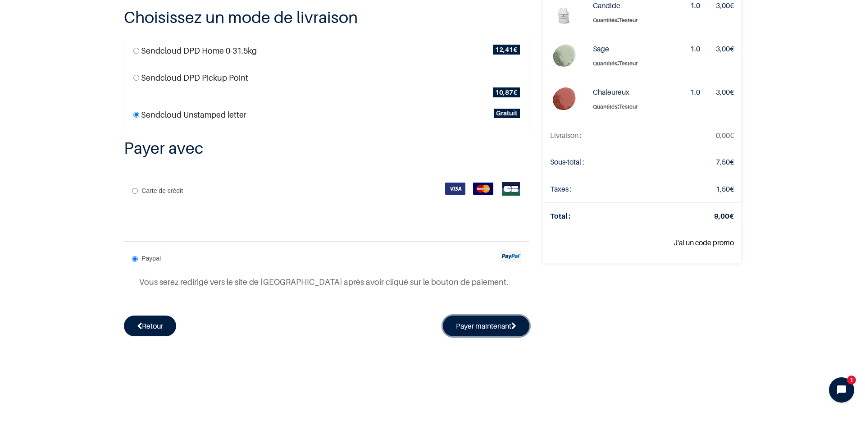
click at [466, 324] on button "Payer maintenant" at bounding box center [486, 325] width 87 height 21
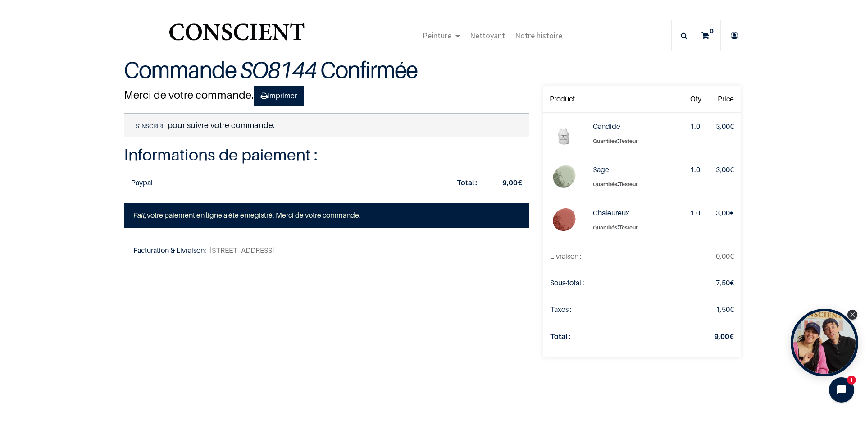
click at [139, 124] on link "S'inscrire" at bounding box center [150, 126] width 34 height 8
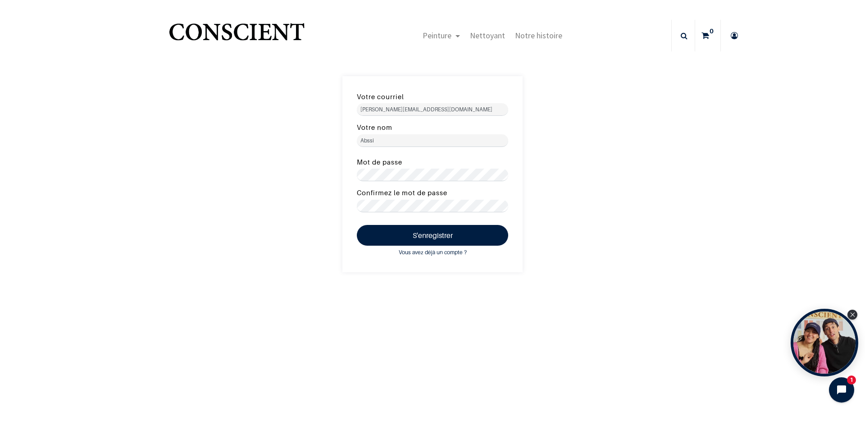
click at [590, 71] on main "Votre courriel [EMAIL_ADDRESS][DOMAIN_NAME] Votre nom Abssi Mot de passe Confir…" at bounding box center [432, 279] width 865 height 451
